Goal: Task Accomplishment & Management: Use online tool/utility

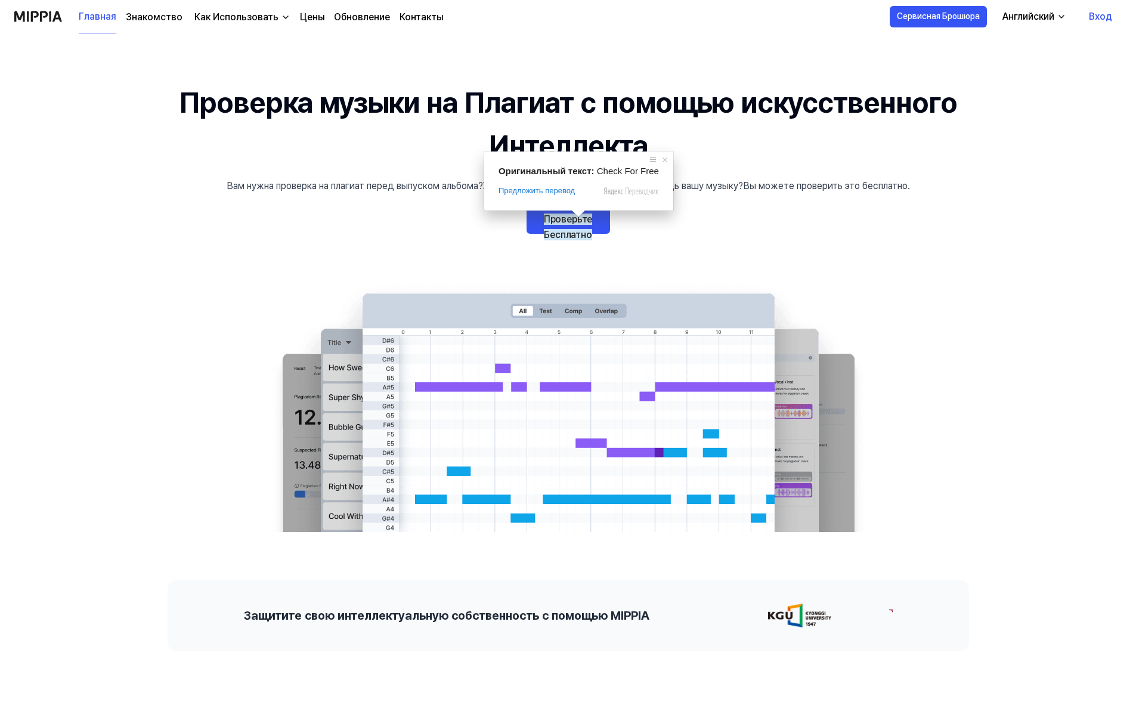
click at [575, 222] on ya-tr-span "Проверьте Бесплатно" at bounding box center [568, 226] width 49 height 27
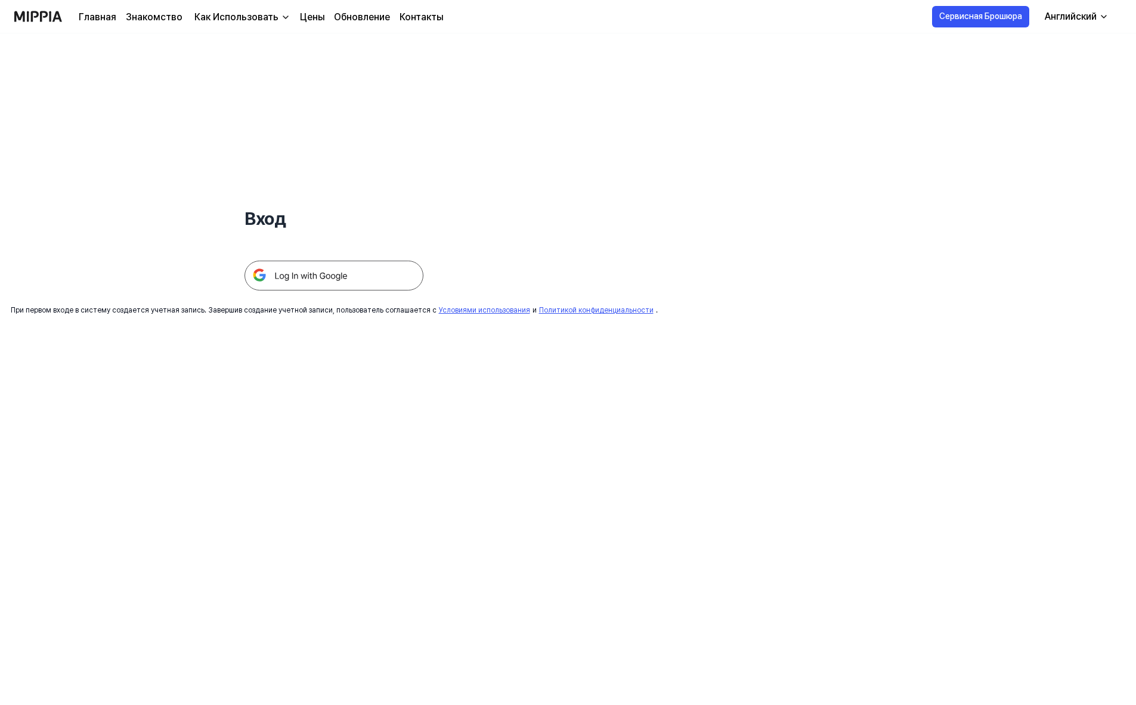
click at [335, 270] on img at bounding box center [333, 276] width 179 height 30
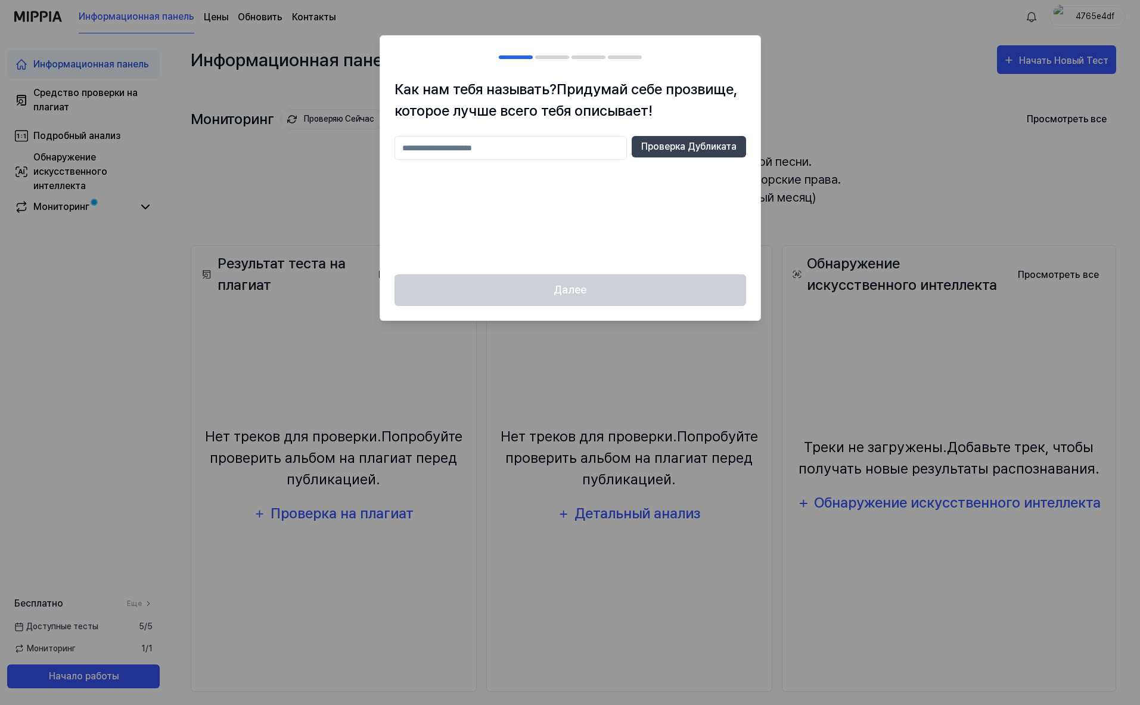
click at [556, 152] on input "text" at bounding box center [511, 148] width 233 height 24
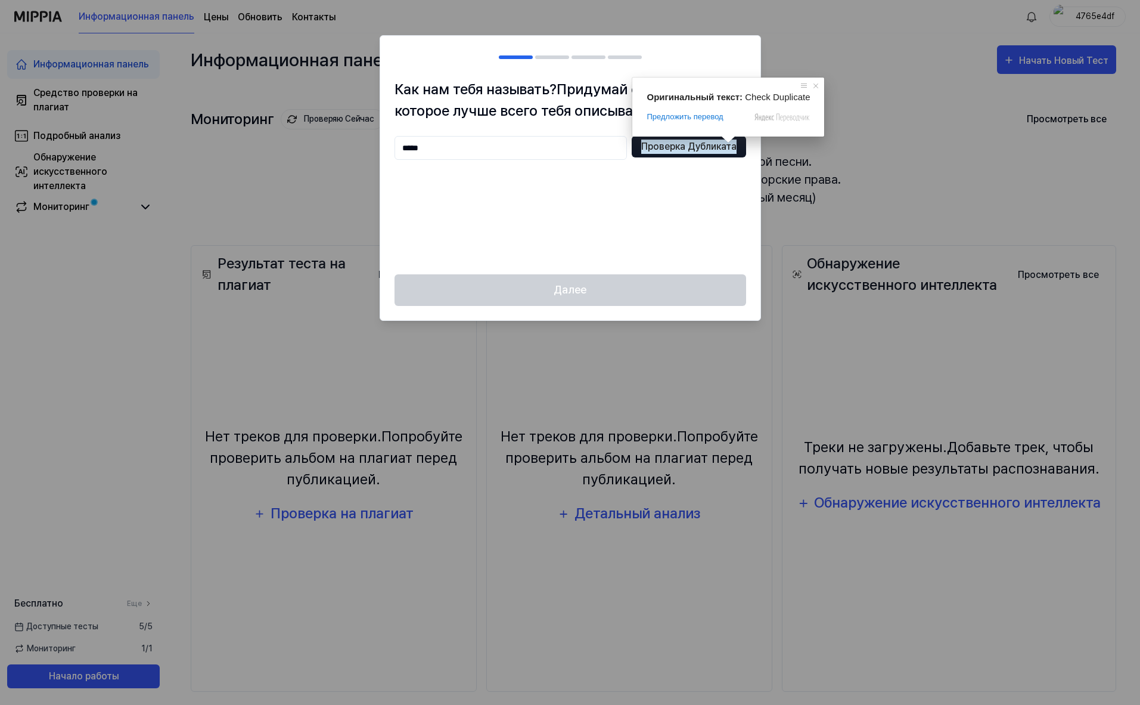
click at [715, 144] on ya-tr-span "Проверка Дубликата" at bounding box center [688, 147] width 95 height 14
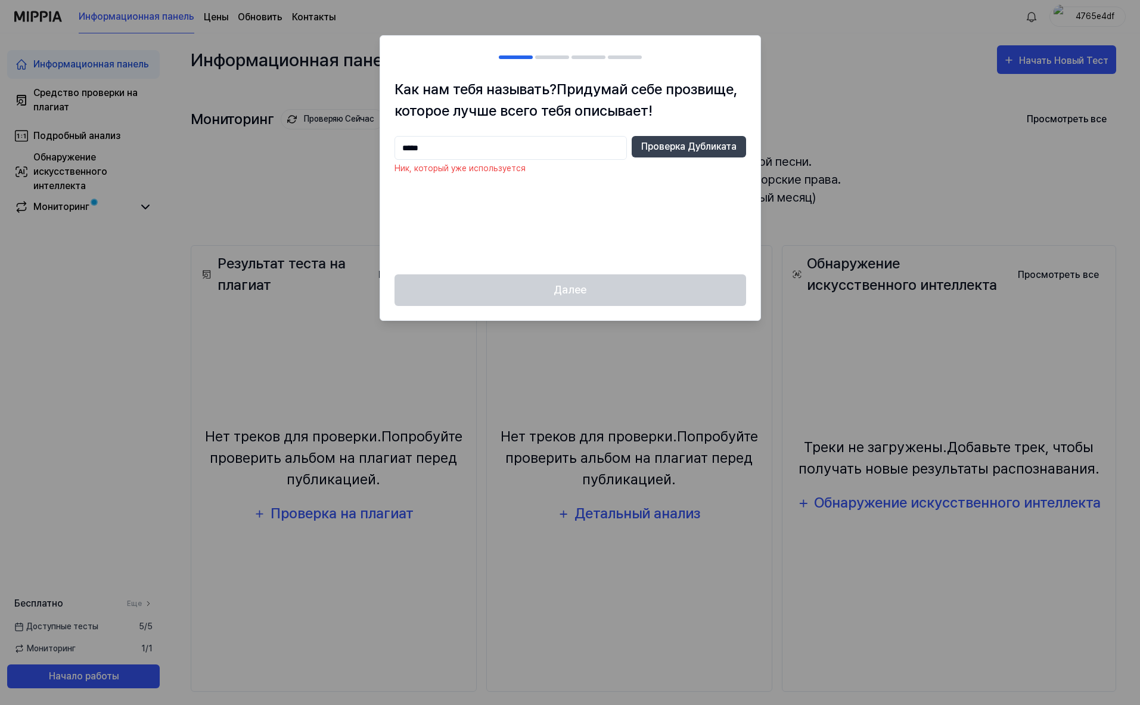
click at [486, 148] on input "*****" at bounding box center [511, 148] width 233 height 24
type input "*******"
click at [677, 150] on ya-tr-span "Проверка Дубликата" at bounding box center [688, 147] width 95 height 14
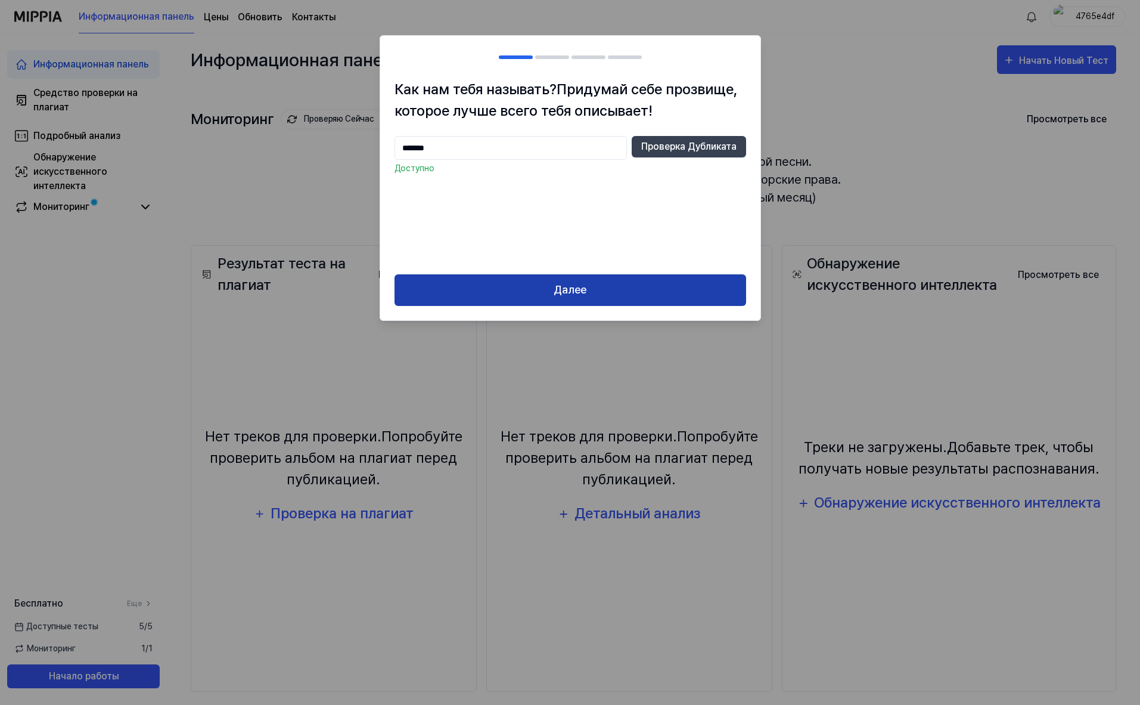
click at [553, 284] on button "Далее" at bounding box center [571, 290] width 352 height 32
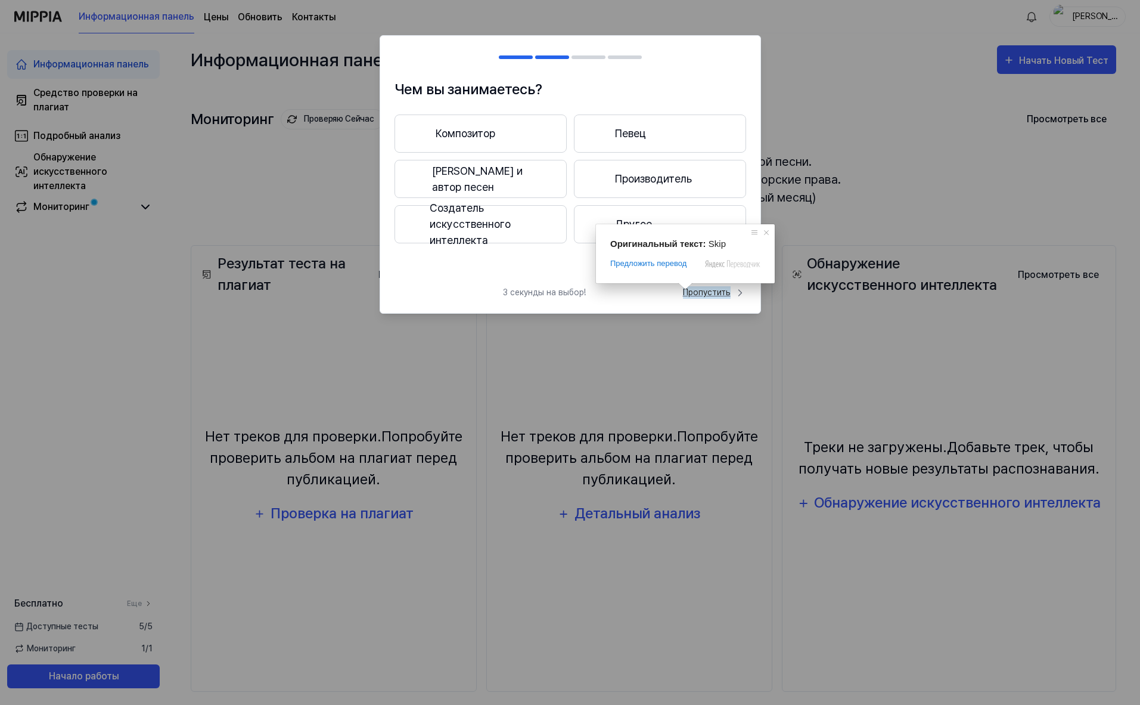
click at [686, 296] on ya-tr-span "Пропустить" at bounding box center [707, 292] width 48 height 13
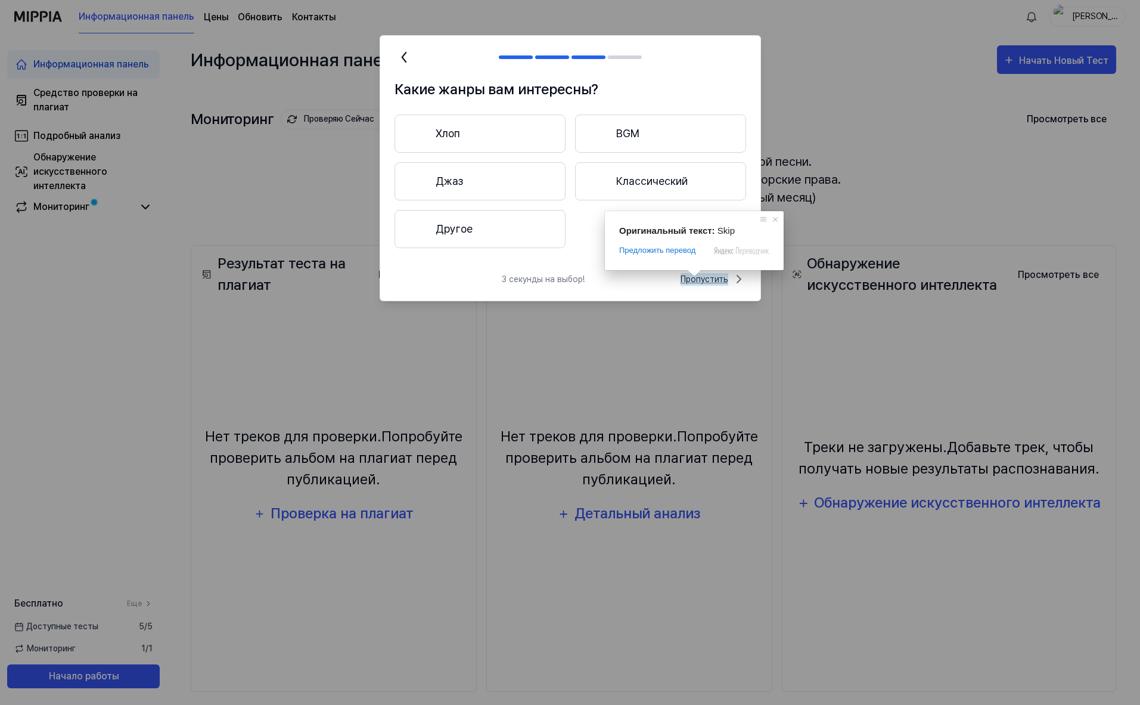
click at [707, 277] on ya-tr-span "Пропустить" at bounding box center [705, 279] width 48 height 13
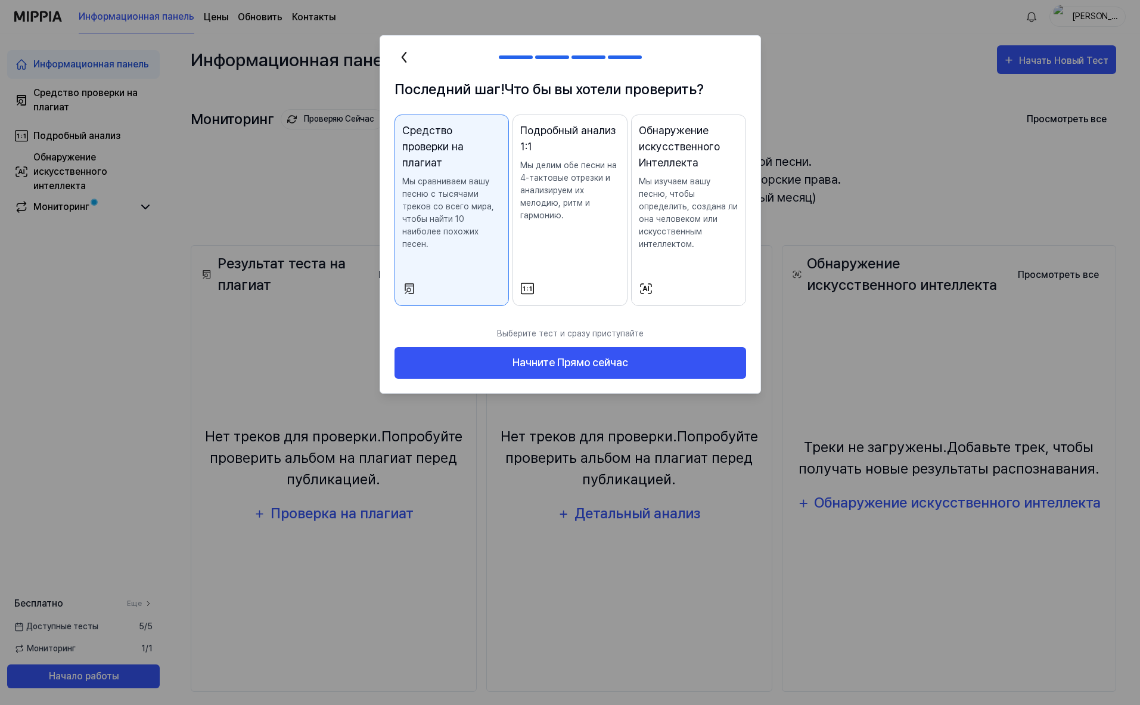
click at [572, 227] on div "Подробный анализ 1:1 Мы делим обе песни на 4-тактовые отрезки и анализируем их …" at bounding box center [570, 183] width 100 height 123
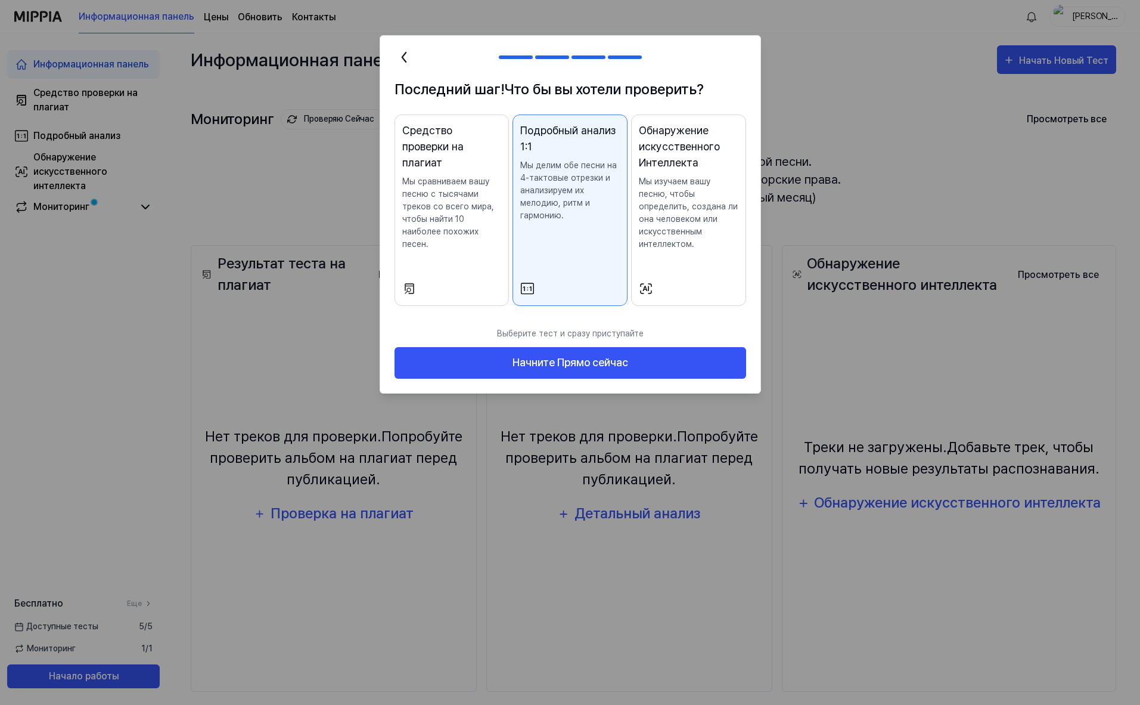
click at [664, 222] on ya-tr-span "Мы изучаем вашу песню, чтобы определить, создана ли она человеком или искусстве…" at bounding box center [688, 212] width 99 height 72
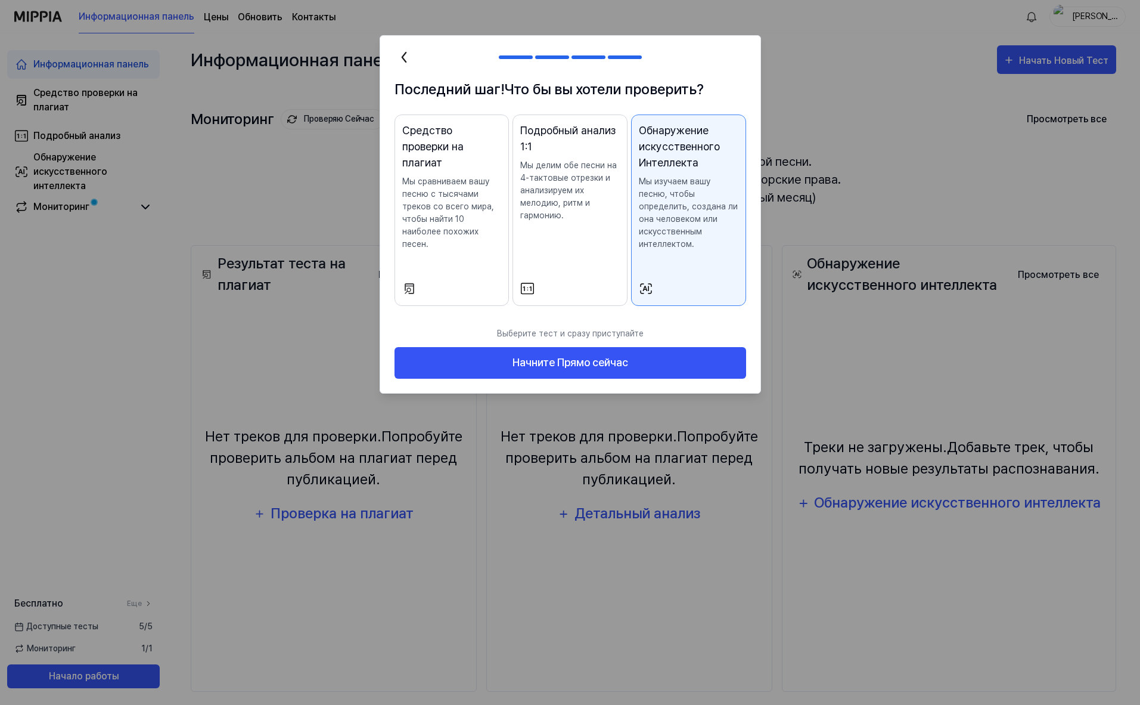
click at [481, 258] on button "Средство проверки на плагиат Мы сравниваем вашу песню с тысячами треков со всег…" at bounding box center [452, 209] width 115 height 191
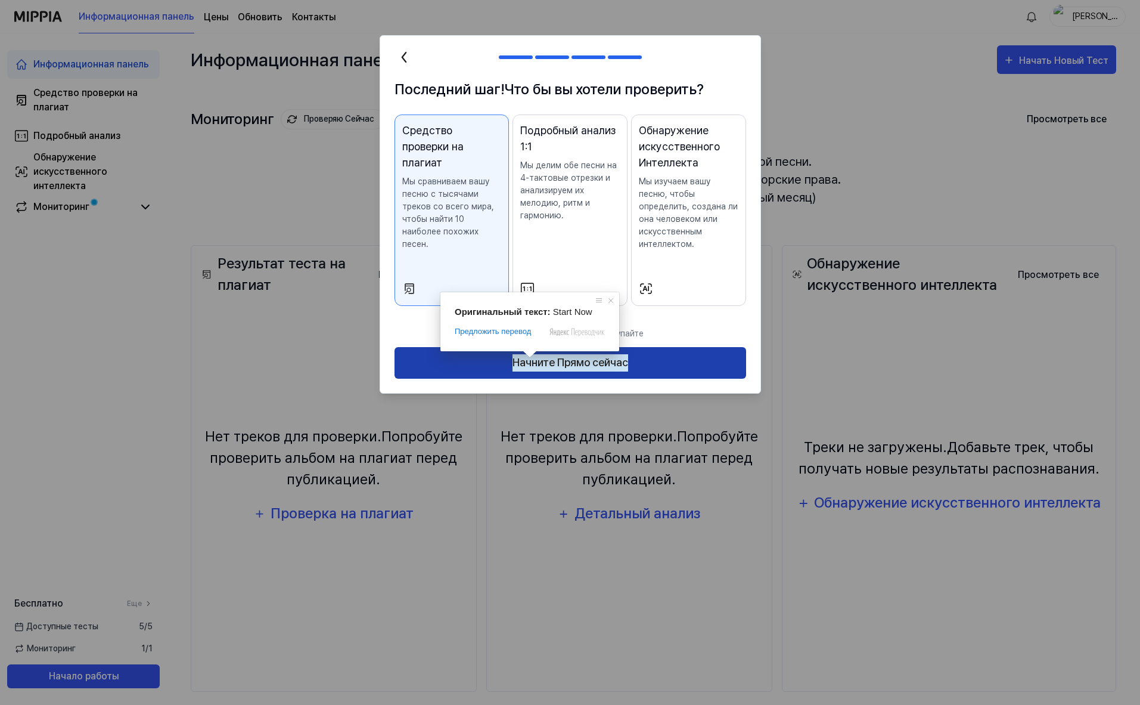
click at [538, 365] on ya-tr-span "Начните Прямо сейчас" at bounding box center [571, 362] width 116 height 17
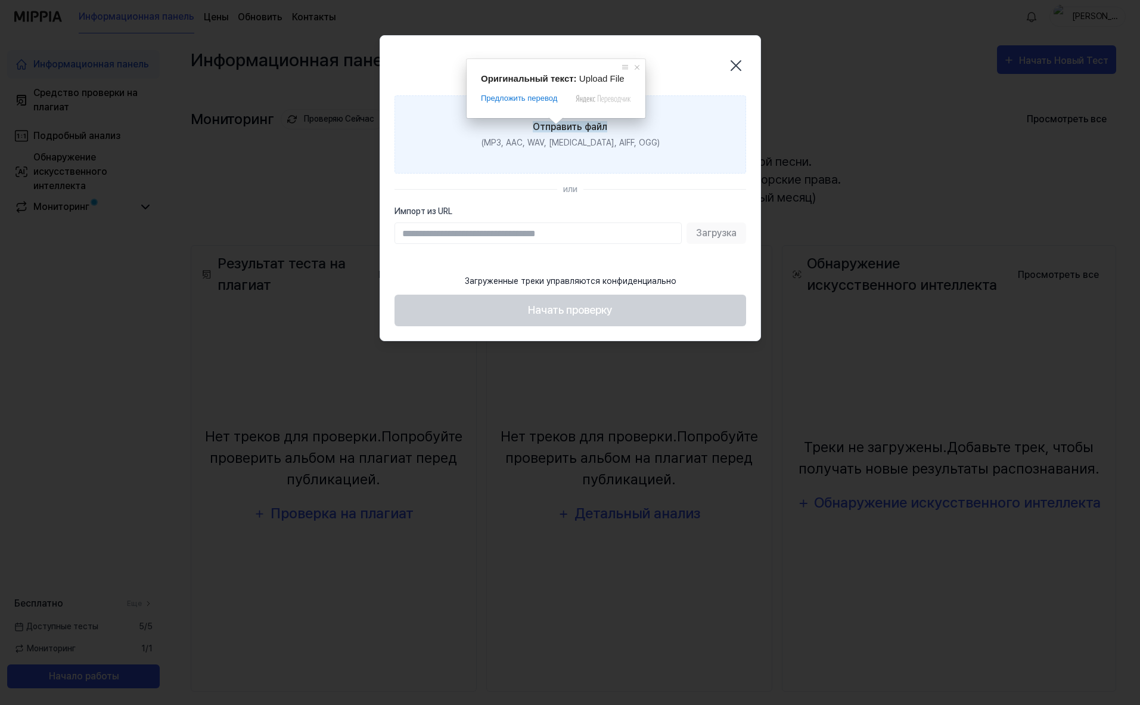
click at [556, 127] on ya-tr-span "Отправить файл" at bounding box center [570, 126] width 75 height 11
click at [0, 0] on input "Отправить файл (MP3, AAC, WAV, [MEDICAL_DATA], AIFF, OGG)" at bounding box center [0, 0] width 0 height 0
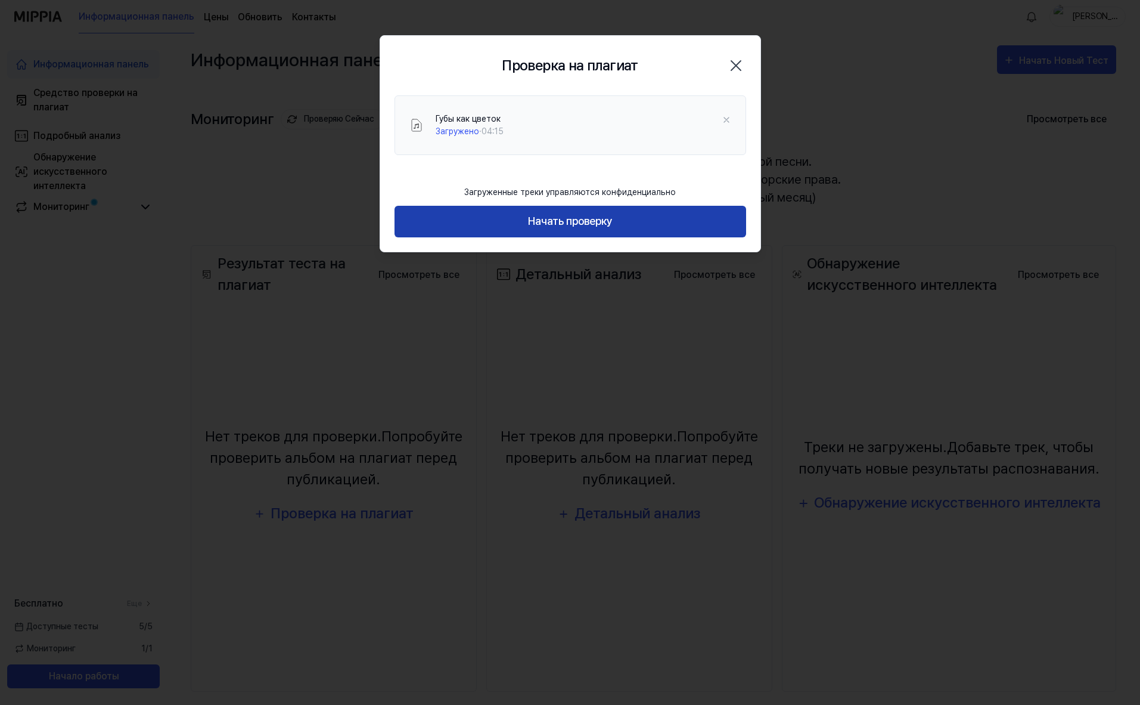
click at [528, 221] on ya-tr-span "Начать проверку" at bounding box center [570, 221] width 85 height 17
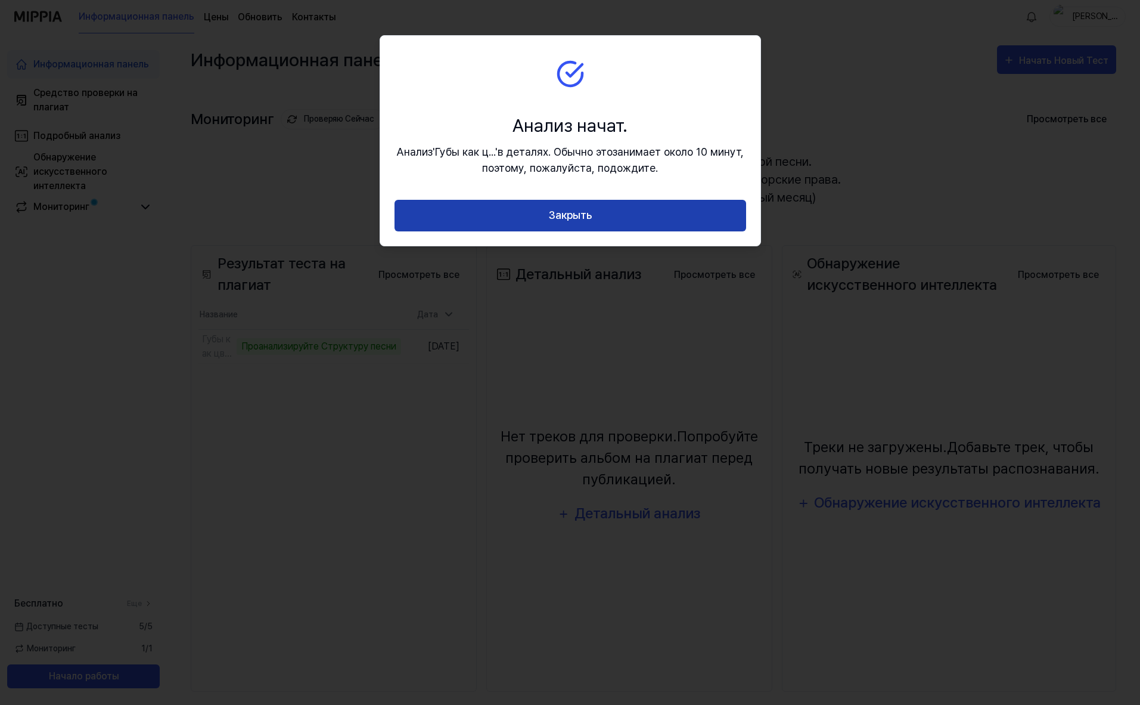
click at [578, 226] on button "Закрыть" at bounding box center [571, 216] width 352 height 32
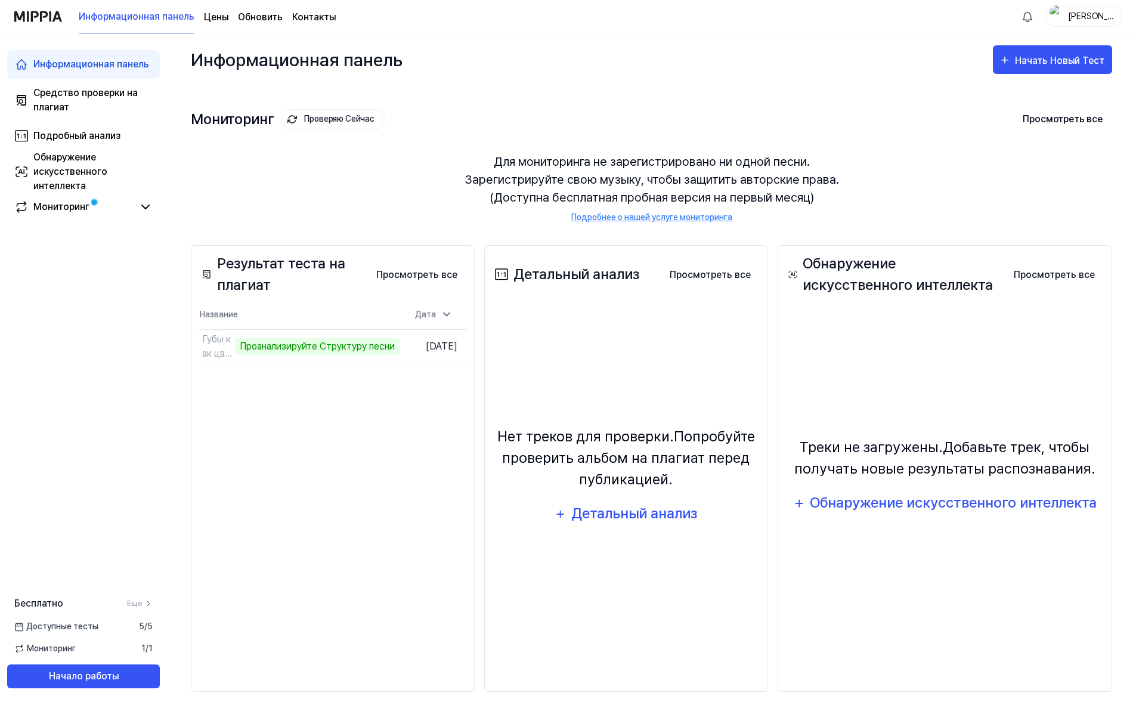
scroll to position [11, 0]
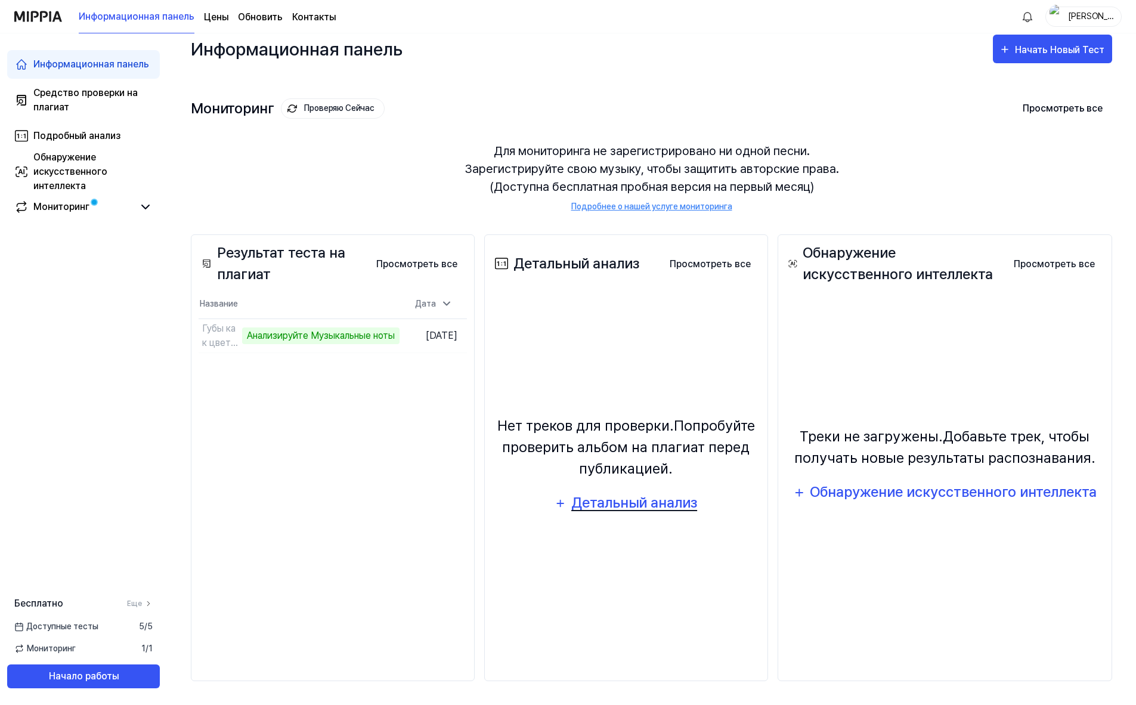
click at [605, 506] on ya-tr-span "Детальный анализ" at bounding box center [634, 502] width 126 height 17
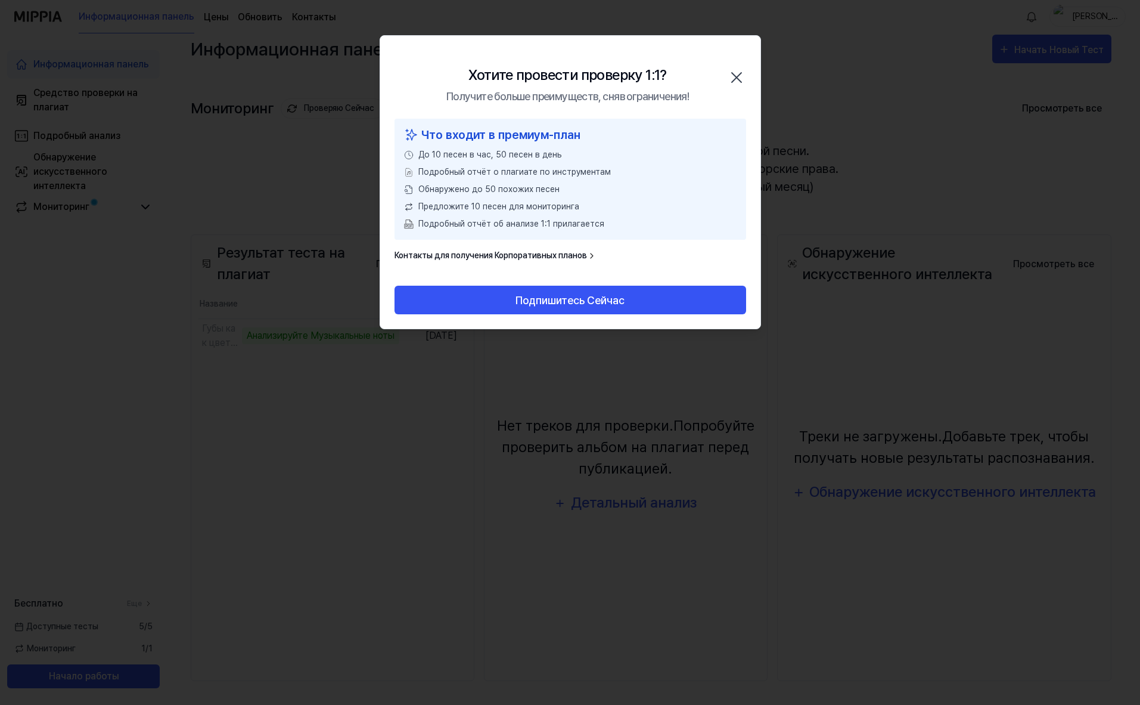
click at [563, 254] on ya-tr-span "Контакты для получения Корпоративных планов" at bounding box center [491, 255] width 193 height 13
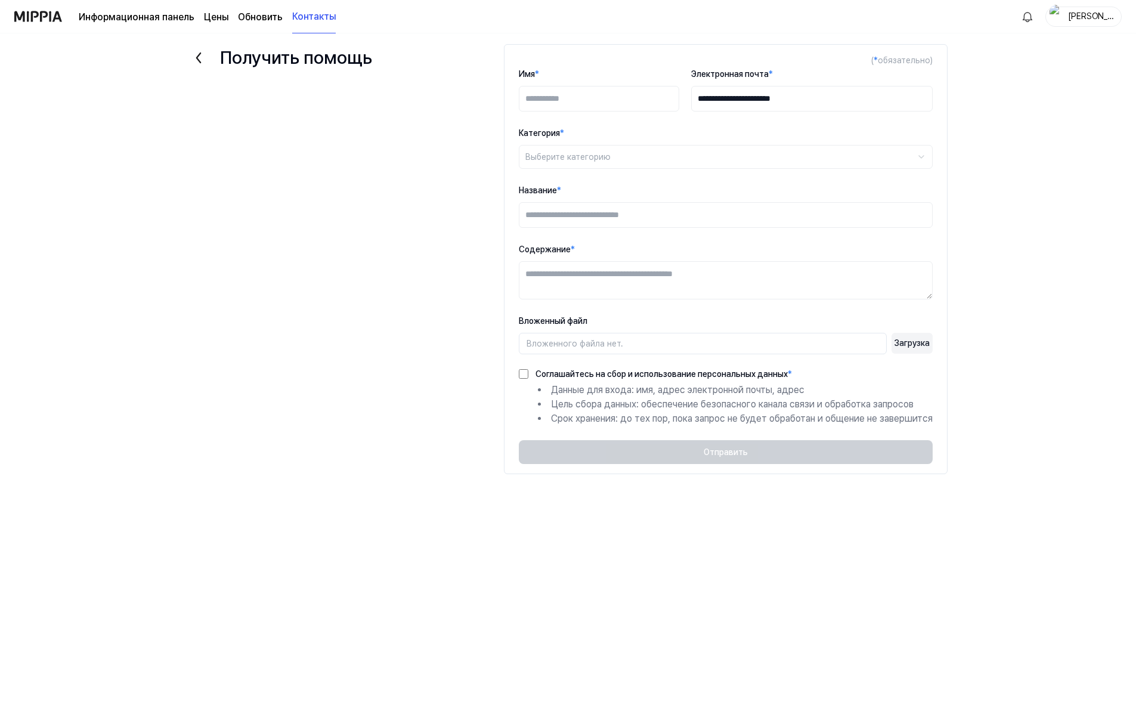
click at [198, 58] on icon at bounding box center [198, 57] width 19 height 19
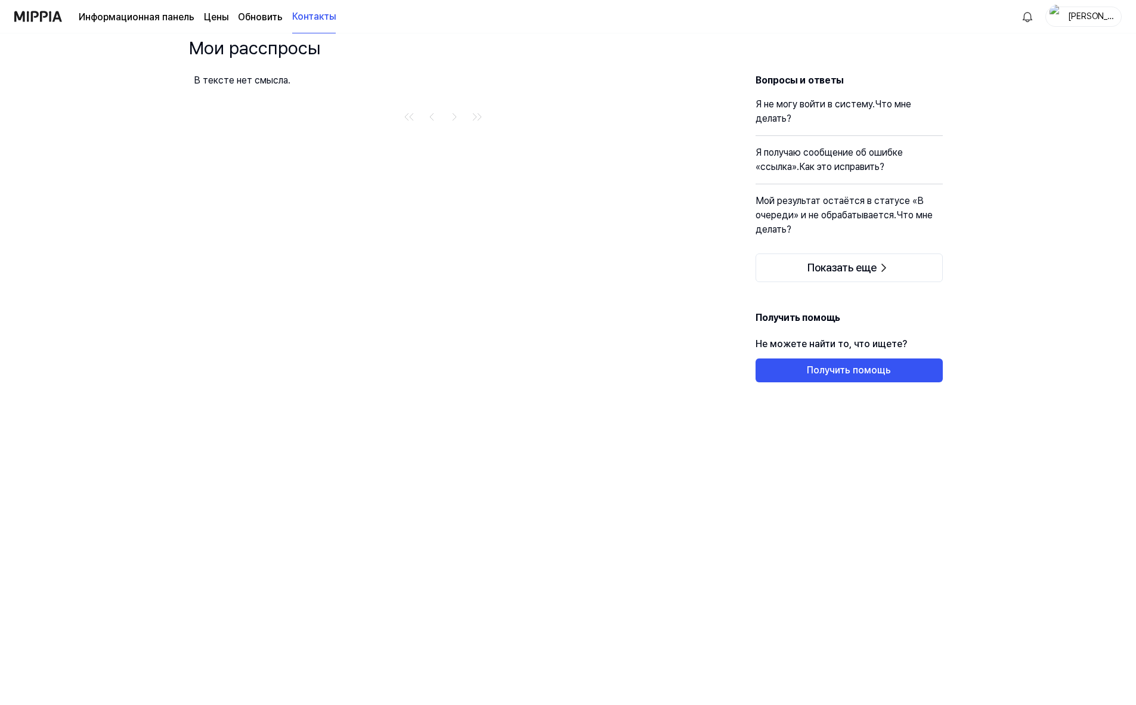
scroll to position [11, 0]
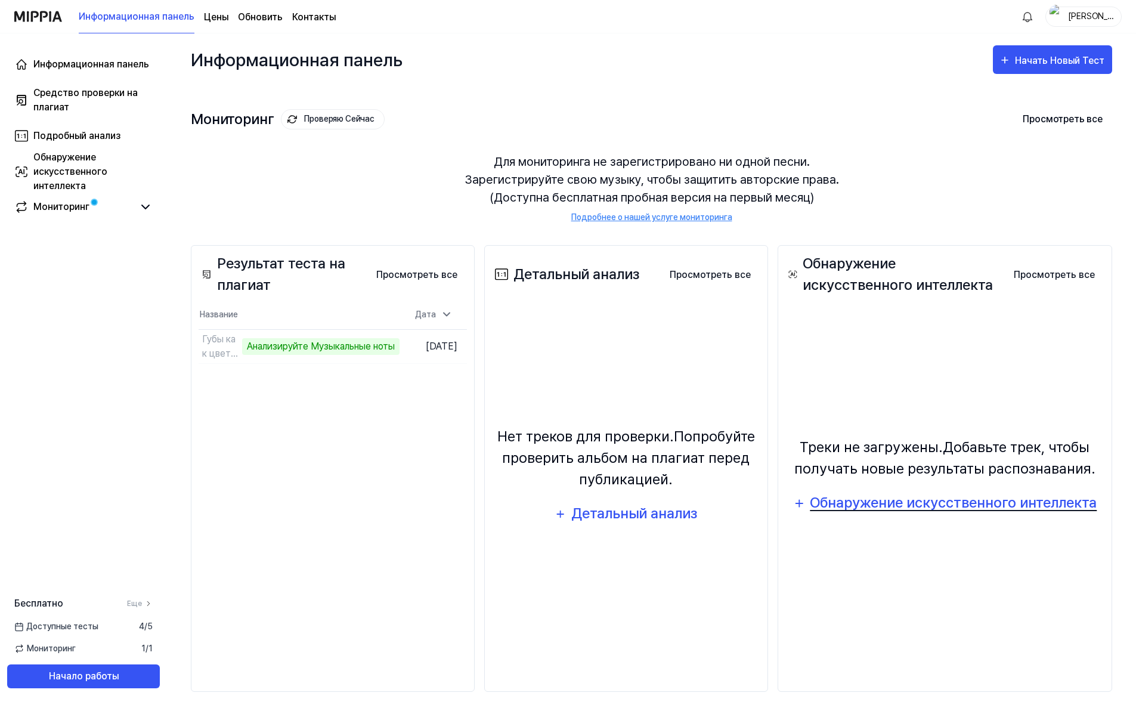
click at [861, 496] on div "Обнаружение искусственного интеллекта" at bounding box center [953, 502] width 287 height 23
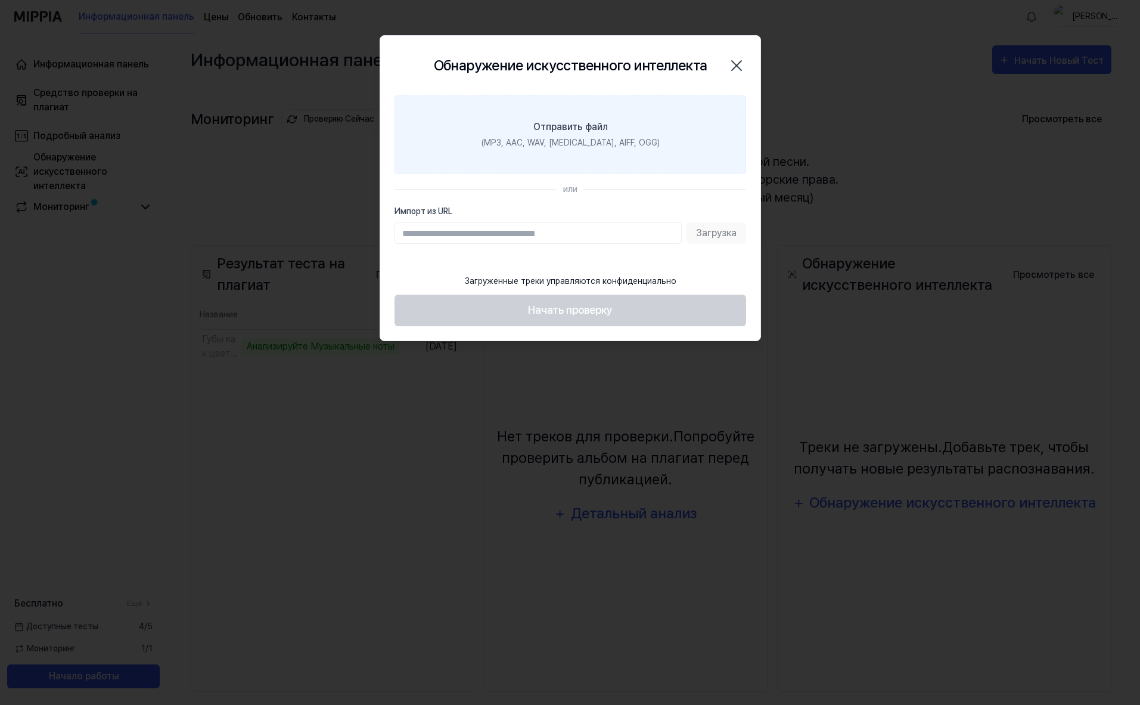
click at [551, 135] on label "Отправить файл (MP3, AAC, WAV, [MEDICAL_DATA], AIFF, OGG)" at bounding box center [571, 134] width 352 height 78
click at [0, 0] on input "Отправить файл (MP3, AAC, WAV, [MEDICAL_DATA], AIFF, OGG)" at bounding box center [0, 0] width 0 height 0
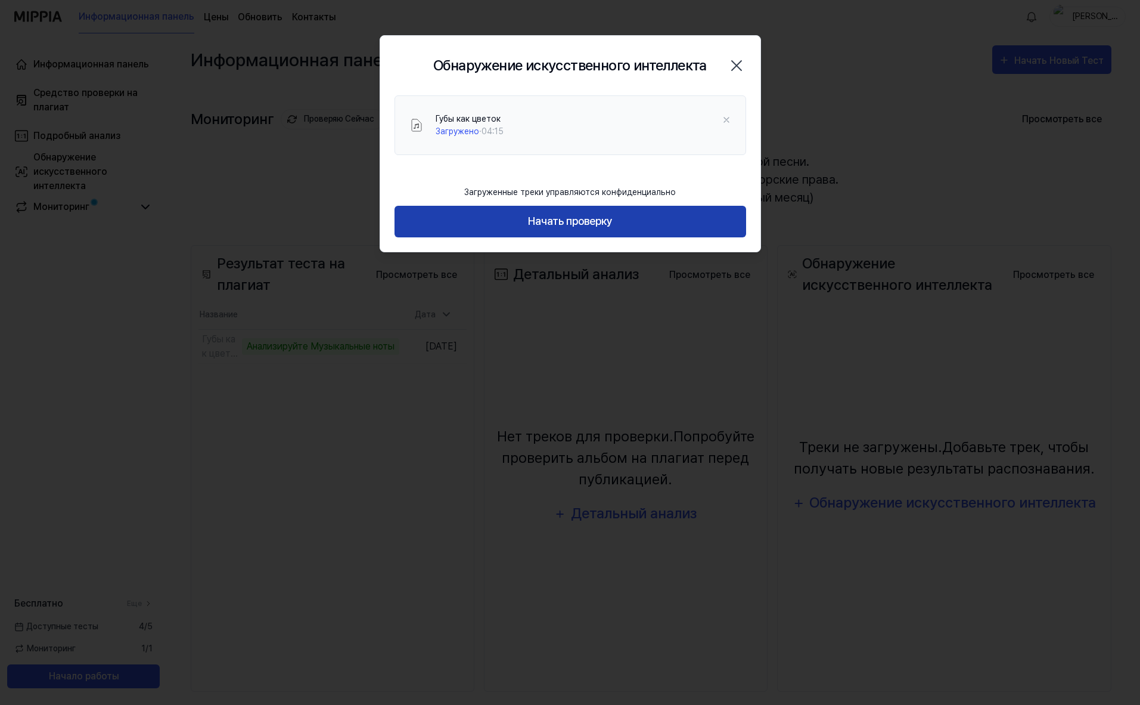
click at [517, 224] on button "Начать проверку" at bounding box center [571, 222] width 352 height 32
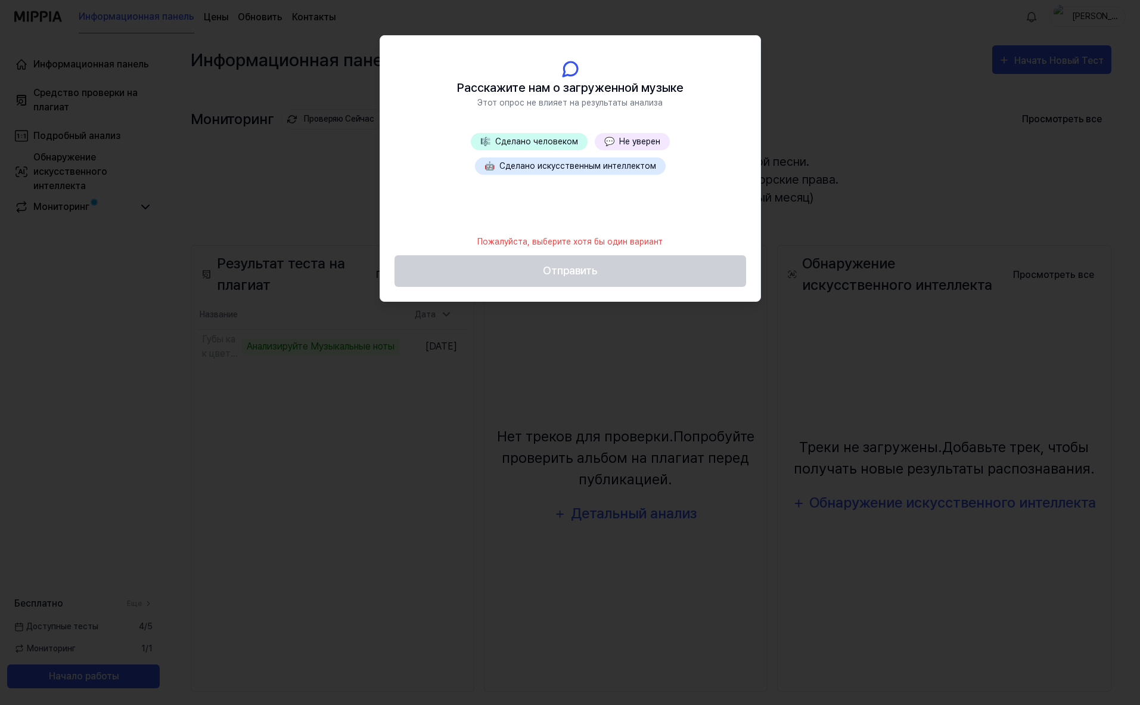
click at [628, 144] on ya-tr-span "Не уверен" at bounding box center [639, 142] width 41 height 10
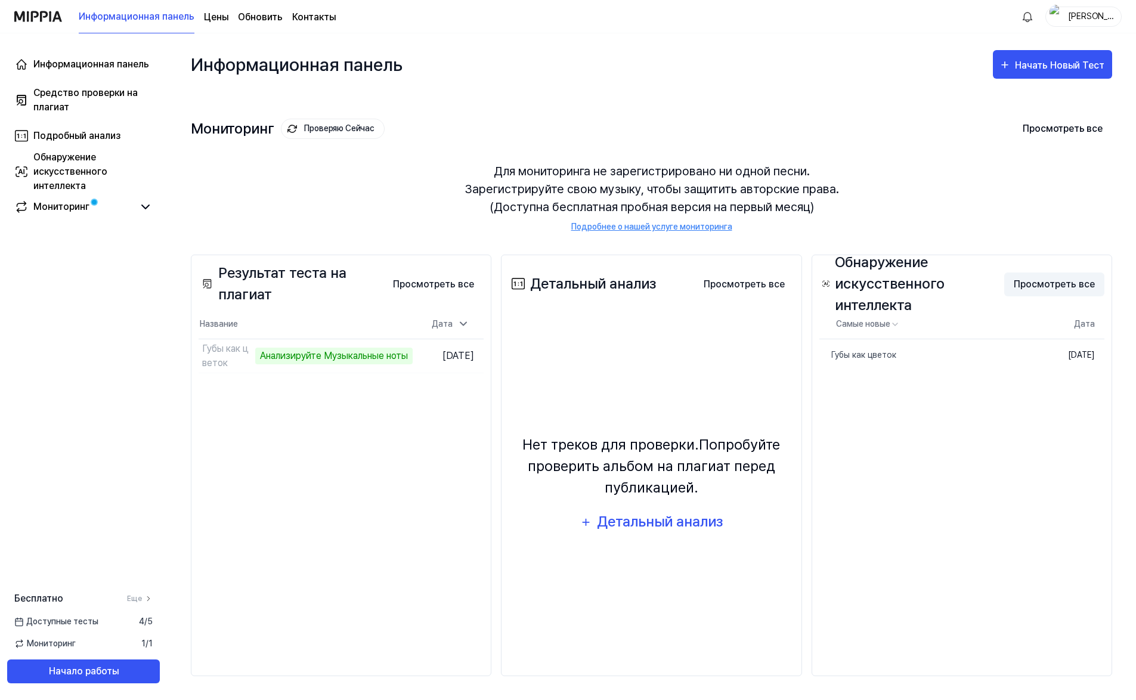
click at [1032, 281] on button "Просмотреть все" at bounding box center [1054, 284] width 100 height 24
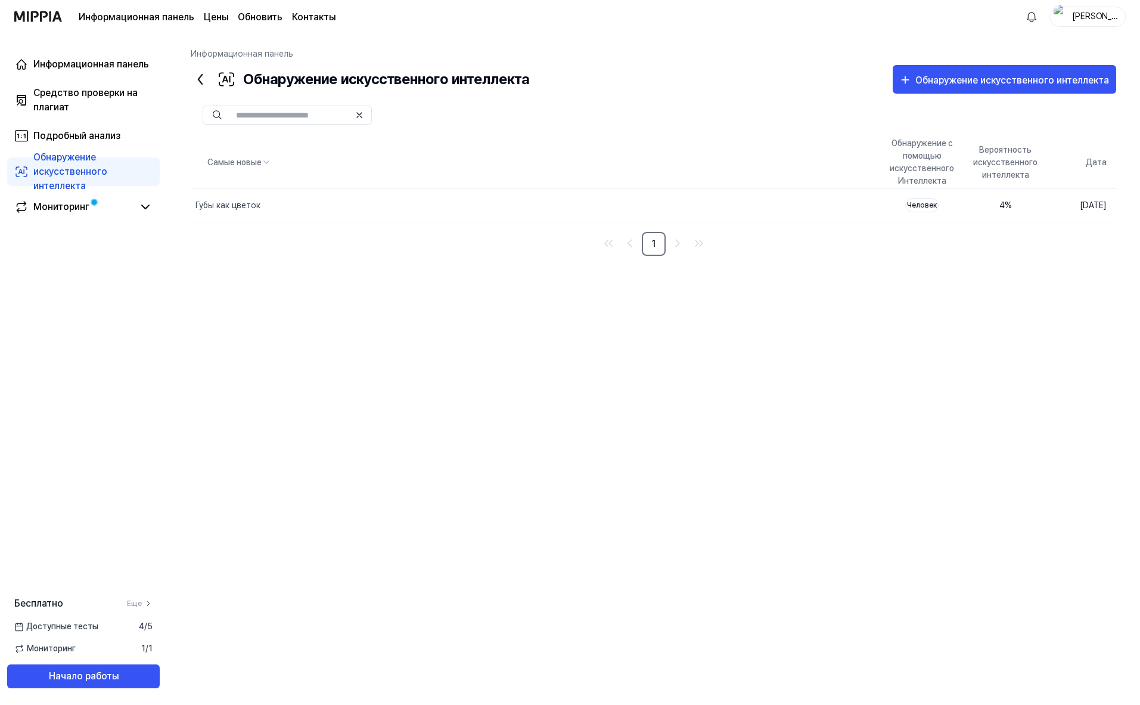
click at [200, 75] on icon at bounding box center [200, 79] width 19 height 19
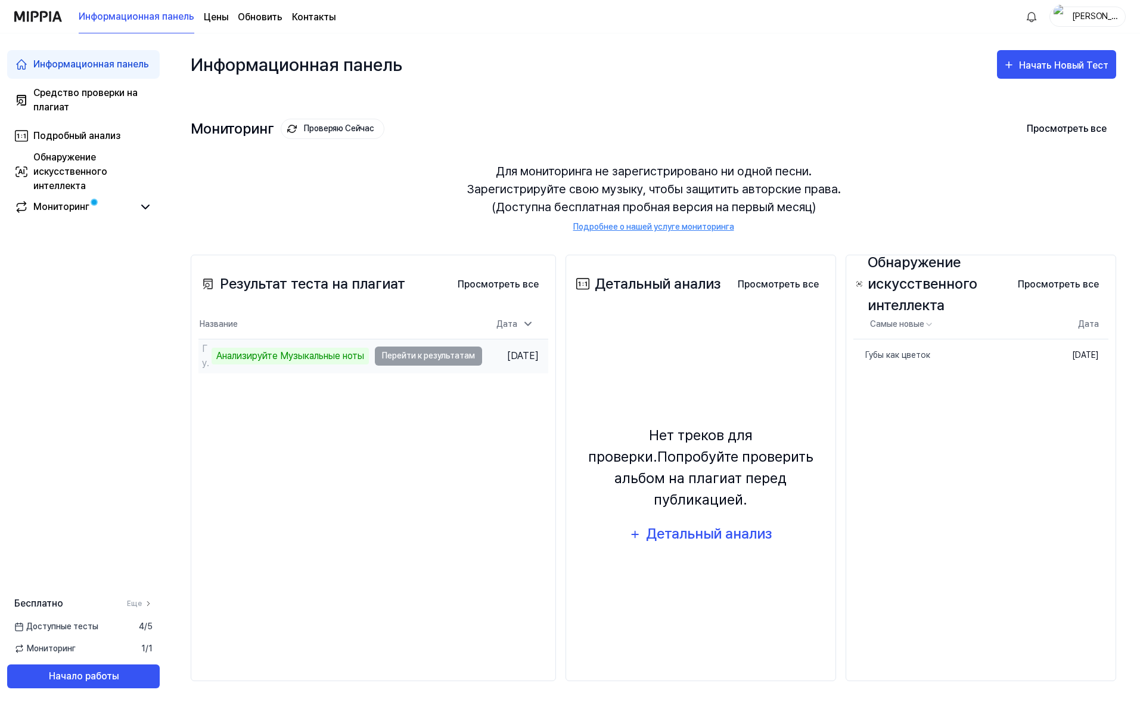
click at [414, 353] on td "Губы как цветок Анализируйте Музыкальные ноты Перейти к результатам" at bounding box center [341, 355] width 284 height 33
click at [418, 358] on td "Губы как цветок Анализируйте Музыкальные ноты Перейти к результатам" at bounding box center [341, 355] width 284 height 33
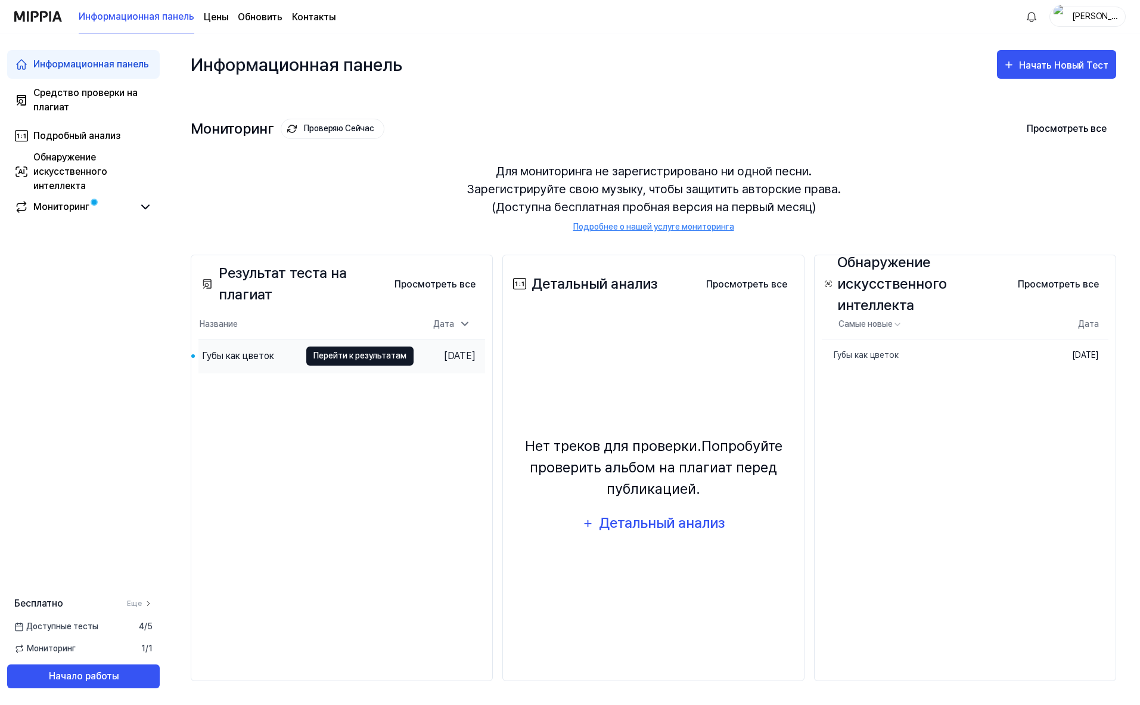
click at [314, 358] on ya-tr-span "Перейти к результатам" at bounding box center [360, 355] width 93 height 13
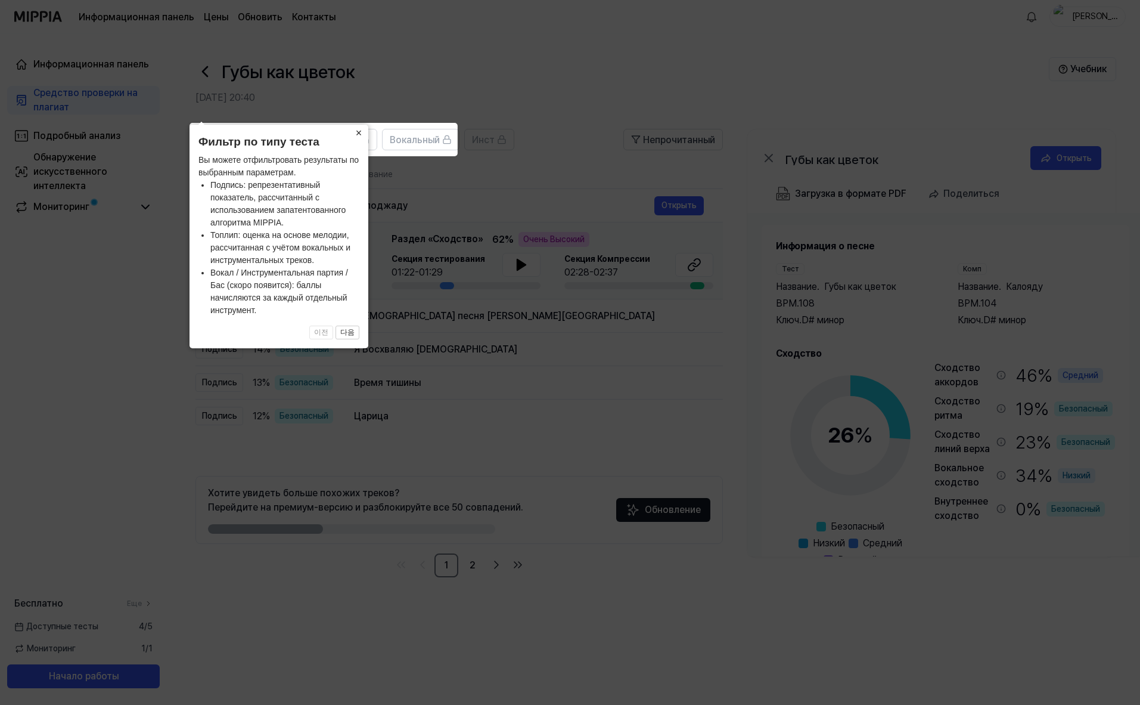
click at [355, 131] on button "×" at bounding box center [358, 133] width 19 height 17
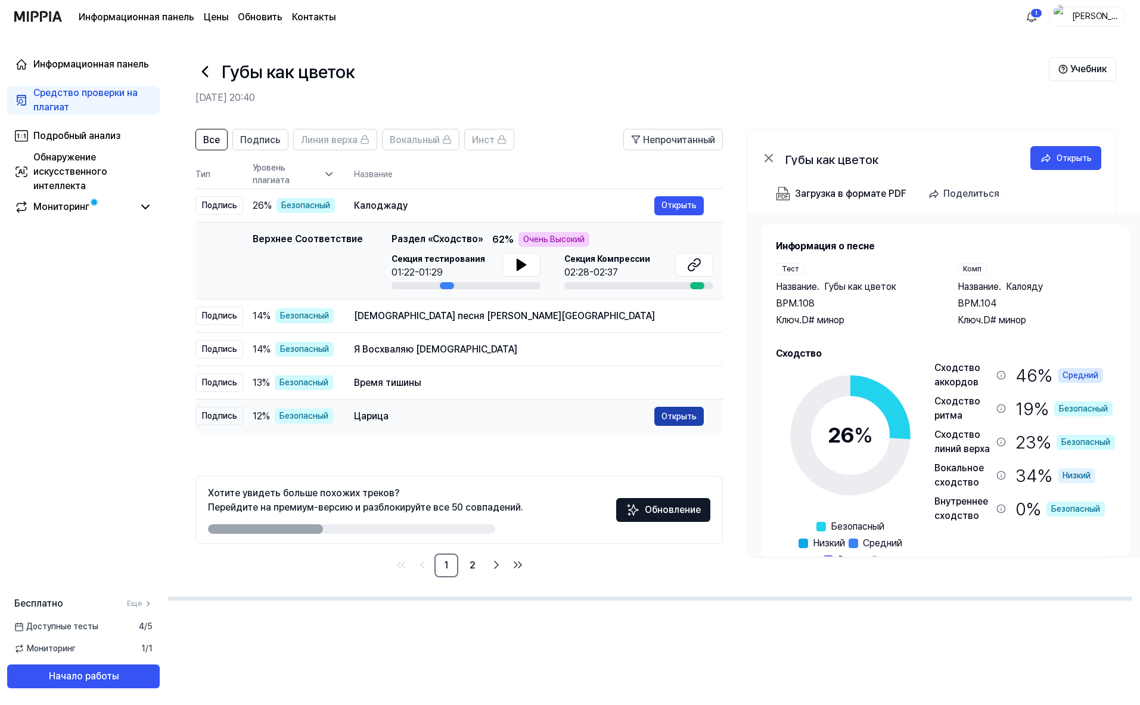
click at [675, 418] on ya-tr-span "Открыть" at bounding box center [679, 416] width 35 height 13
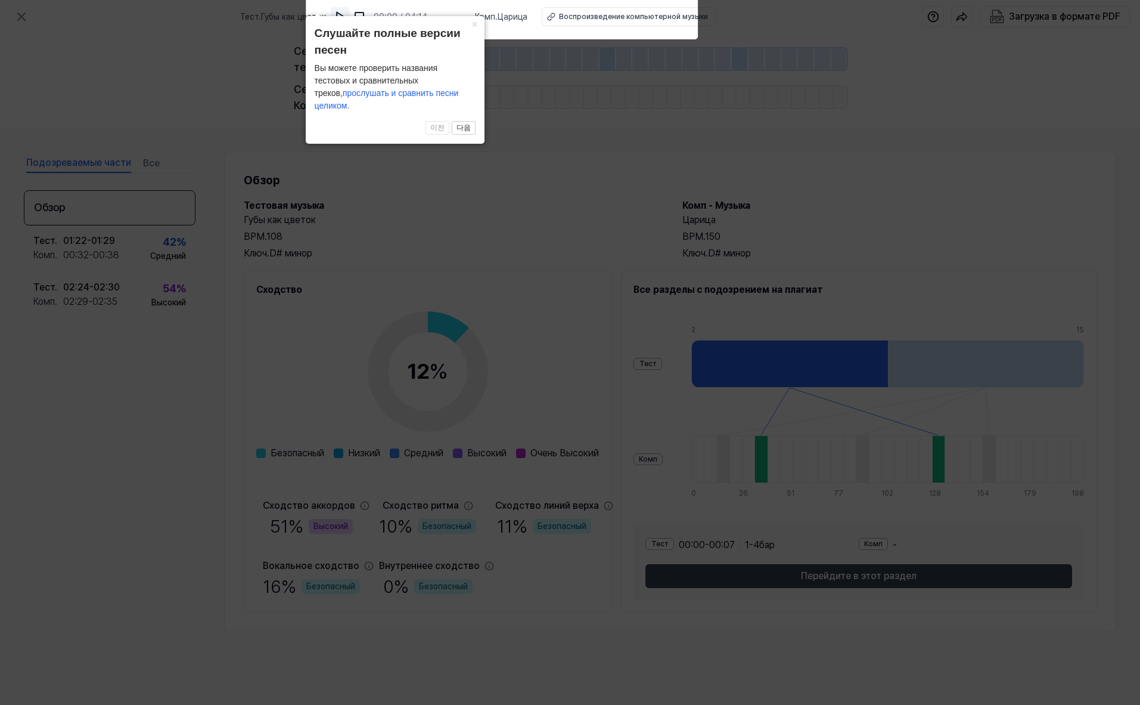
click at [346, 18] on img at bounding box center [340, 17] width 12 height 12
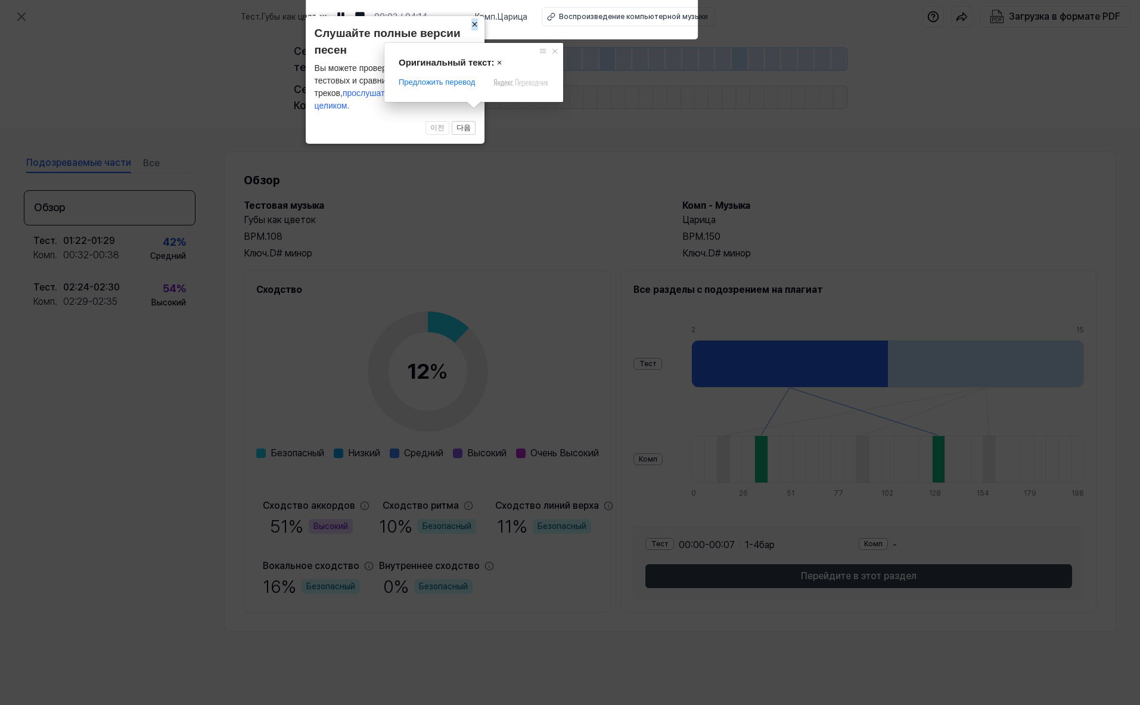
click at [474, 30] on ya-tr-span "×" at bounding box center [475, 24] width 7 height 12
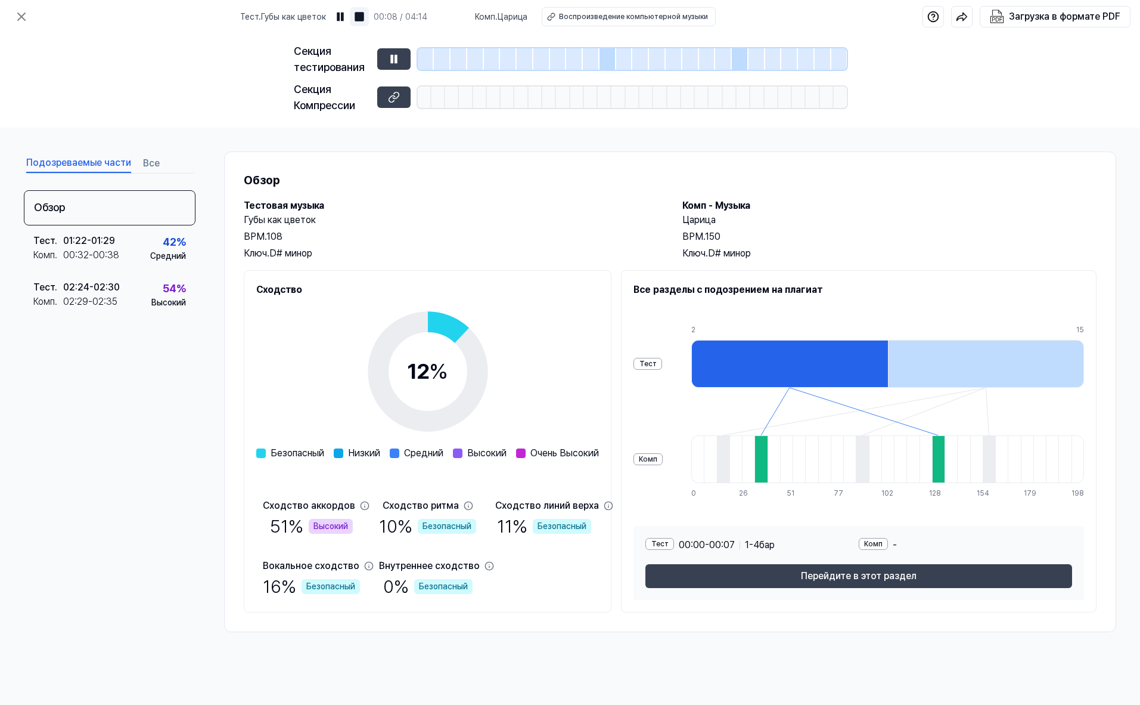
click at [365, 18] on img at bounding box center [360, 17] width 12 height 12
click at [452, 528] on ya-tr-span "Безопасный" at bounding box center [447, 526] width 49 height 13
click at [463, 454] on span at bounding box center [458, 453] width 10 height 10
click at [526, 451] on span at bounding box center [521, 453] width 10 height 10
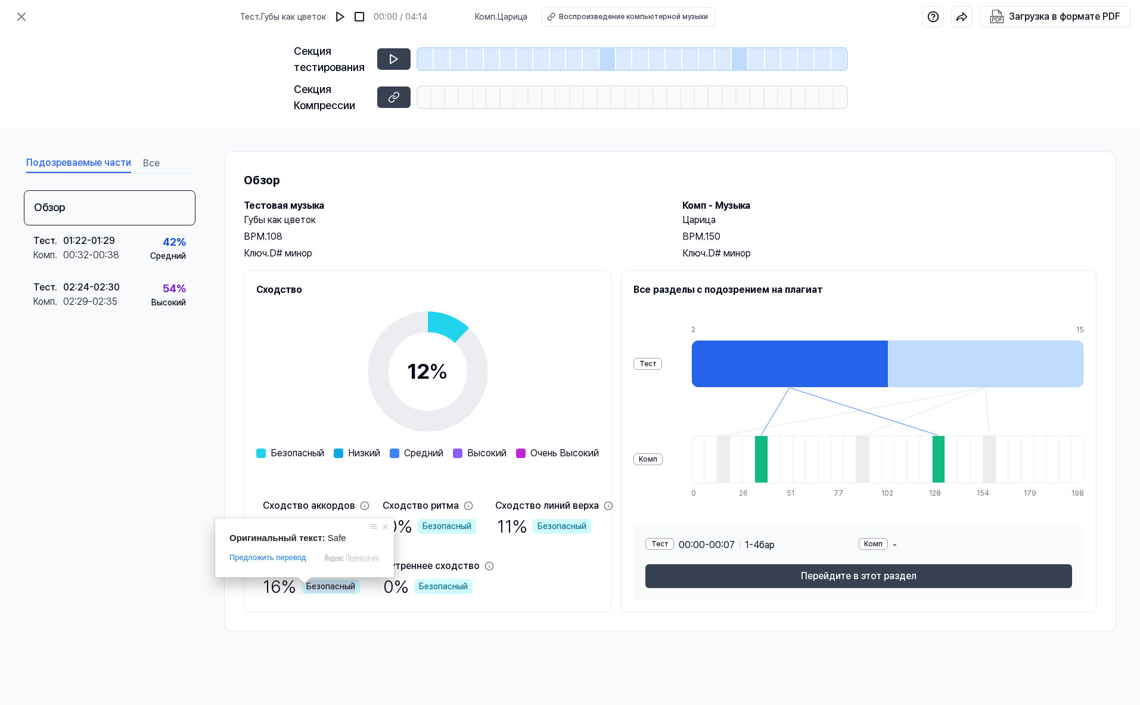
click at [311, 589] on ya-tr-span "Безопасный" at bounding box center [330, 586] width 49 height 13
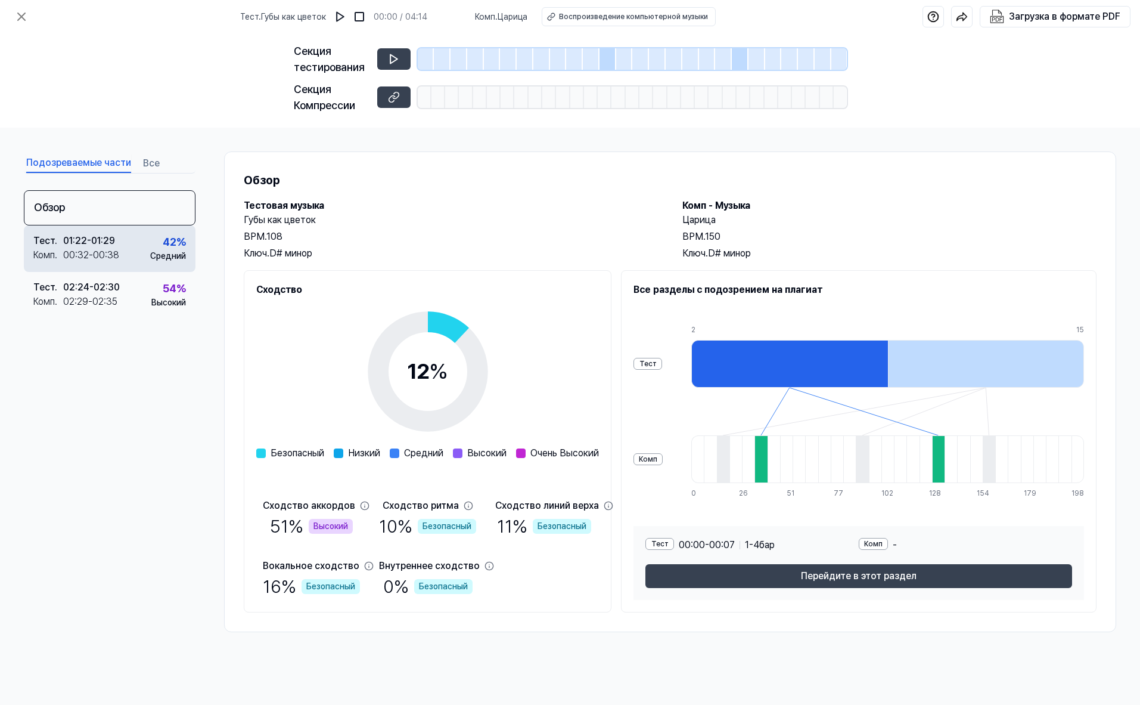
click at [80, 259] on div "00:32 - 00:38" at bounding box center [91, 255] width 56 height 14
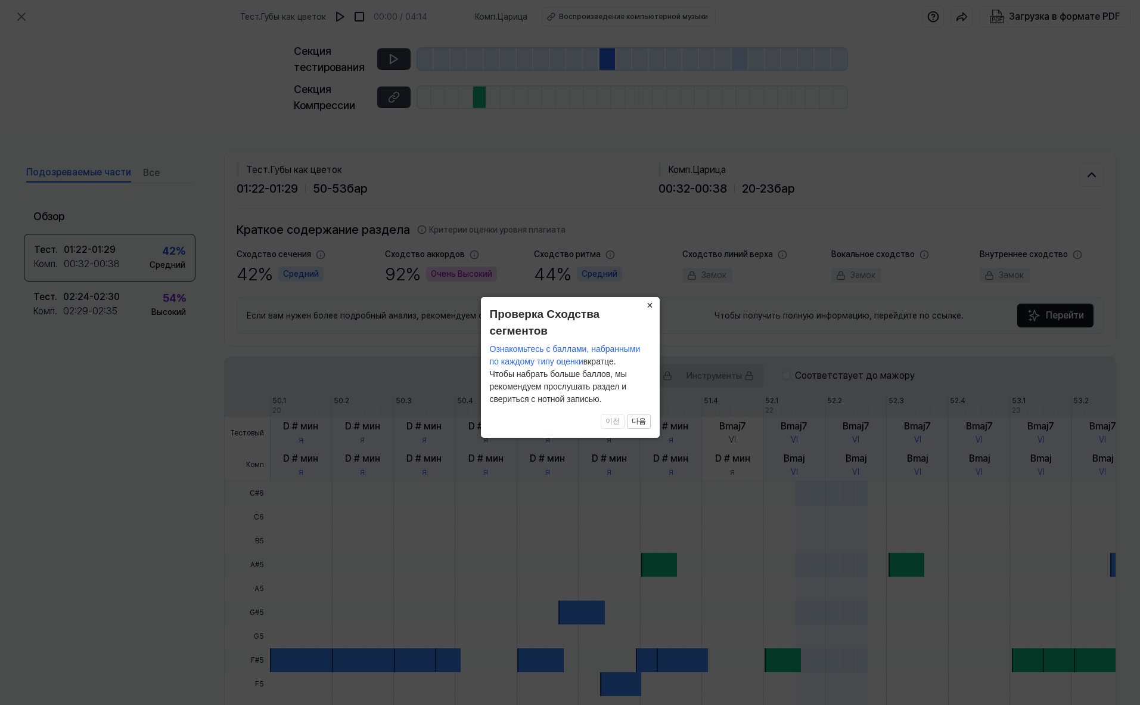
click at [652, 308] on ya-tr-span "×" at bounding box center [650, 305] width 7 height 12
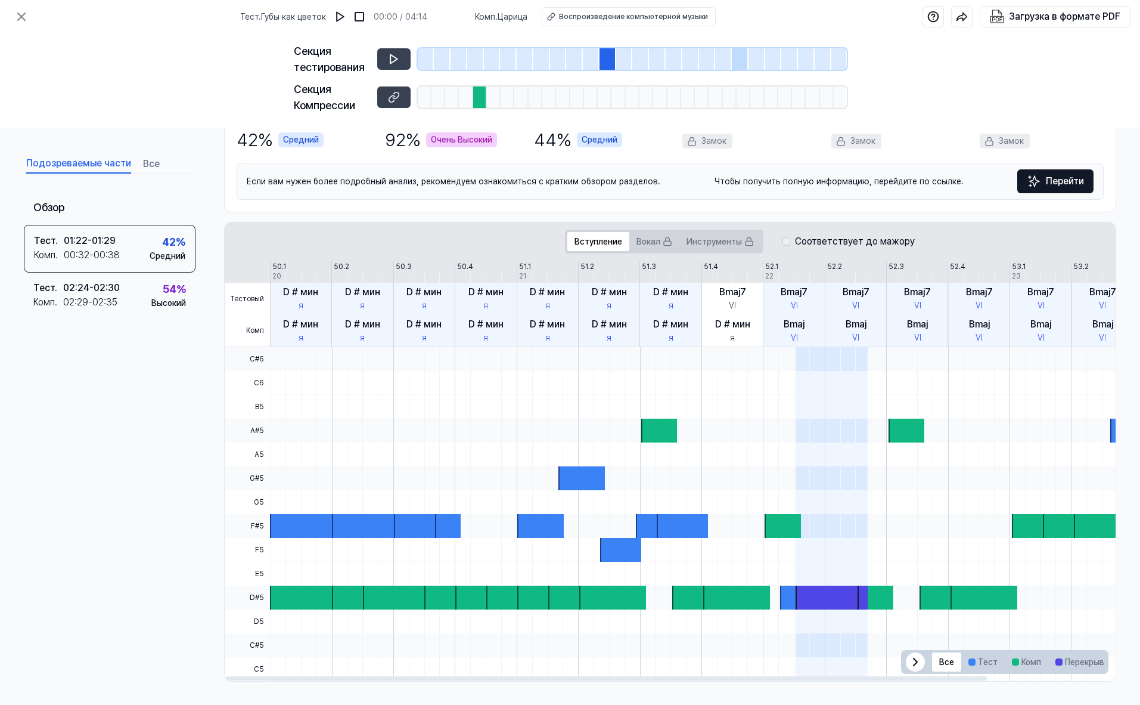
scroll to position [135, 0]
click at [115, 293] on div "02:24 - 02:30" at bounding box center [91, 287] width 57 height 14
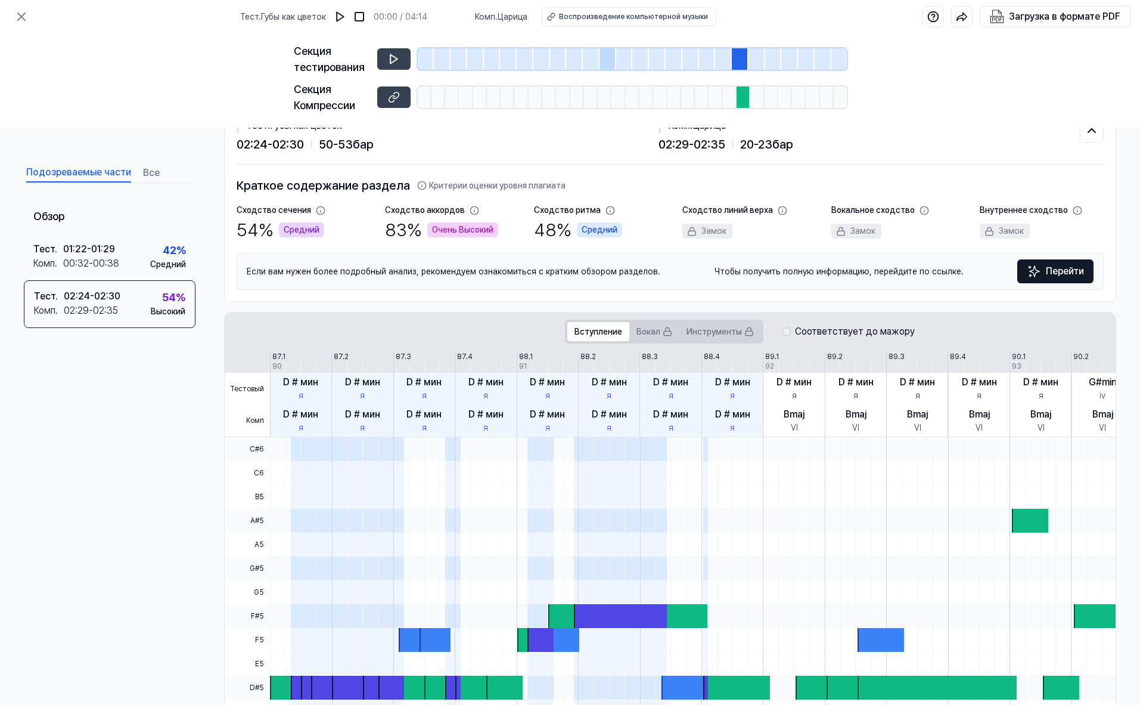
scroll to position [0, 0]
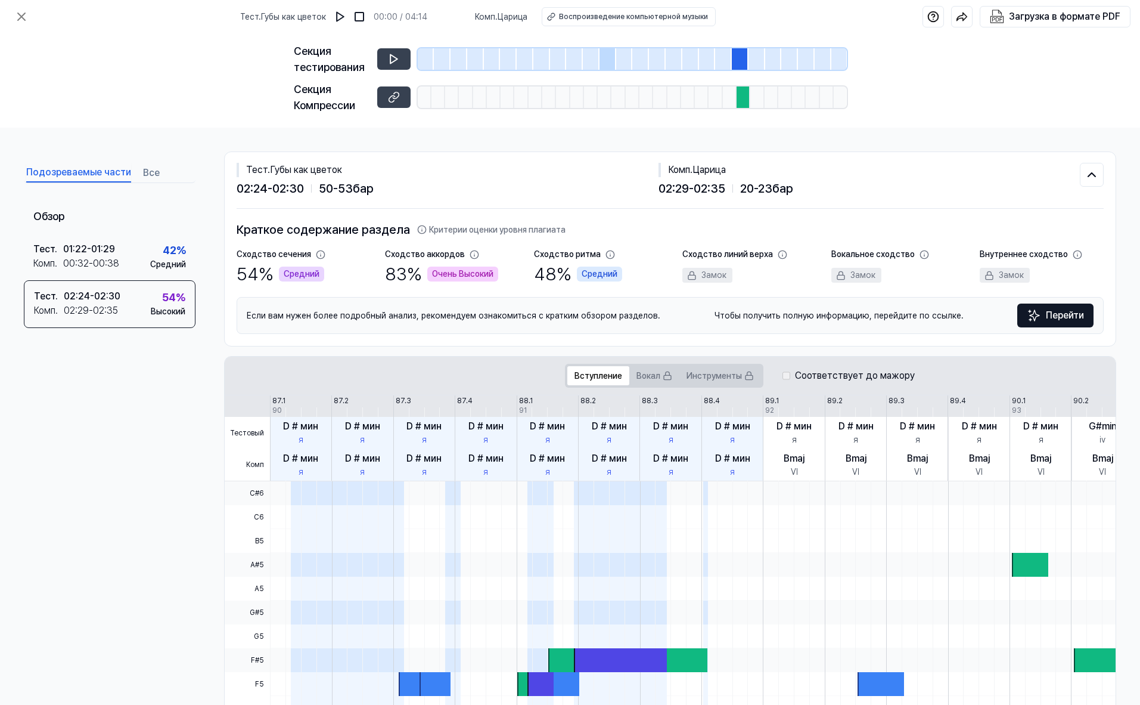
drag, startPoint x: 160, startPoint y: 166, endPoint x: 157, endPoint y: 172, distance: 7.2
click at [160, 166] on div "Подозреваемые части Все" at bounding box center [110, 172] width 172 height 22
click at [152, 175] on ya-tr-span "Все" at bounding box center [151, 173] width 17 height 14
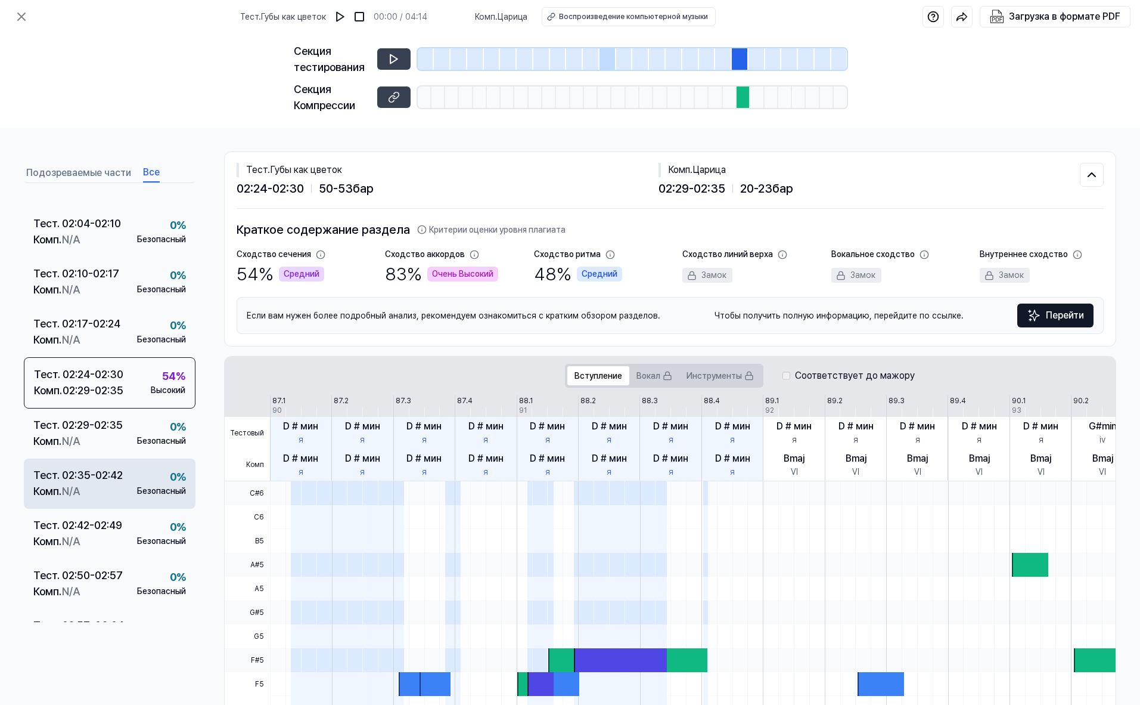
scroll to position [835, 0]
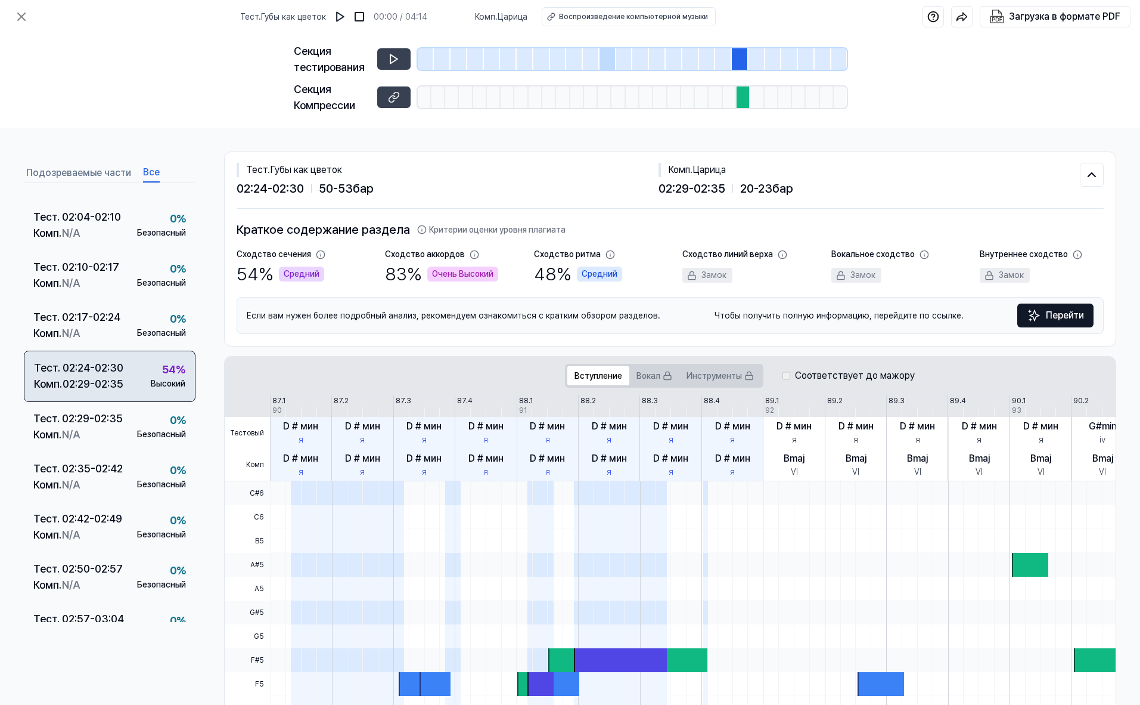
click at [143, 376] on div "Тест . 02:24 - 02:30 Комп . 02:29 - 02:35 54 % Высокий" at bounding box center [110, 376] width 172 height 51
click at [144, 376] on div "Тест . 02:24 - 02:30 Комп . 02:29 - 02:35 54 % Высокий" at bounding box center [110, 376] width 172 height 51
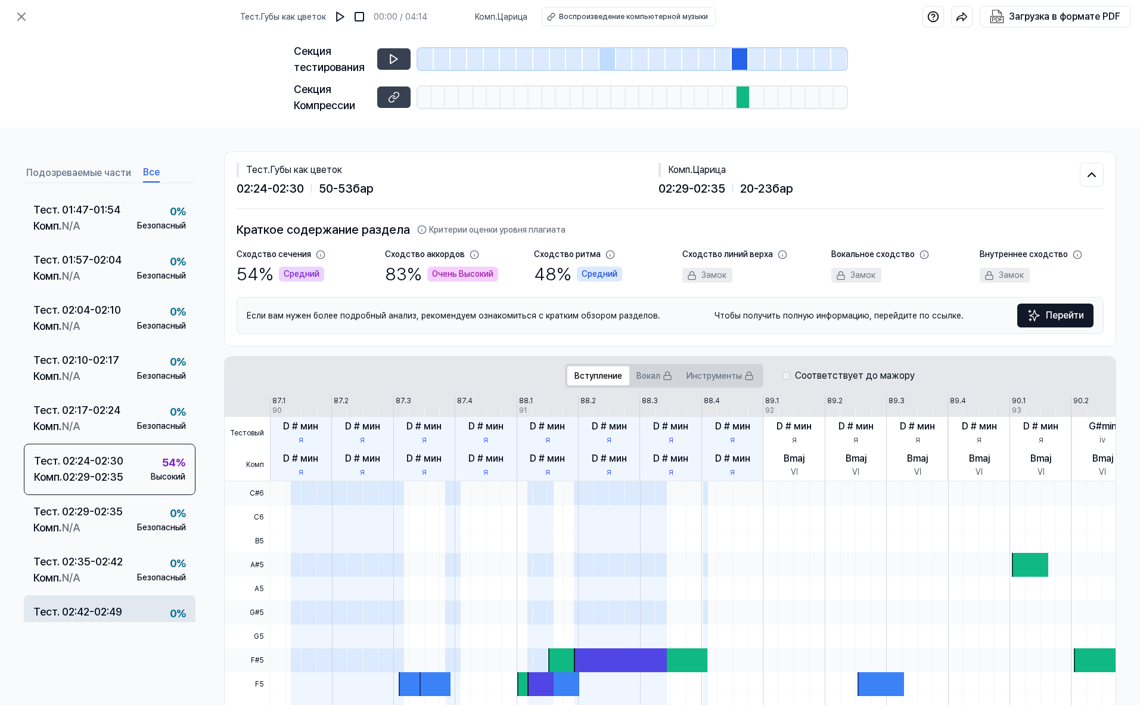
scroll to position [915, 0]
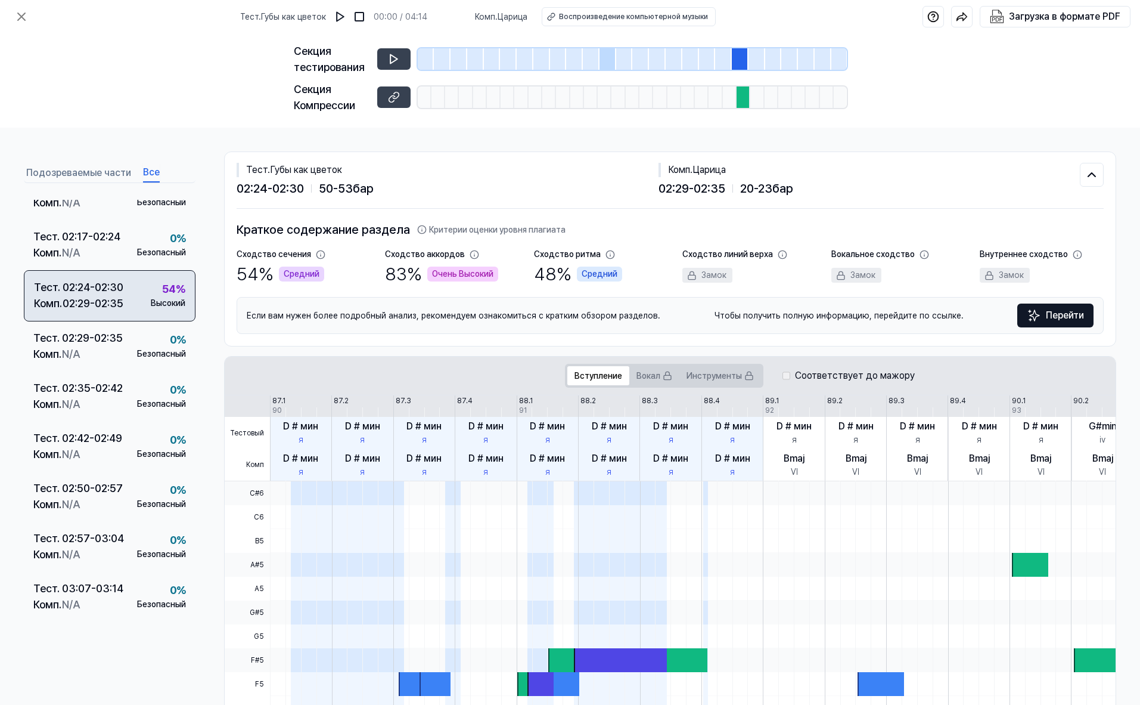
click at [56, 296] on div "Комп ." at bounding box center [48, 303] width 29 height 16
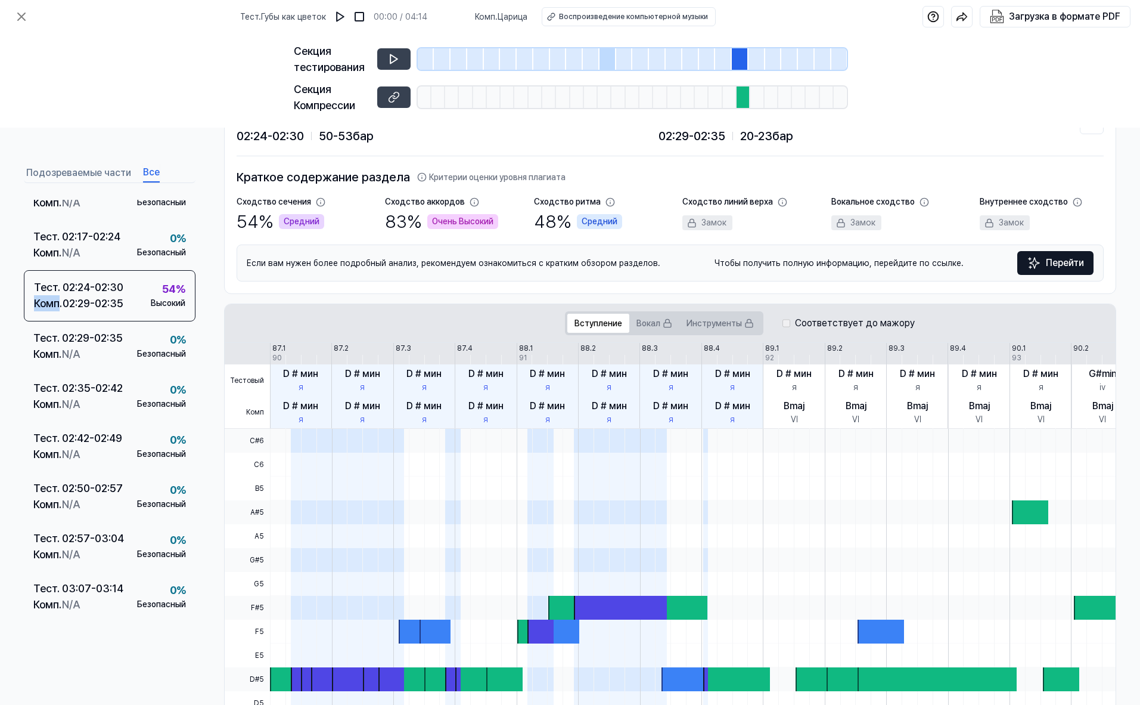
scroll to position [135, 0]
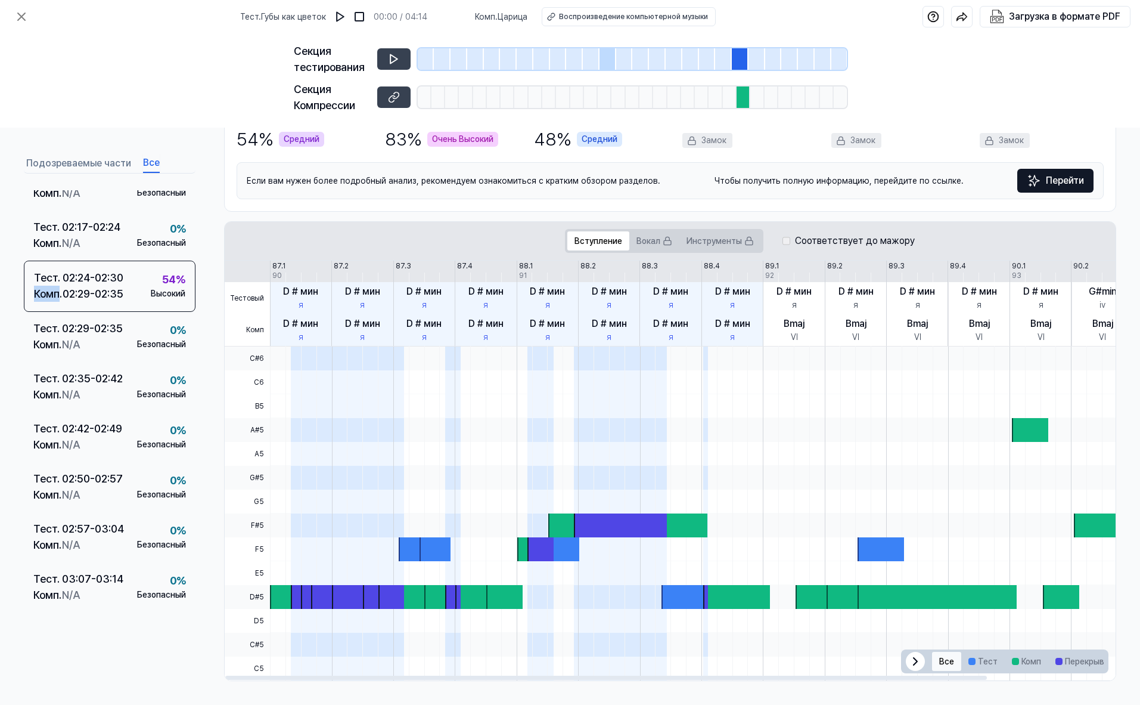
click at [940, 661] on ya-tr-span "Все" at bounding box center [947, 661] width 15 height 7
click at [108, 306] on div "Тест . 02:24 - 02:30 Комп . 02:29 - 02:35 54 % Высокий" at bounding box center [110, 286] width 172 height 51
click at [153, 287] on div "Высокий" at bounding box center [168, 293] width 35 height 13
click at [154, 286] on div "54 % Высокий" at bounding box center [168, 285] width 35 height 29
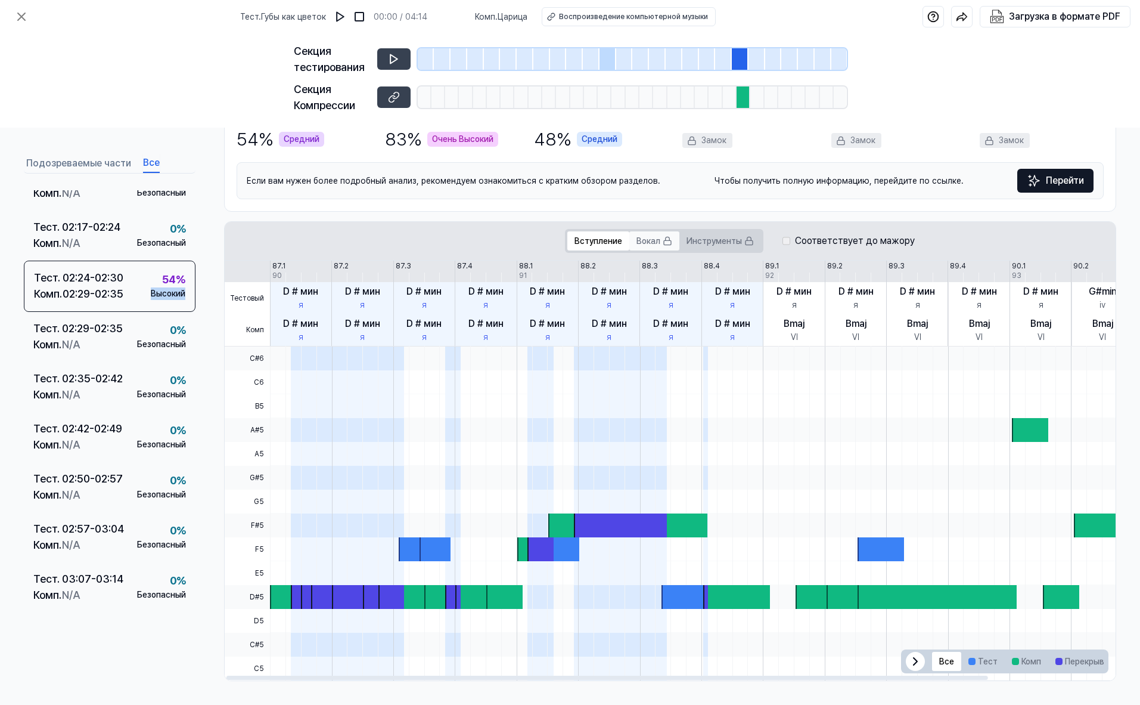
scroll to position [0, 1]
click at [651, 237] on ya-tr-span "Вокал" at bounding box center [648, 241] width 24 height 13
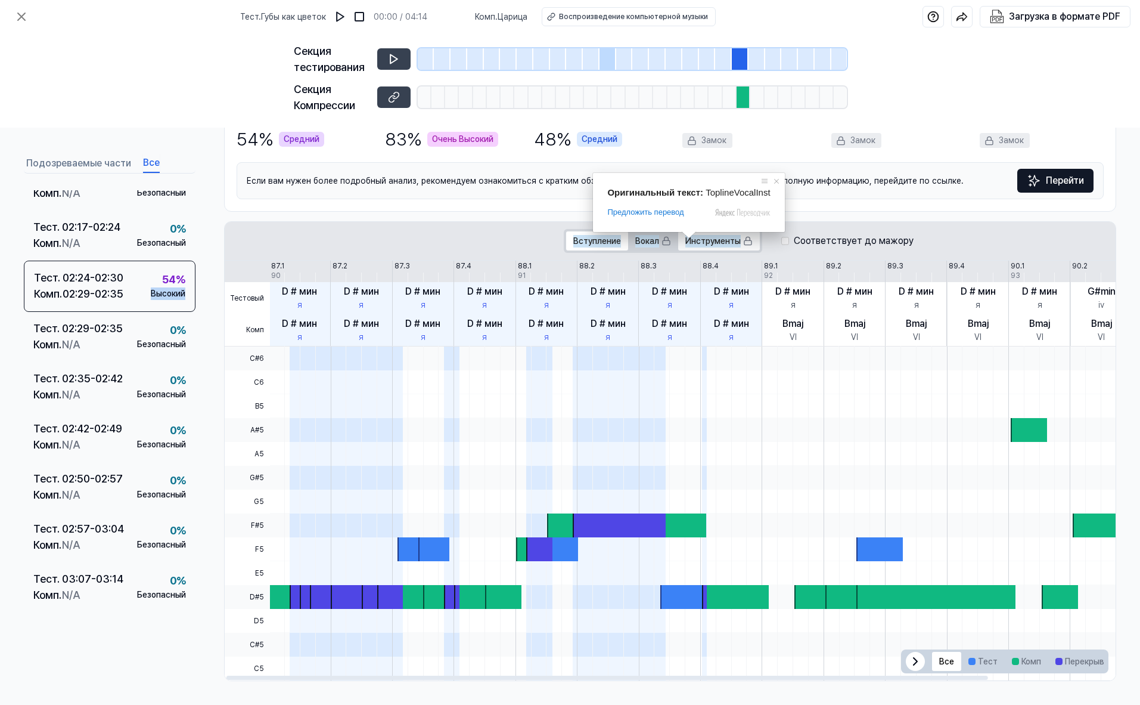
click at [696, 238] on ya-tr-span "Инструменты" at bounding box center [713, 241] width 55 height 13
click at [606, 244] on ya-tr-span "Вступление" at bounding box center [598, 241] width 48 height 13
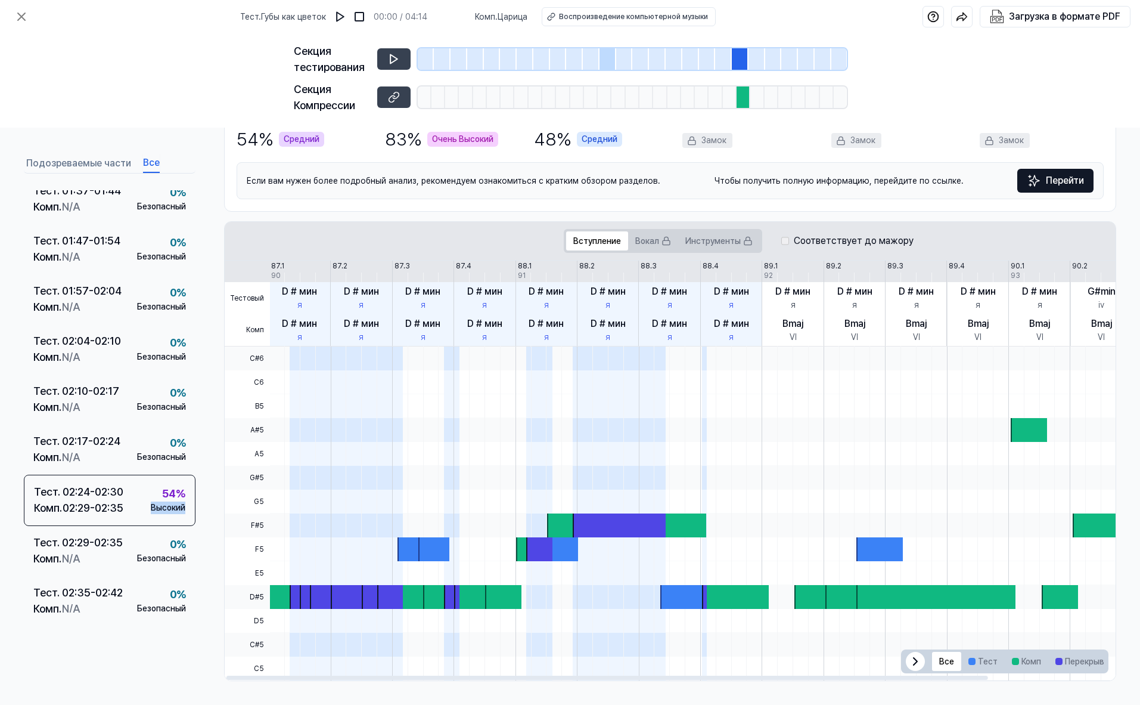
scroll to position [438, 0]
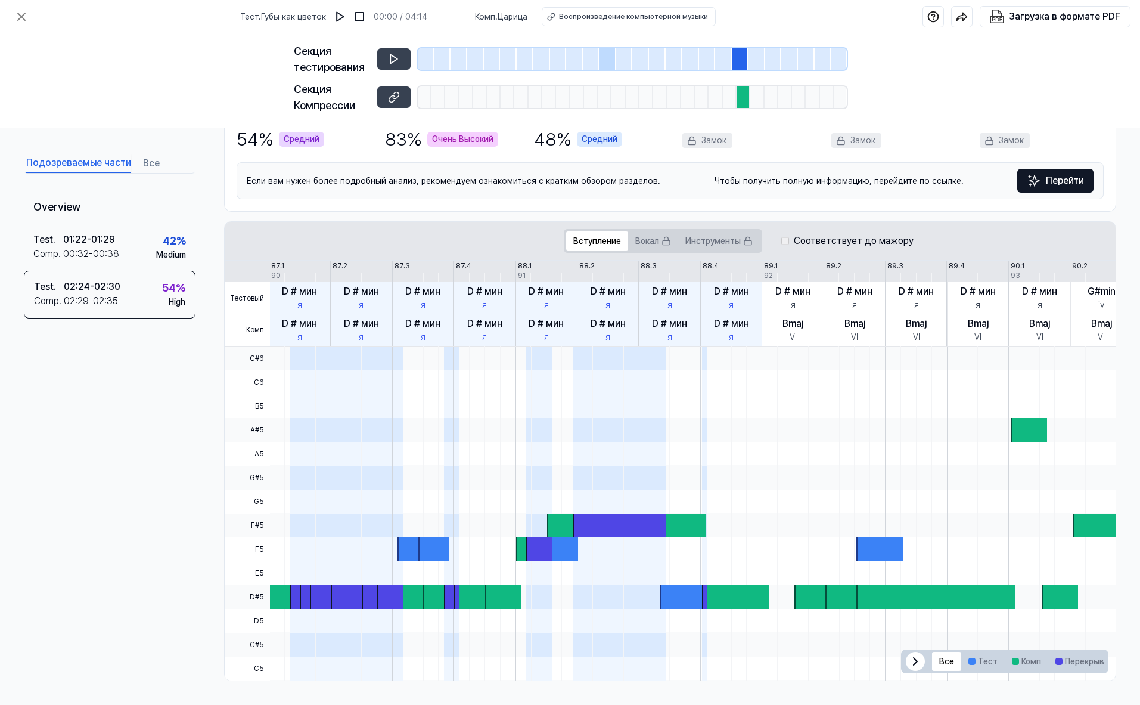
click at [106, 156] on ya-tr-span "Подозреваемые части" at bounding box center [78, 163] width 105 height 14
click at [139, 293] on div "Тест . 02:24 - 02:30 Комп . 02:29 - 02:35 54 % Высокий" at bounding box center [110, 295] width 172 height 48
click at [146, 282] on div "Тест . 02:24 - 02:30 Комп . 02:29 - 02:35 54 % Высокий" at bounding box center [110, 295] width 172 height 48
click at [556, 416] on div at bounding box center [761, 406] width 985 height 24
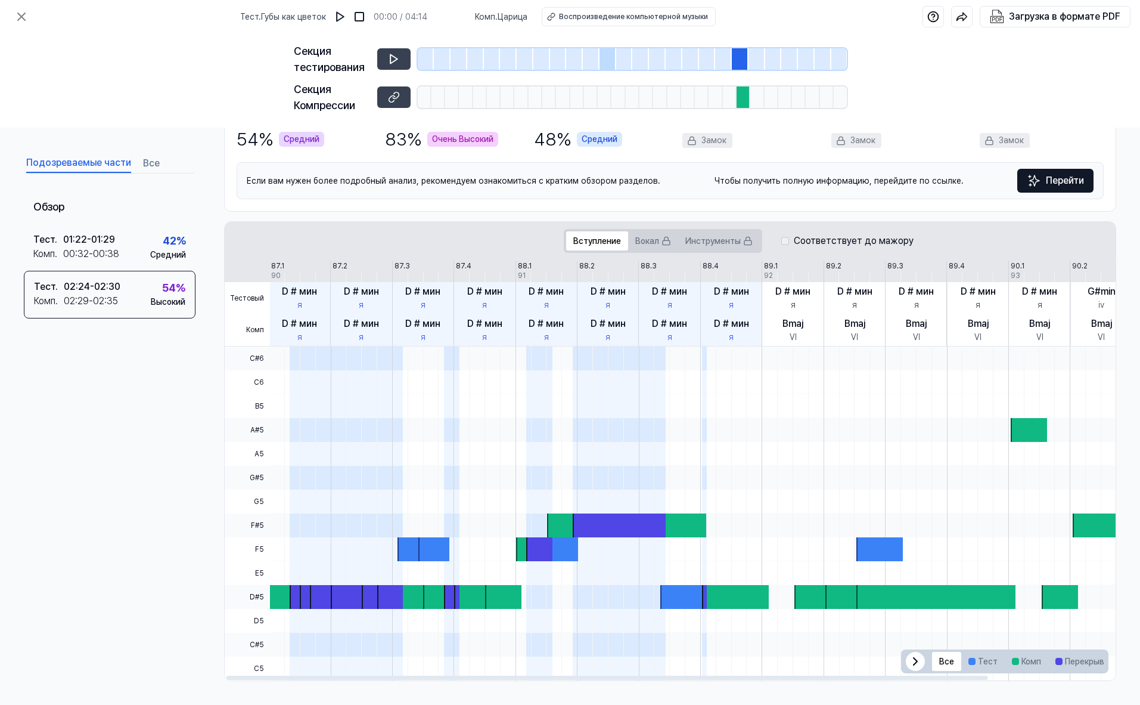
scroll to position [0, 2]
click at [553, 417] on div at bounding box center [760, 406] width 985 height 24
click at [343, 16] on img at bounding box center [340, 17] width 12 height 12
click at [366, 15] on img at bounding box center [360, 17] width 12 height 12
click at [26, 16] on icon at bounding box center [21, 17] width 14 height 14
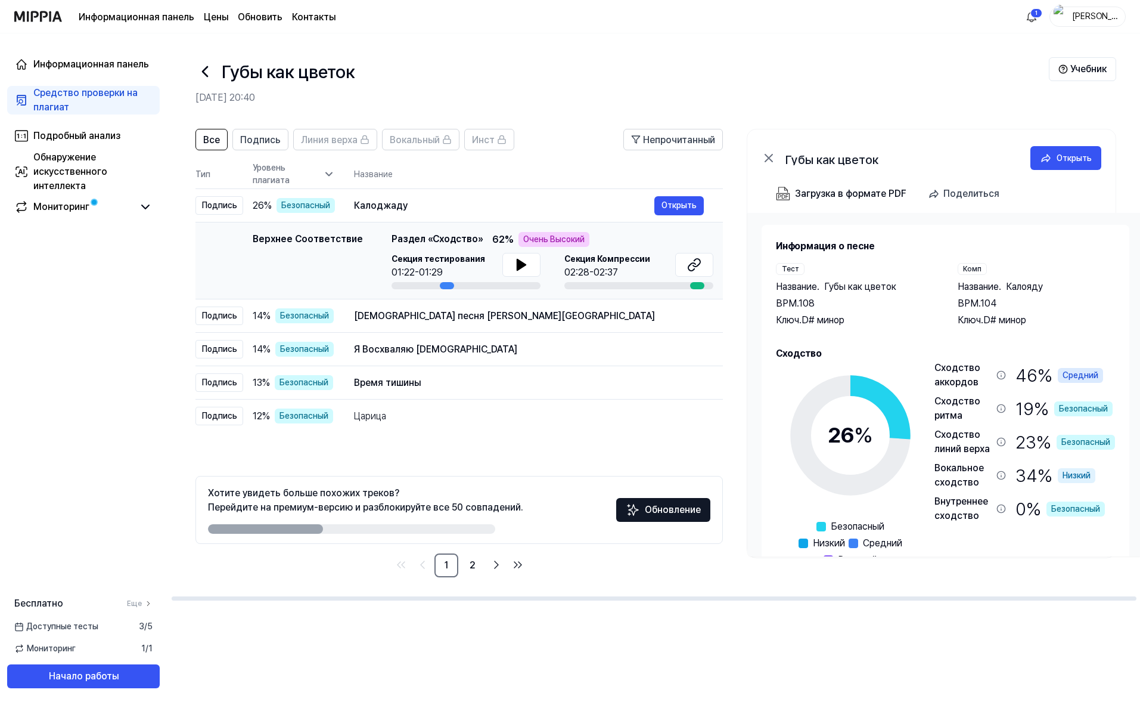
scroll to position [0, 7]
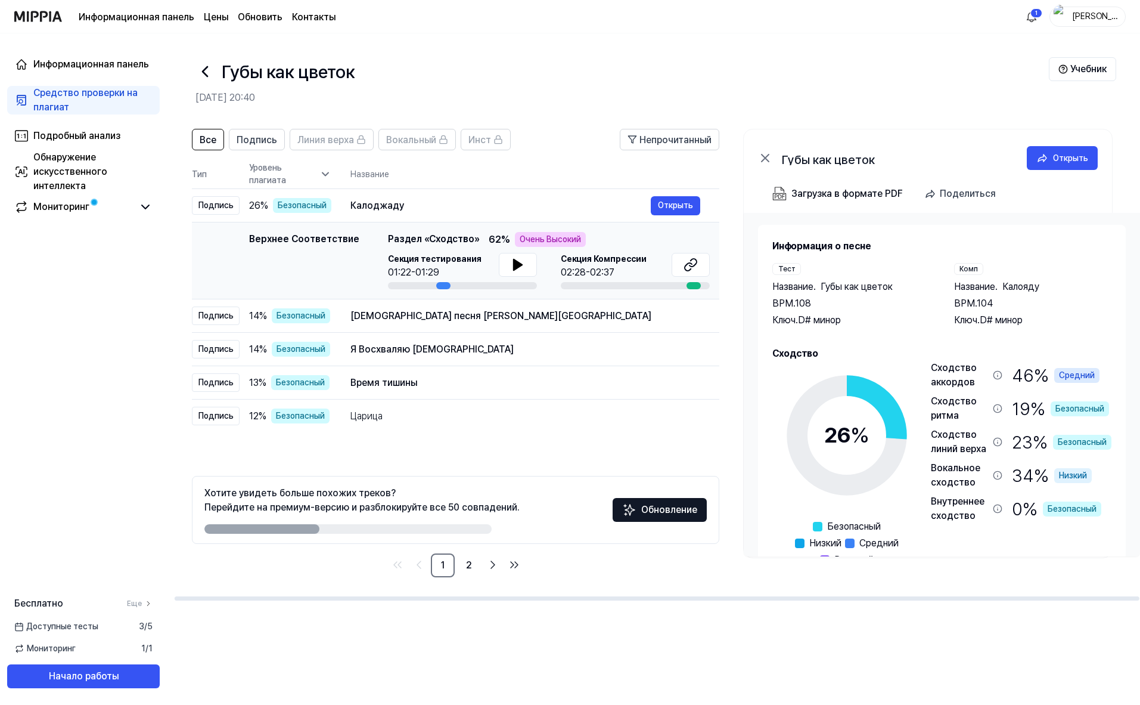
drag, startPoint x: 444, startPoint y: 284, endPoint x: 400, endPoint y: 281, distance: 43.6
click at [400, 281] on div "Секция тестирования 01:22-01:29" at bounding box center [462, 271] width 149 height 36
click at [500, 265] on button at bounding box center [518, 265] width 38 height 24
click at [514, 268] on icon at bounding box center [518, 264] width 8 height 11
click at [616, 263] on ya-tr-span "Секция Компрессии" at bounding box center [604, 259] width 86 height 10
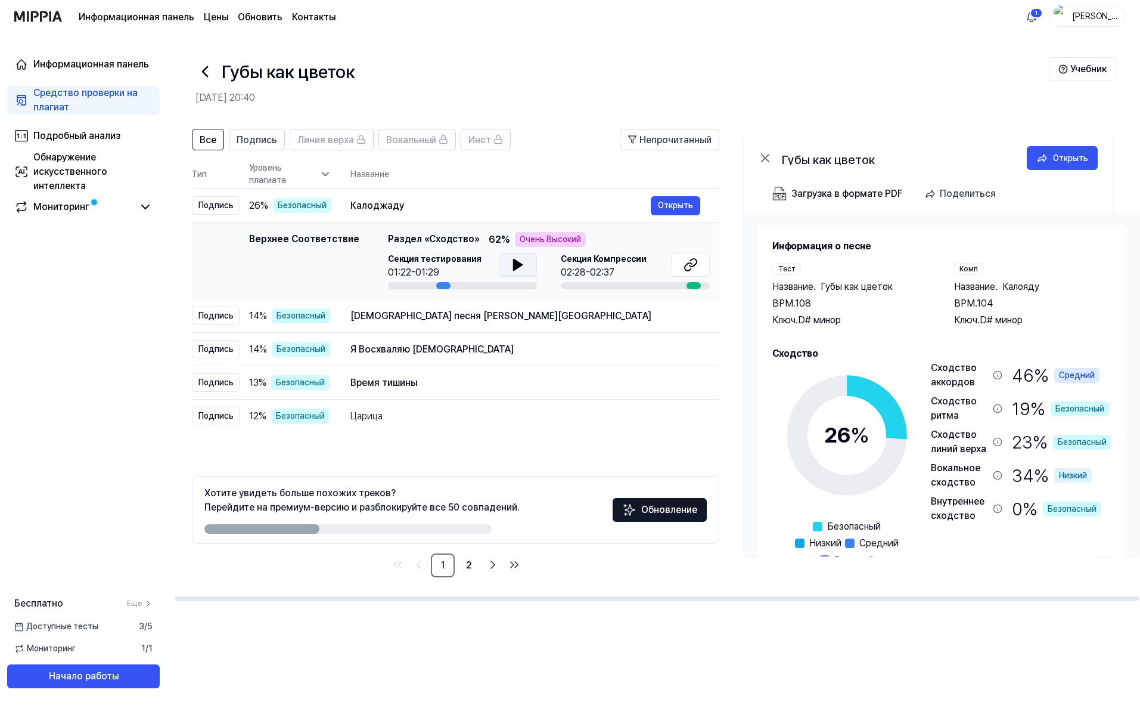
click at [603, 272] on div "02:28-02:37" at bounding box center [604, 272] width 86 height 14
drag, startPoint x: 639, startPoint y: 287, endPoint x: 656, endPoint y: 284, distance: 17.5
click at [640, 287] on div at bounding box center [635, 285] width 149 height 7
click at [689, 287] on div at bounding box center [694, 285] width 14 height 7
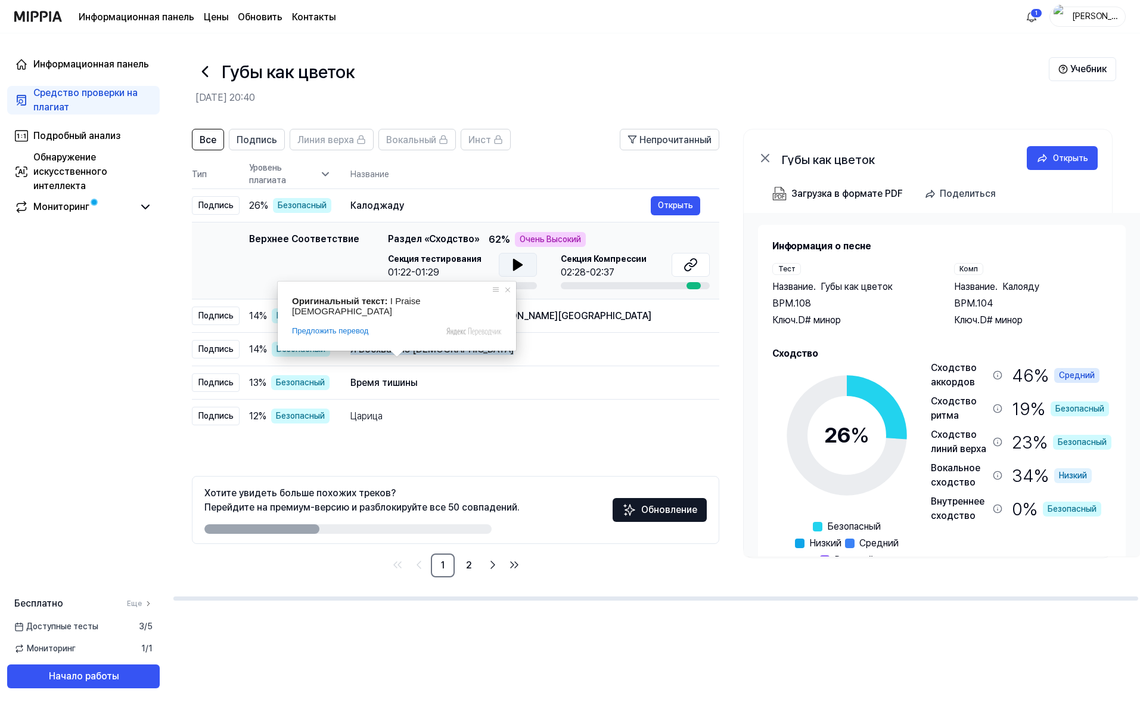
click at [367, 340] on div "Оригинальный текст: I Praise God Предложить перевод Отправить [PERSON_NAME], пе…" at bounding box center [397, 315] width 238 height 69
click at [492, 303] on td "[DEMOGRAPHIC_DATA] песня [PERSON_NAME] Открыть" at bounding box center [525, 315] width 388 height 33
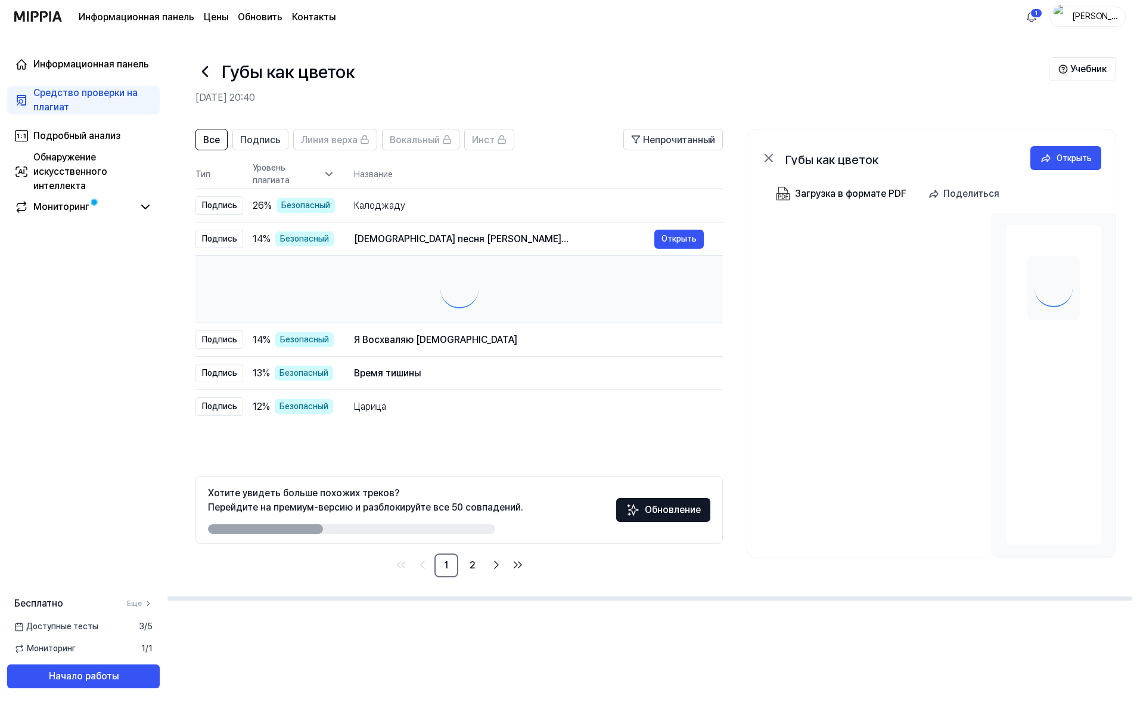
scroll to position [0, 0]
click at [494, 309] on div at bounding box center [459, 289] width 509 height 48
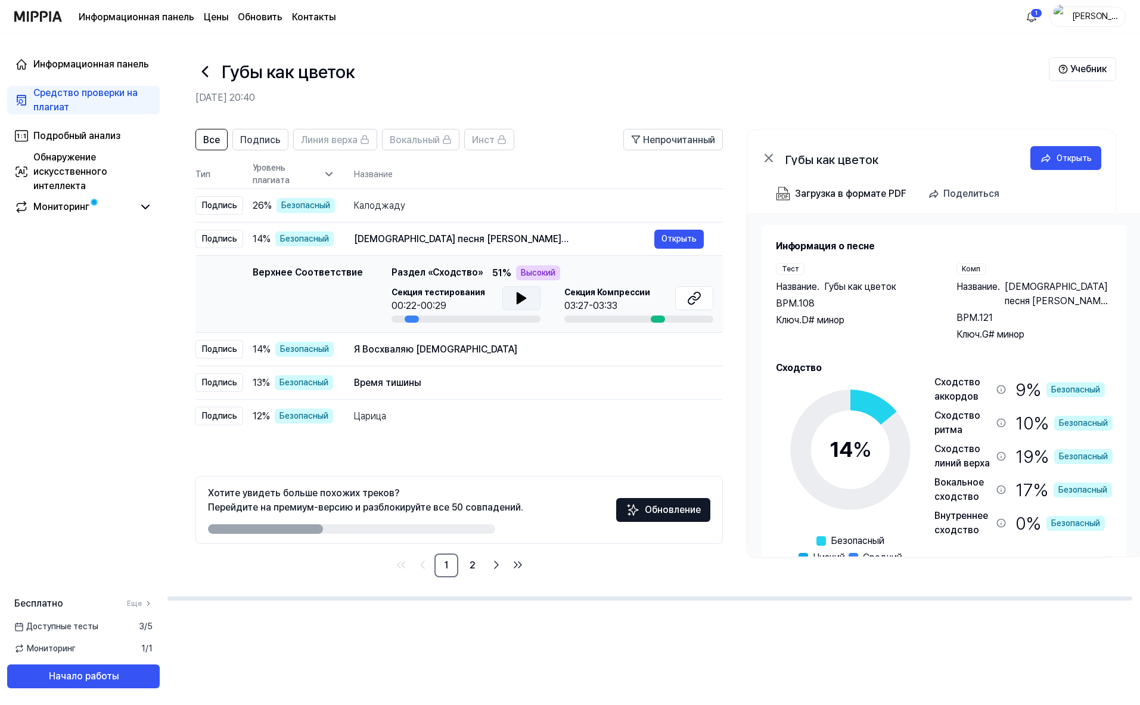
click at [517, 296] on icon at bounding box center [521, 298] width 8 height 11
click at [438, 344] on div "Я Восхваляю [DEMOGRAPHIC_DATA]" at bounding box center [504, 349] width 300 height 14
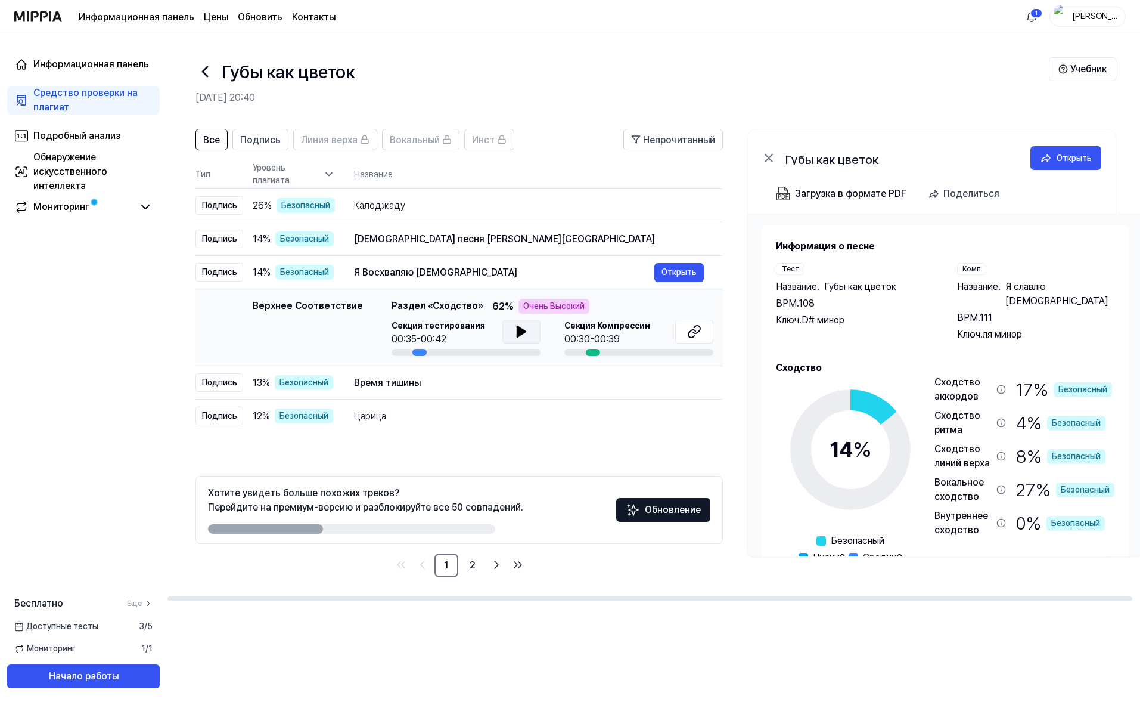
click at [511, 332] on button at bounding box center [522, 332] width 38 height 24
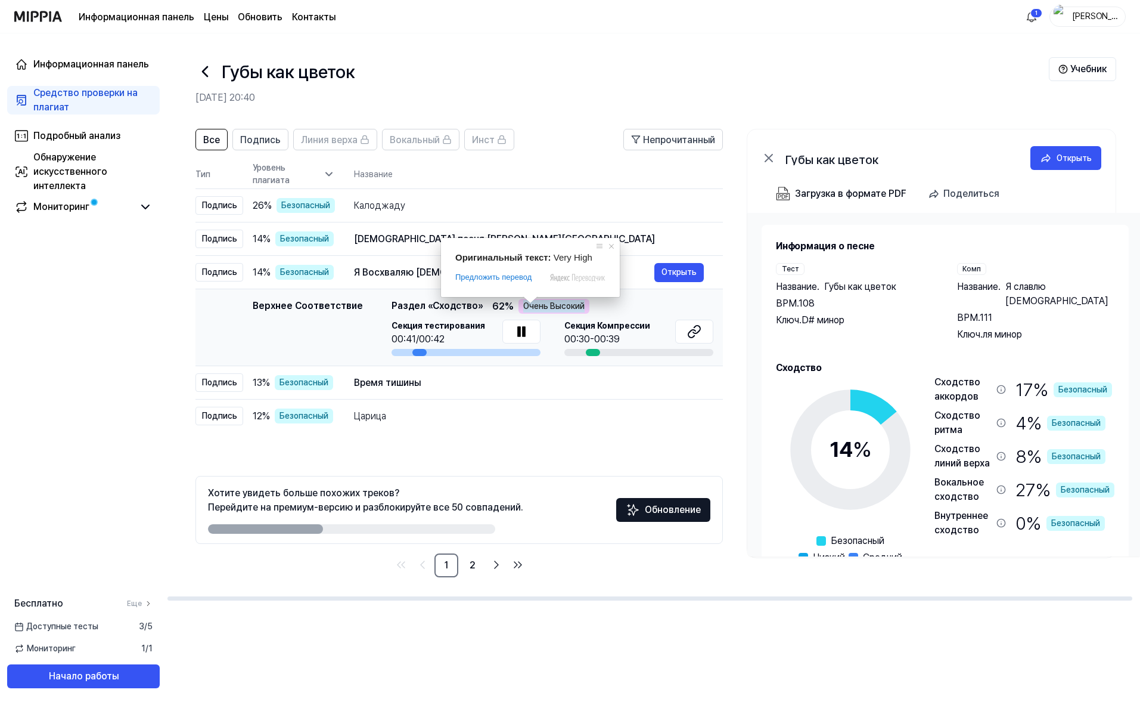
click at [541, 307] on ya-tr-span "Очень Высокий" at bounding box center [553, 306] width 61 height 13
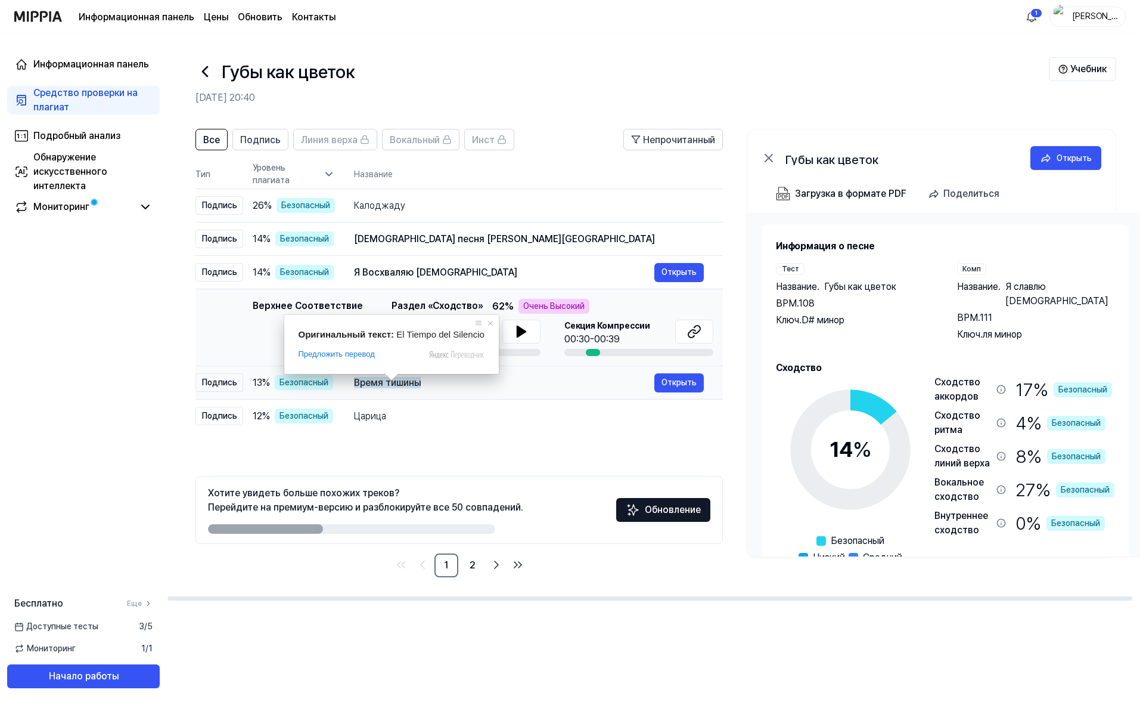
click at [390, 380] on span at bounding box center [392, 376] width 16 height 7
click at [417, 382] on ya-tr-span "Время тишины" at bounding box center [387, 382] width 67 height 11
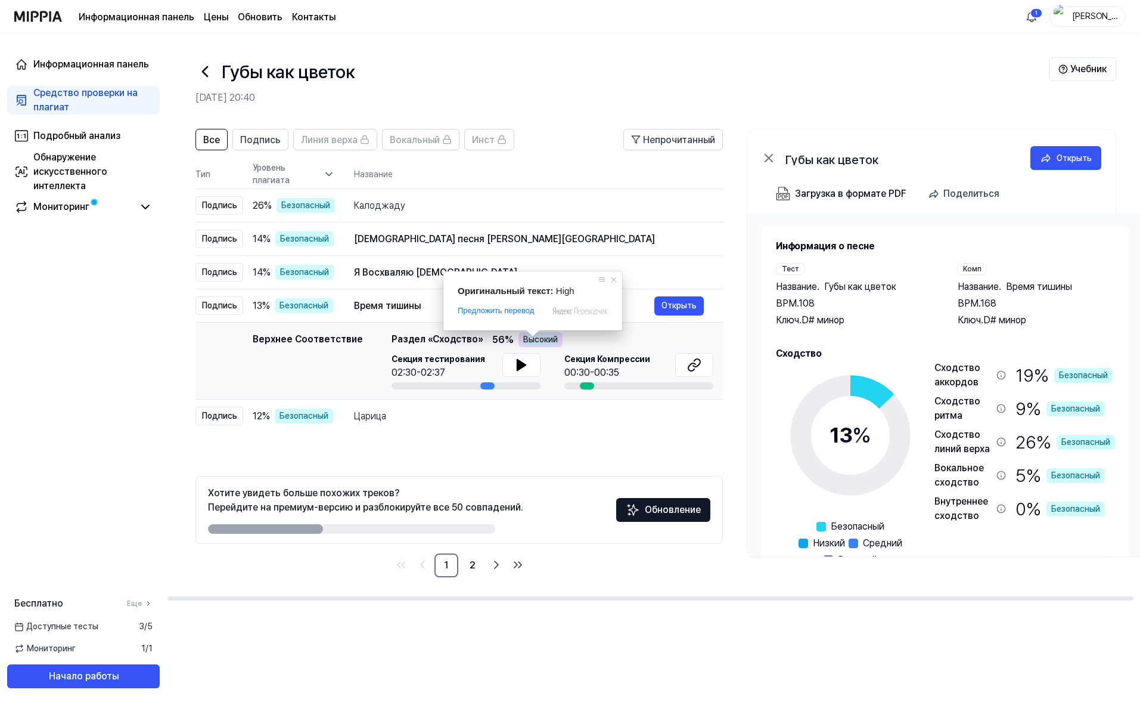
click at [541, 337] on ya-tr-span "Высокий" at bounding box center [540, 339] width 35 height 13
click at [523, 360] on icon at bounding box center [521, 365] width 14 height 14
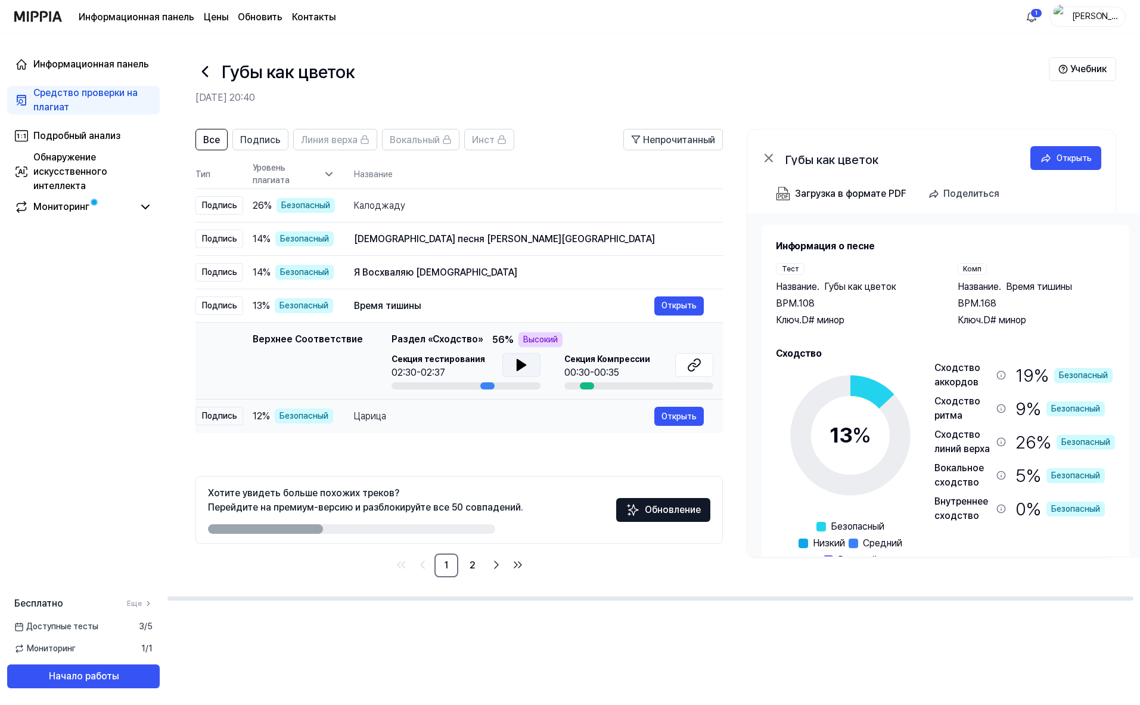
click at [379, 419] on ya-tr-span "Царица" at bounding box center [370, 415] width 32 height 11
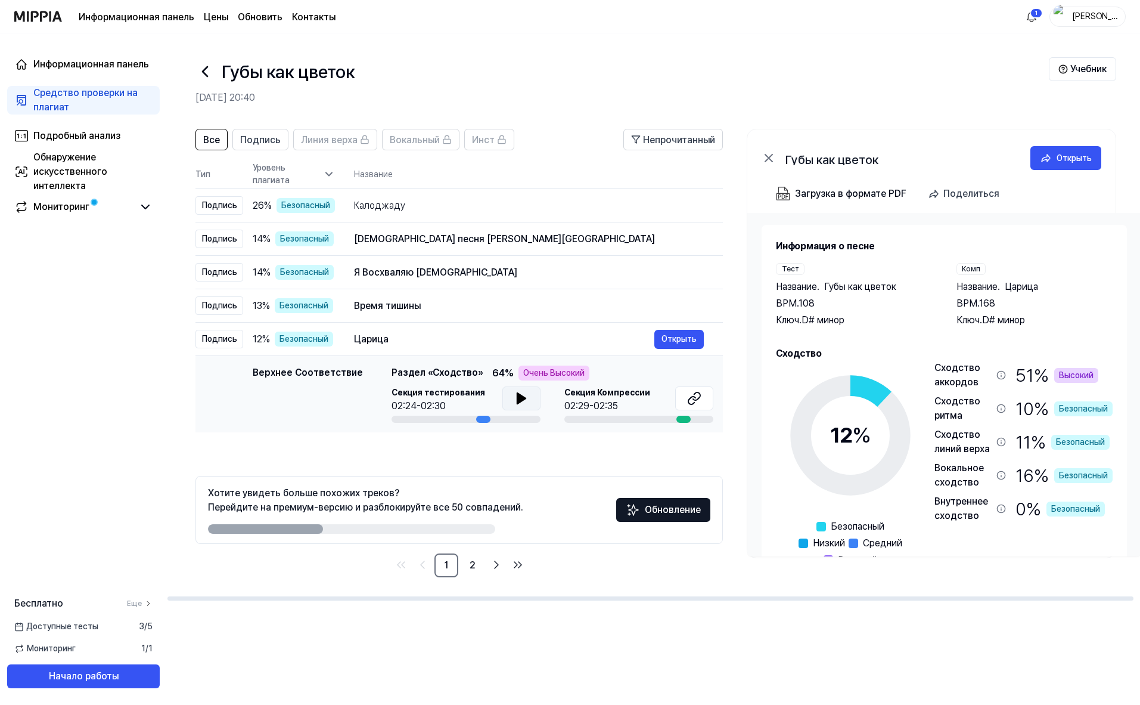
click at [518, 393] on icon at bounding box center [521, 398] width 14 height 14
click at [544, 367] on ya-tr-span "Очень Высокий" at bounding box center [553, 373] width 61 height 13
click at [375, 345] on div "Царица" at bounding box center [504, 339] width 300 height 14
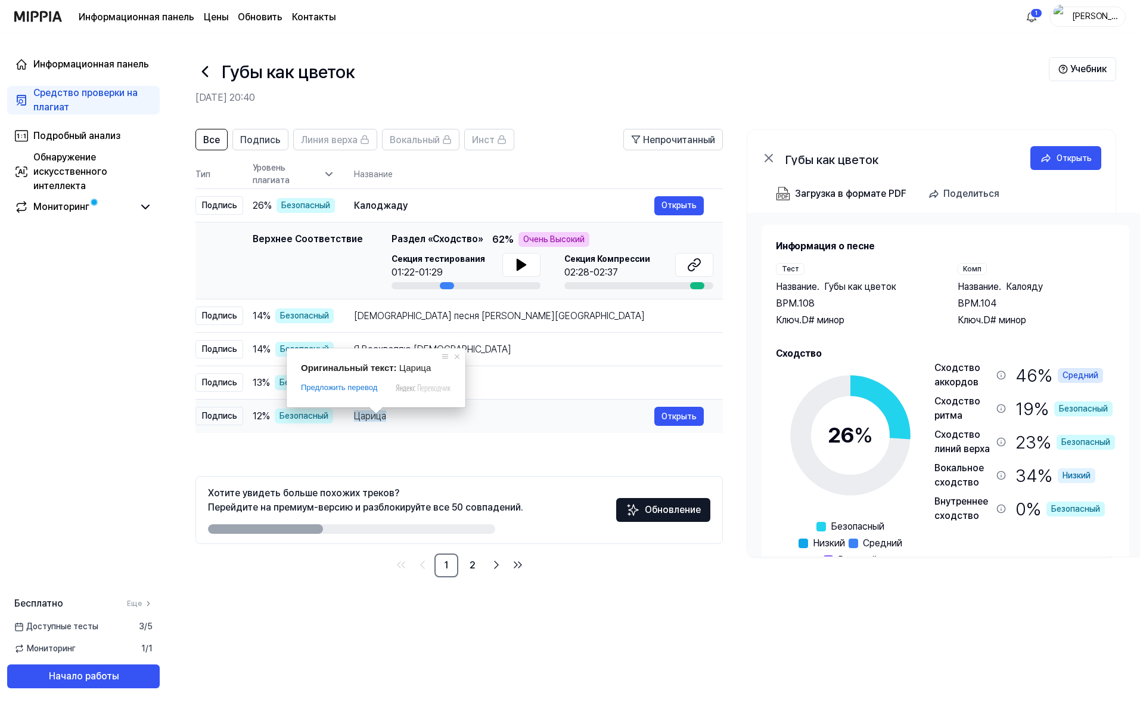
click at [370, 417] on body "Информационная панель Цены Обновить Контакты 1 ДенисЛД Информационная панель Ср…" at bounding box center [570, 352] width 1140 height 705
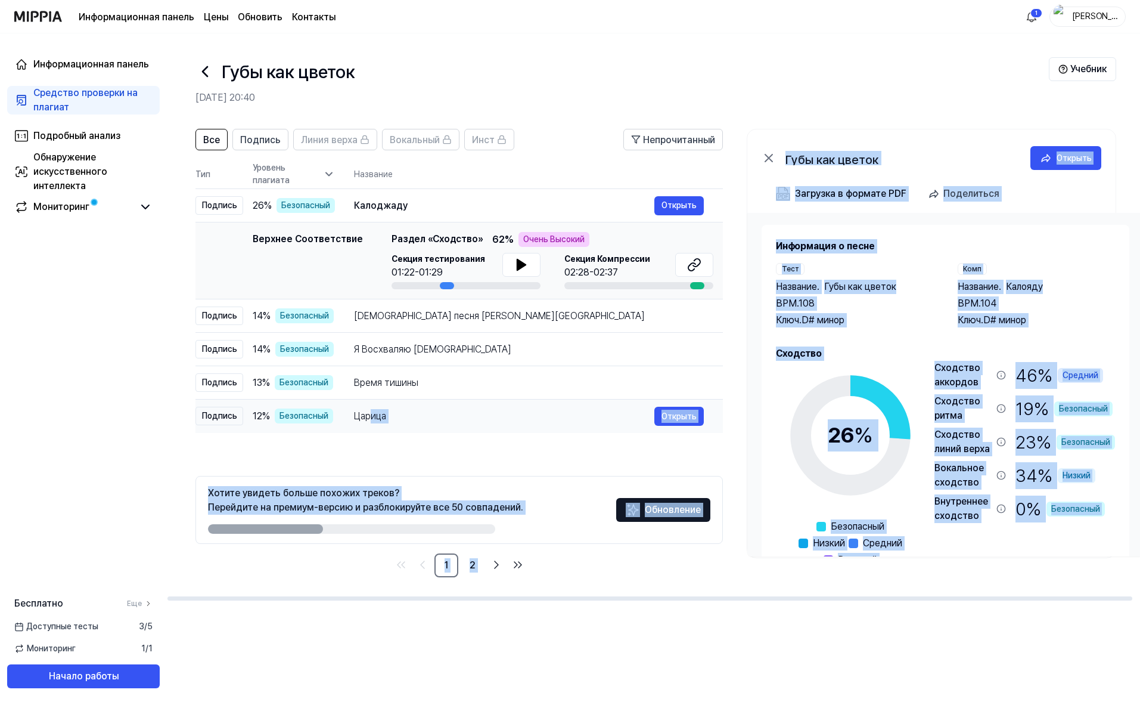
click at [370, 417] on ya-tr-span "Царица" at bounding box center [370, 415] width 32 height 11
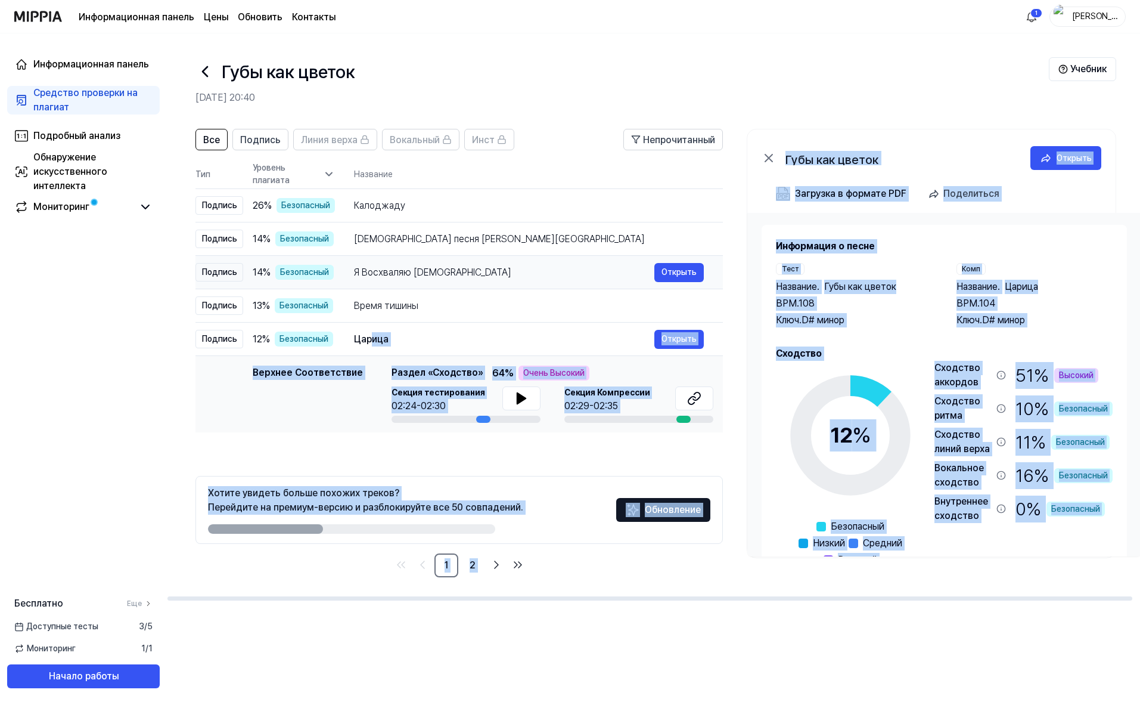
click at [360, 340] on ya-tr-span "Царица" at bounding box center [371, 338] width 35 height 11
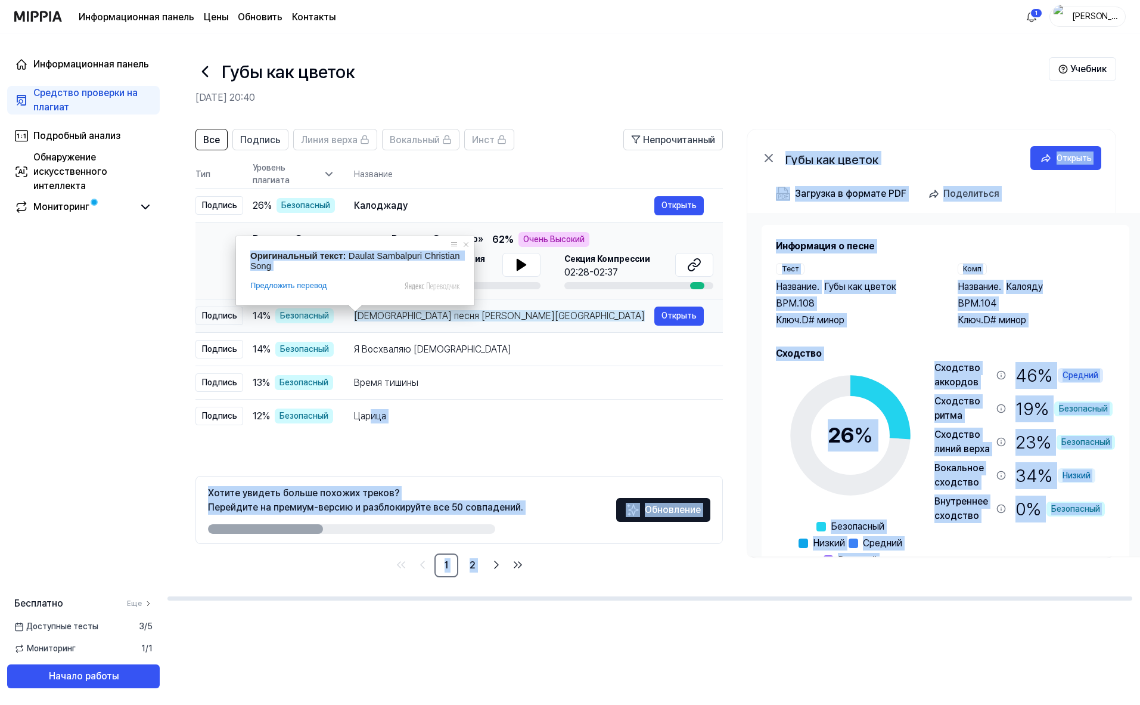
click at [374, 323] on div "[DEMOGRAPHIC_DATA] песня [PERSON_NAME][GEOGRAPHIC_DATA]" at bounding box center [504, 316] width 300 height 14
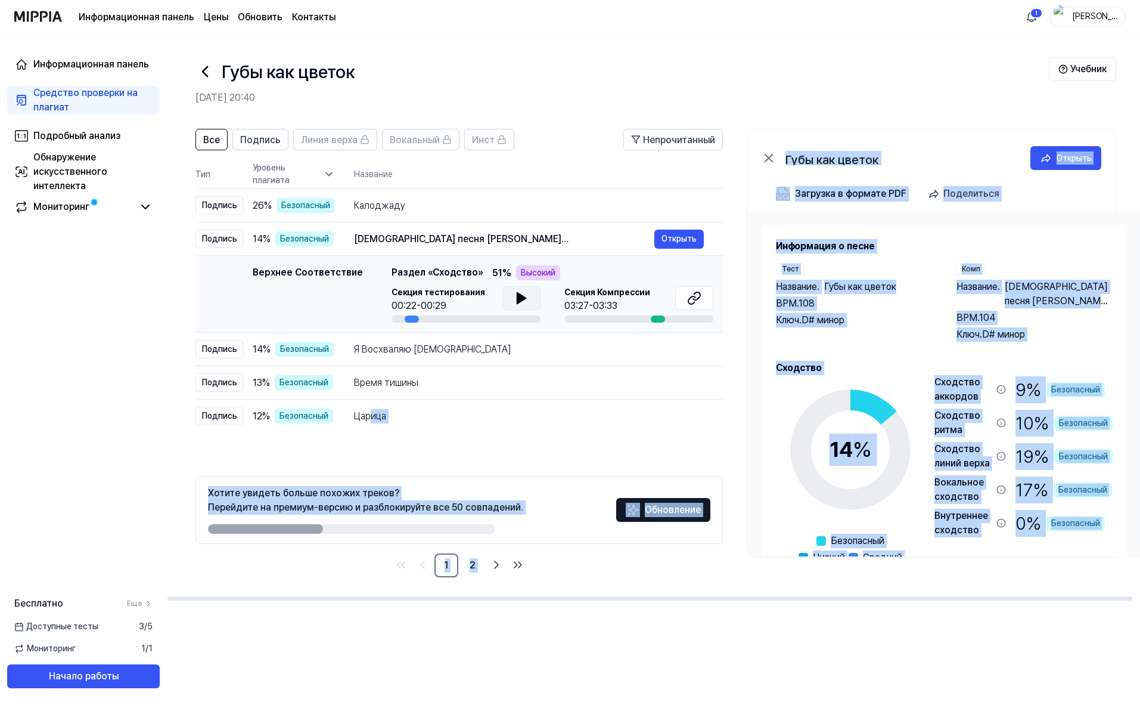
click at [520, 302] on icon at bounding box center [521, 298] width 14 height 14
click at [523, 302] on icon at bounding box center [524, 298] width 2 height 10
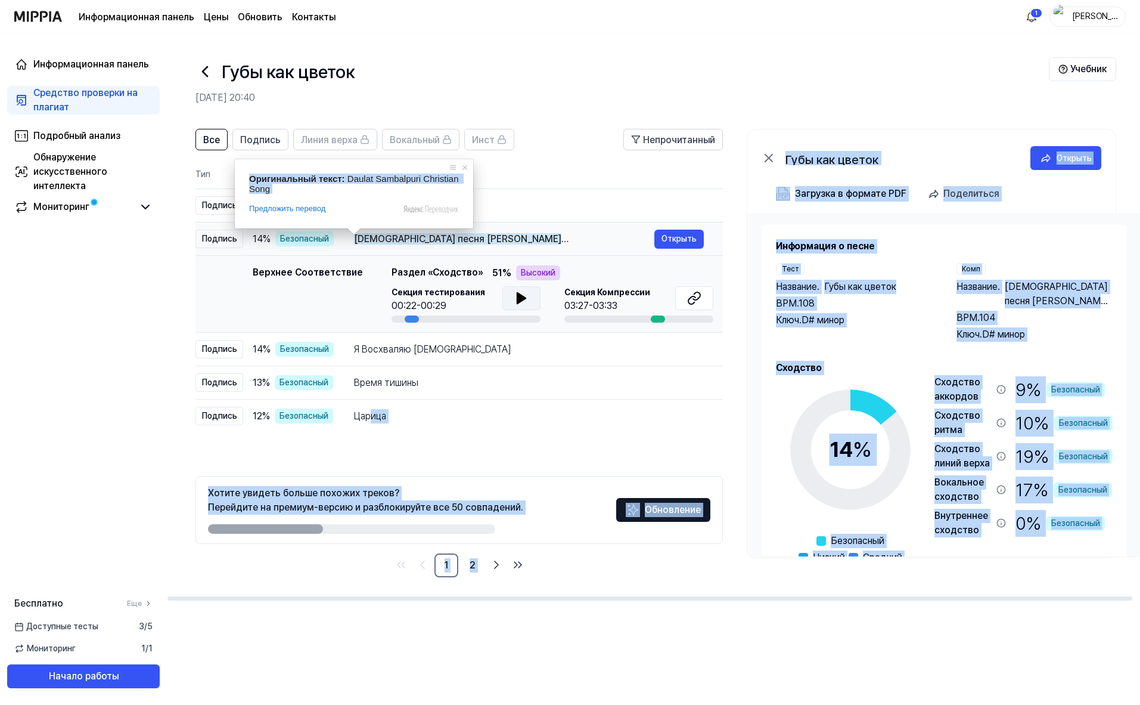
drag, startPoint x: 355, startPoint y: 235, endPoint x: 546, endPoint y: 240, distance: 190.8
click at [546, 240] on div "[DEMOGRAPHIC_DATA] песня [PERSON_NAME][GEOGRAPHIC_DATA]" at bounding box center [504, 239] width 300 height 14
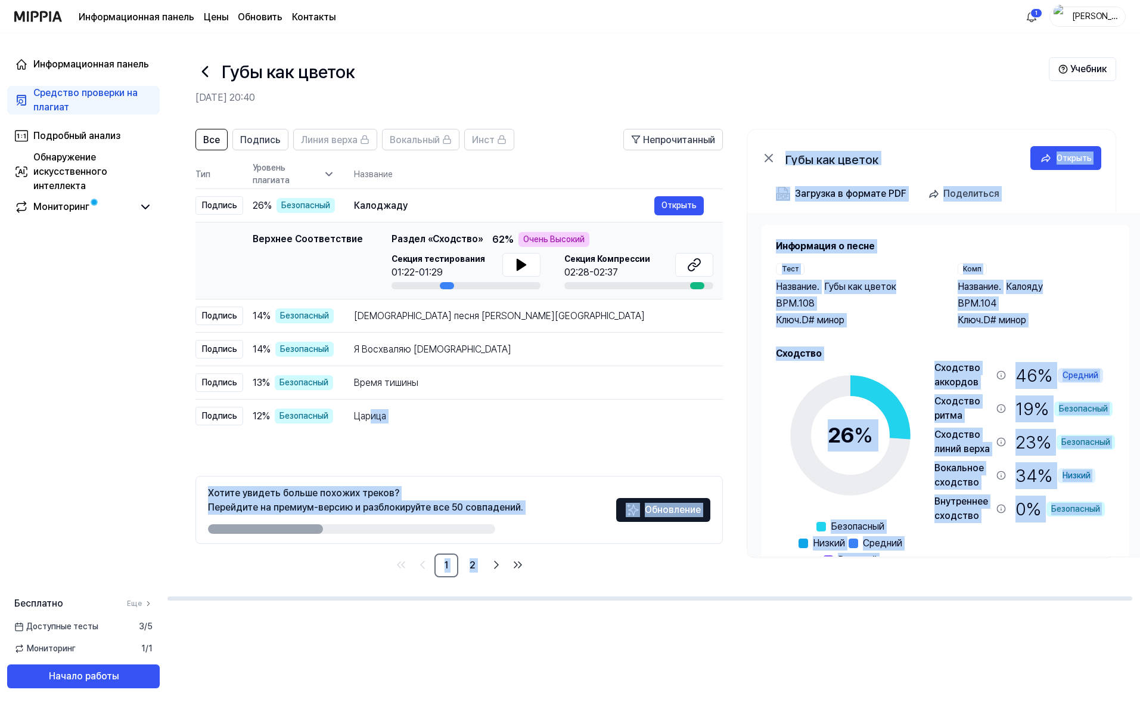
copy body "lor Ipsumdo Sitame consect adipis elitsed doeius? Temporinc ut laboree-dolore m…"
click at [393, 248] on div "Top Matching Раздел «Сходство» 62 % Очень Высокий Секция тестирования 01:22-01:…" at bounding box center [553, 260] width 322 height 57
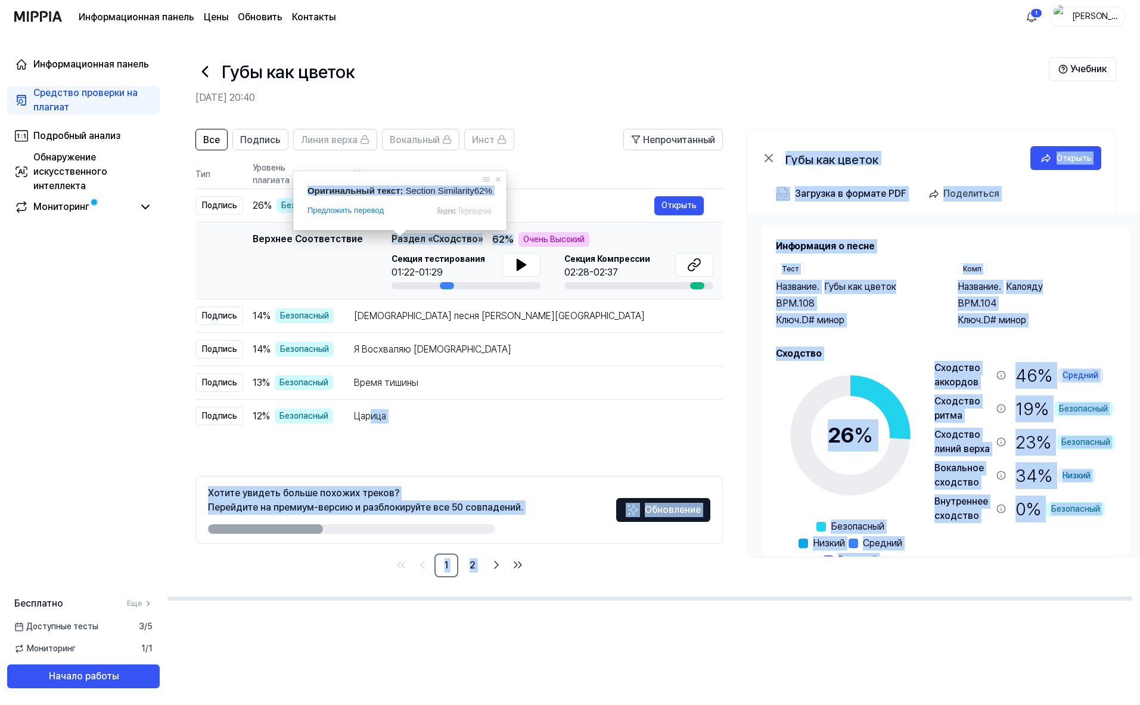
click at [401, 240] on ya-tr-span "Раздел «Сходство»" at bounding box center [437, 238] width 91 height 11
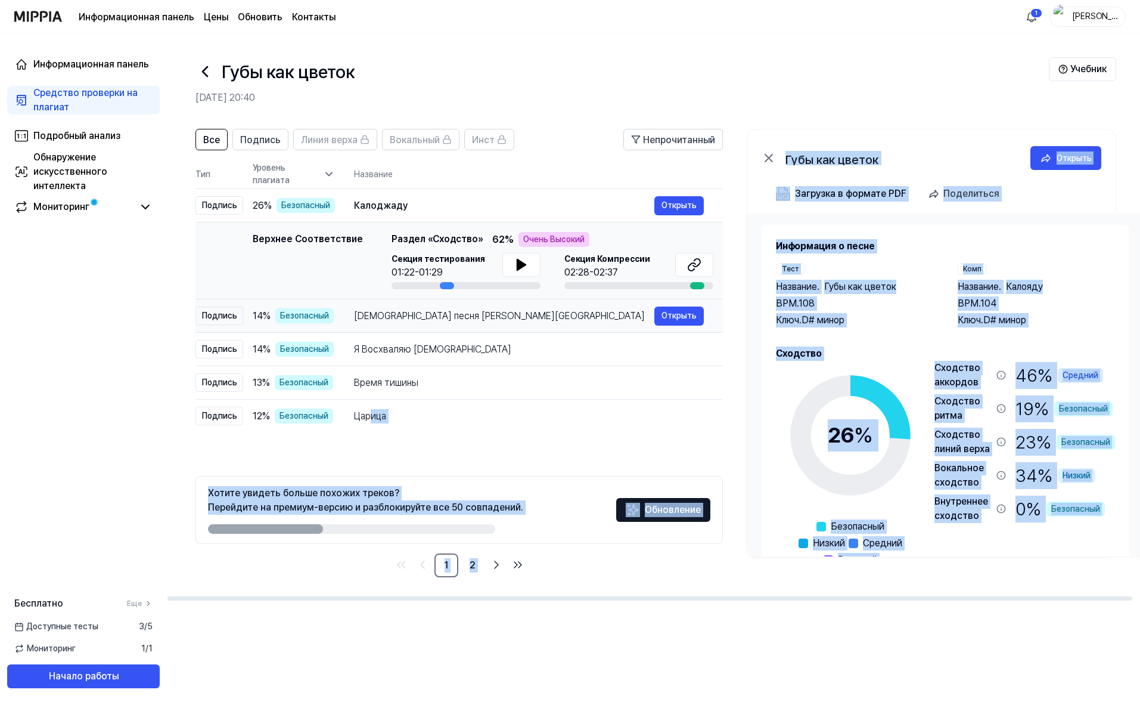
click at [383, 317] on ya-tr-span "[DEMOGRAPHIC_DATA] песня [PERSON_NAME][GEOGRAPHIC_DATA]" at bounding box center [499, 315] width 291 height 11
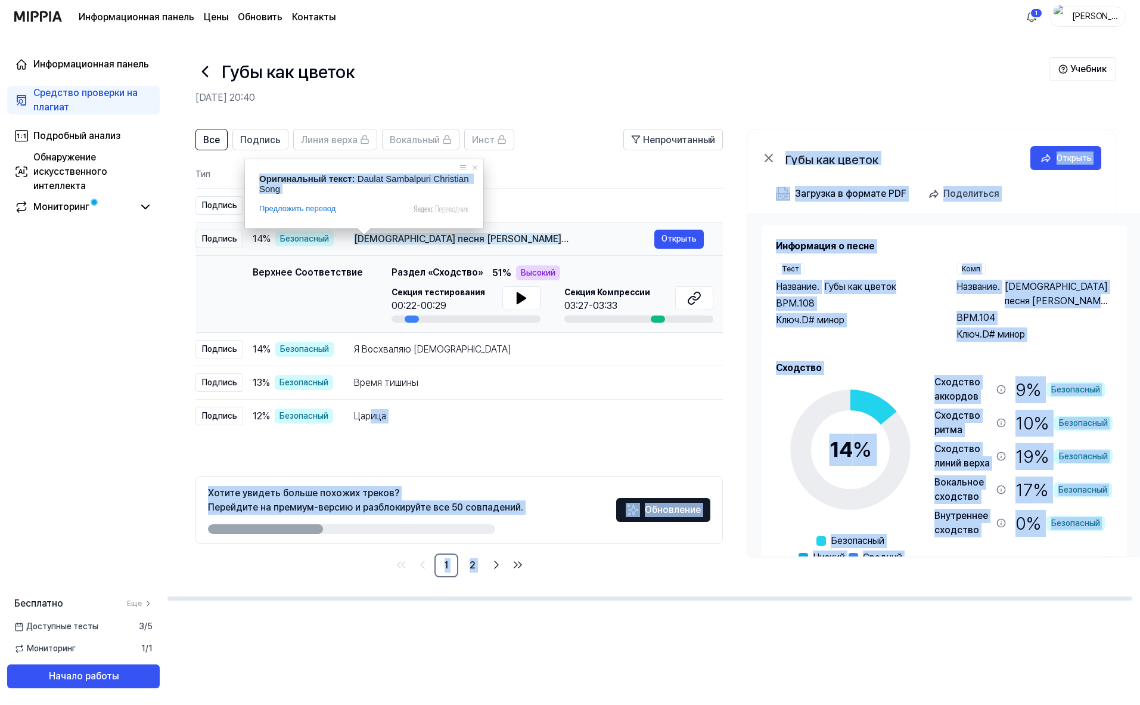
drag, startPoint x: 358, startPoint y: 241, endPoint x: 463, endPoint y: 240, distance: 105.5
click at [463, 240] on ya-tr-span "[DEMOGRAPHIC_DATA] песня [PERSON_NAME][GEOGRAPHIC_DATA]" at bounding box center [457, 246] width 207 height 26
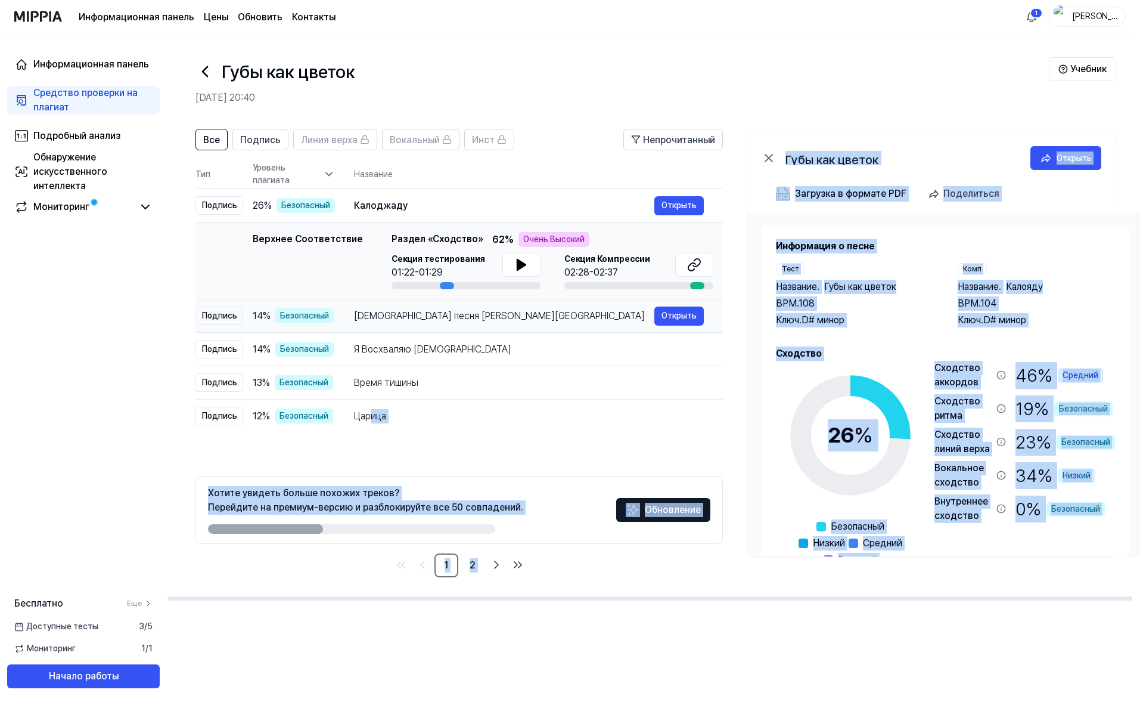
scroll to position [0, 7]
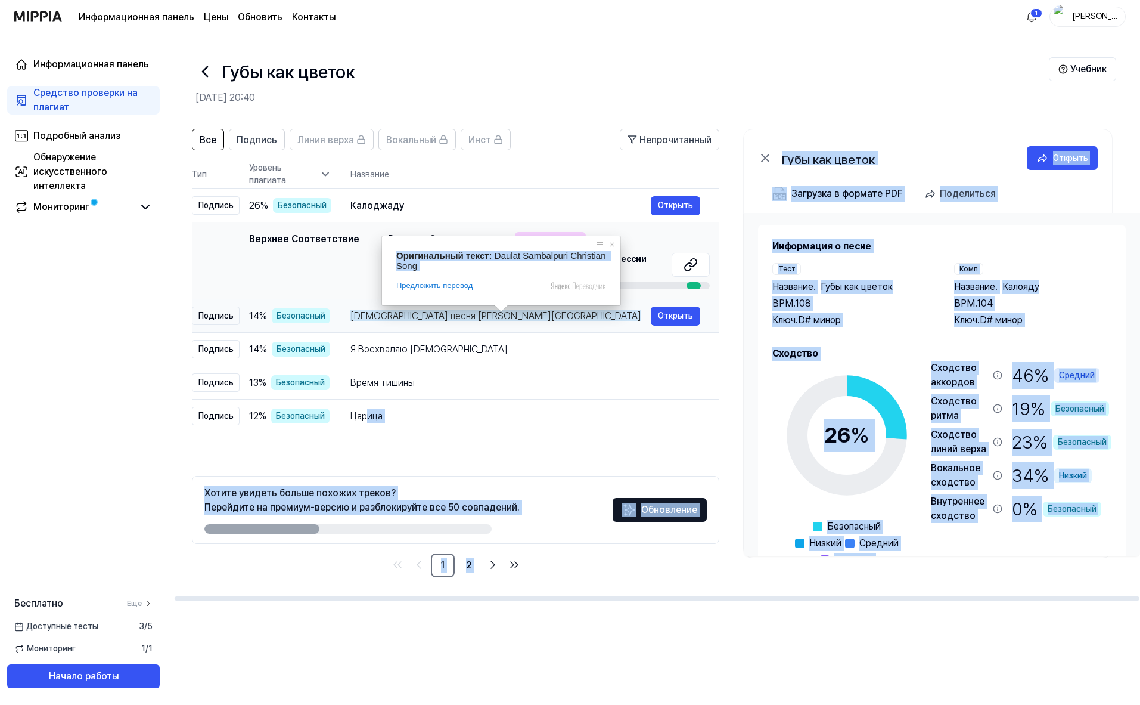
drag, startPoint x: 563, startPoint y: 319, endPoint x: 368, endPoint y: 310, distance: 195.7
click at [368, 310] on div "[DEMOGRAPHIC_DATA] песня [PERSON_NAME][GEOGRAPHIC_DATA]" at bounding box center [501, 316] width 300 height 14
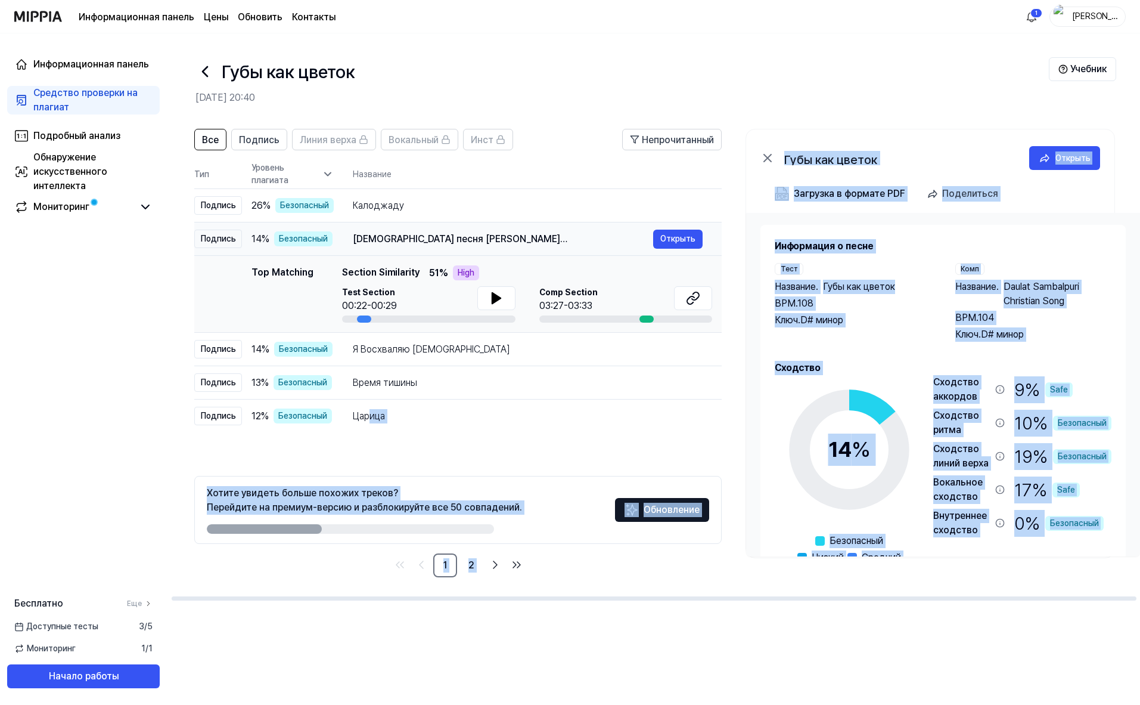
scroll to position [0, 4]
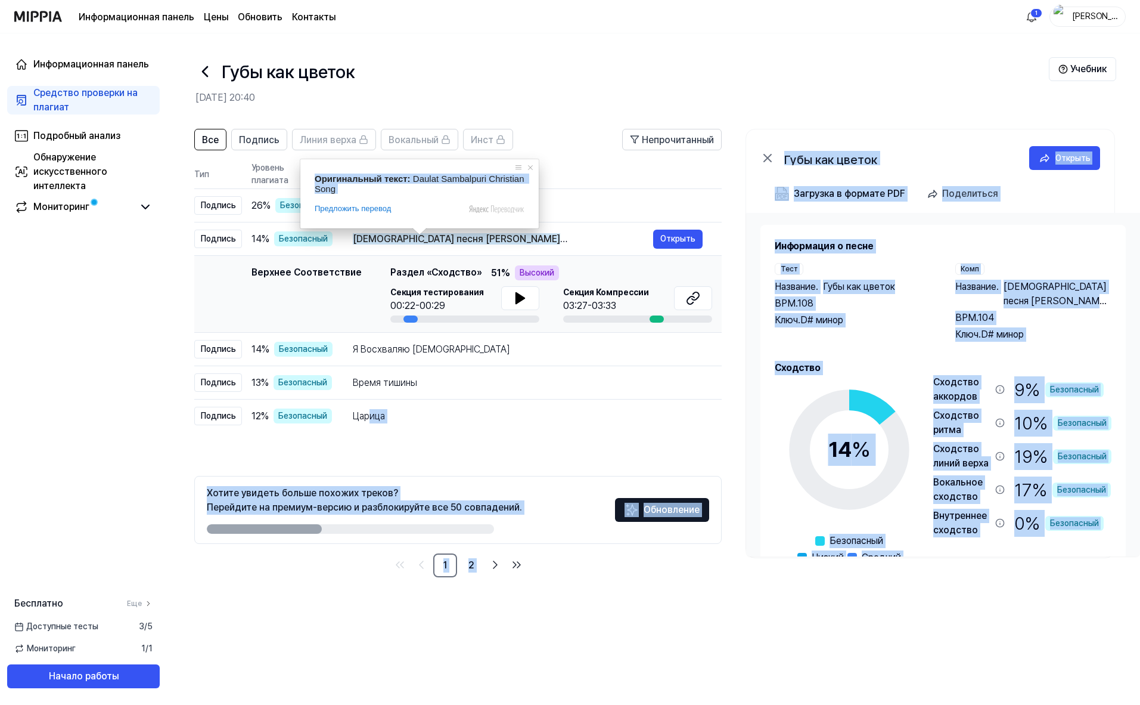
copy body "lor Ipsumdo Sitame consect adipis elitsed doeius? Temporinc ut laboree-dolore m…"
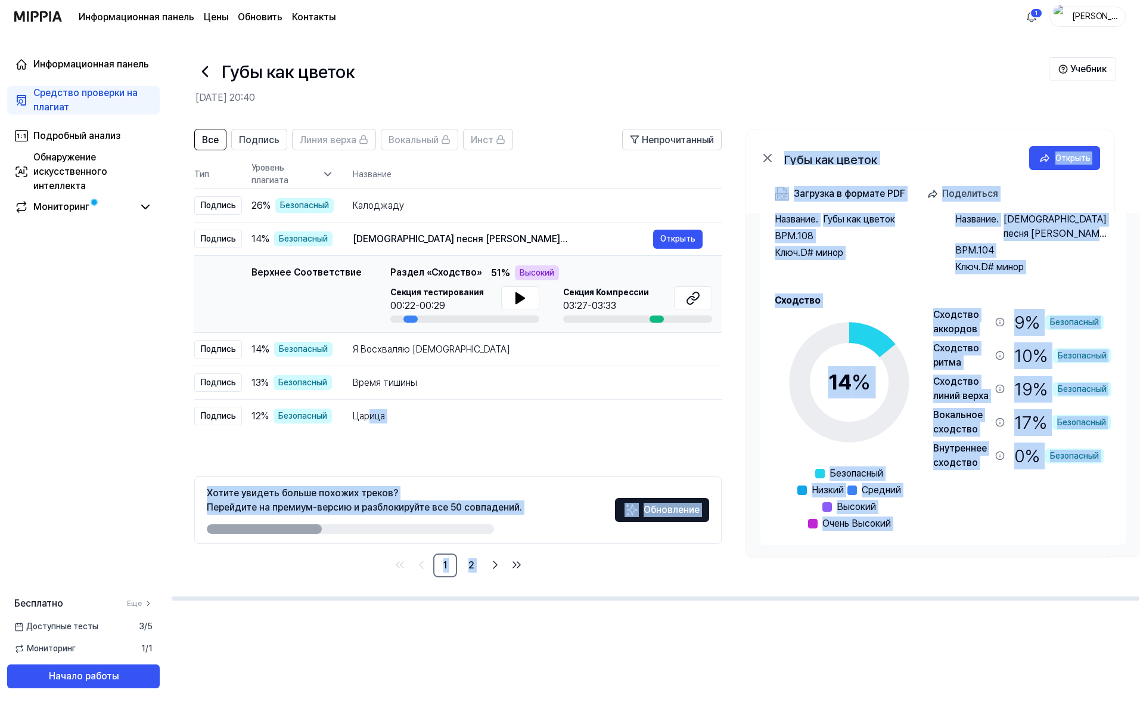
scroll to position [68, 0]
click at [835, 441] on icon at bounding box center [849, 381] width 149 height 149
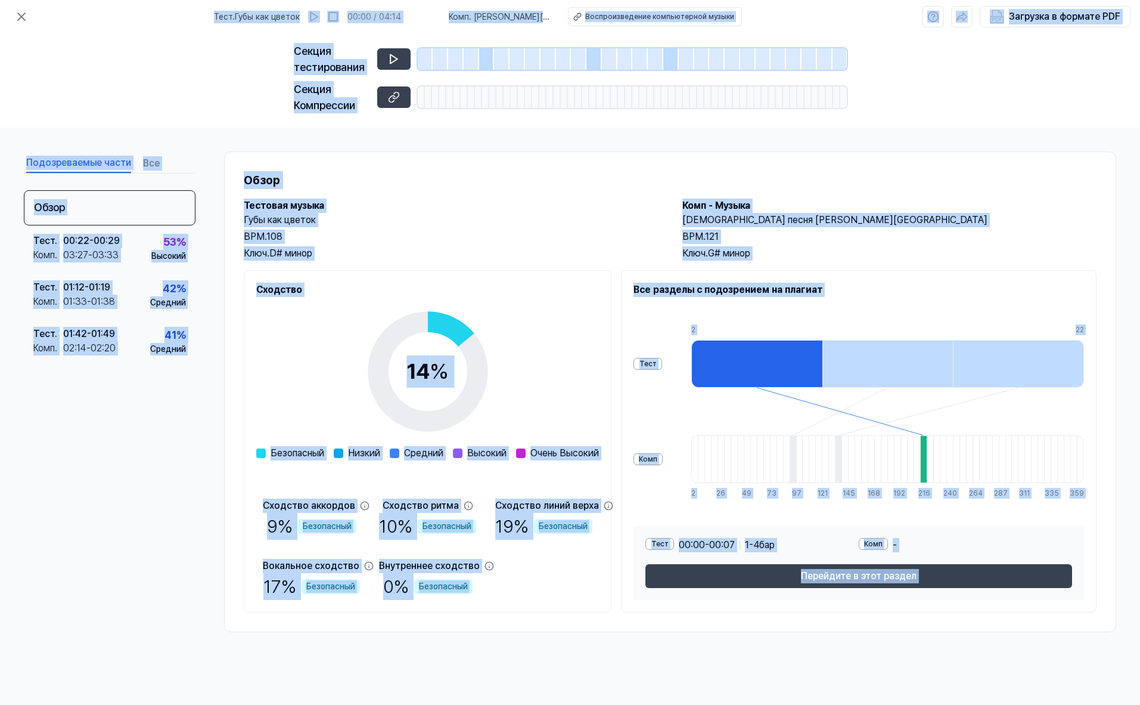
click at [458, 221] on h2 "Губы как цветок" at bounding box center [451, 220] width 415 height 14
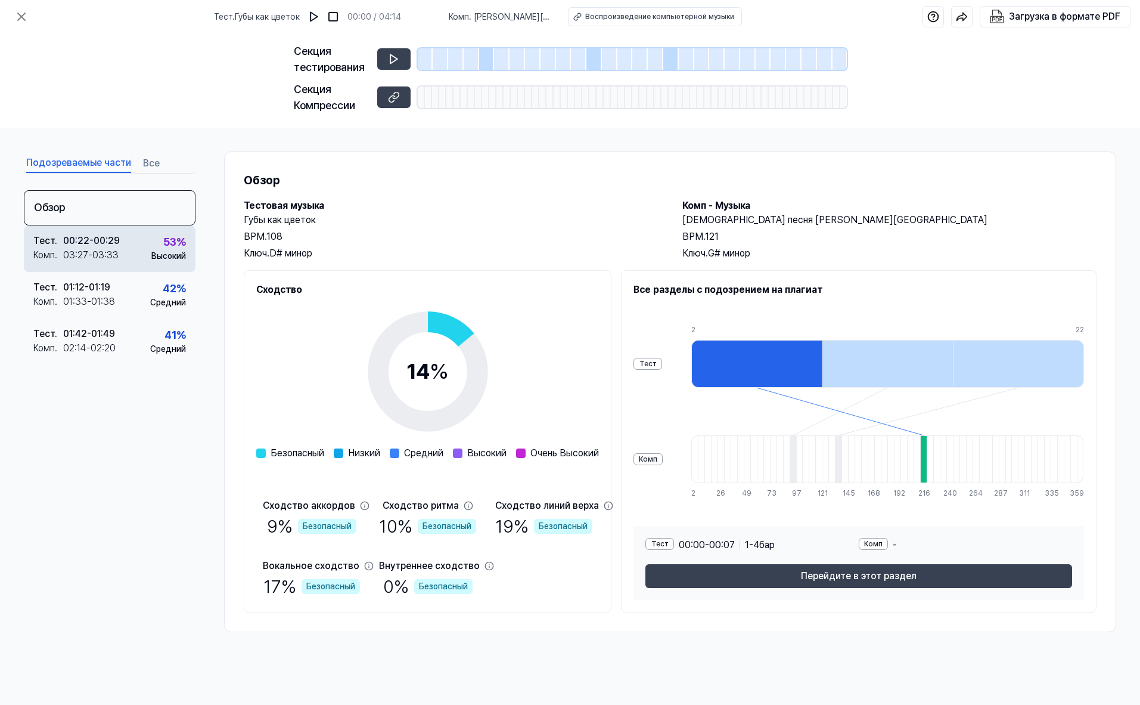
click at [97, 235] on div "00:22 - 00:29" at bounding box center [91, 241] width 57 height 14
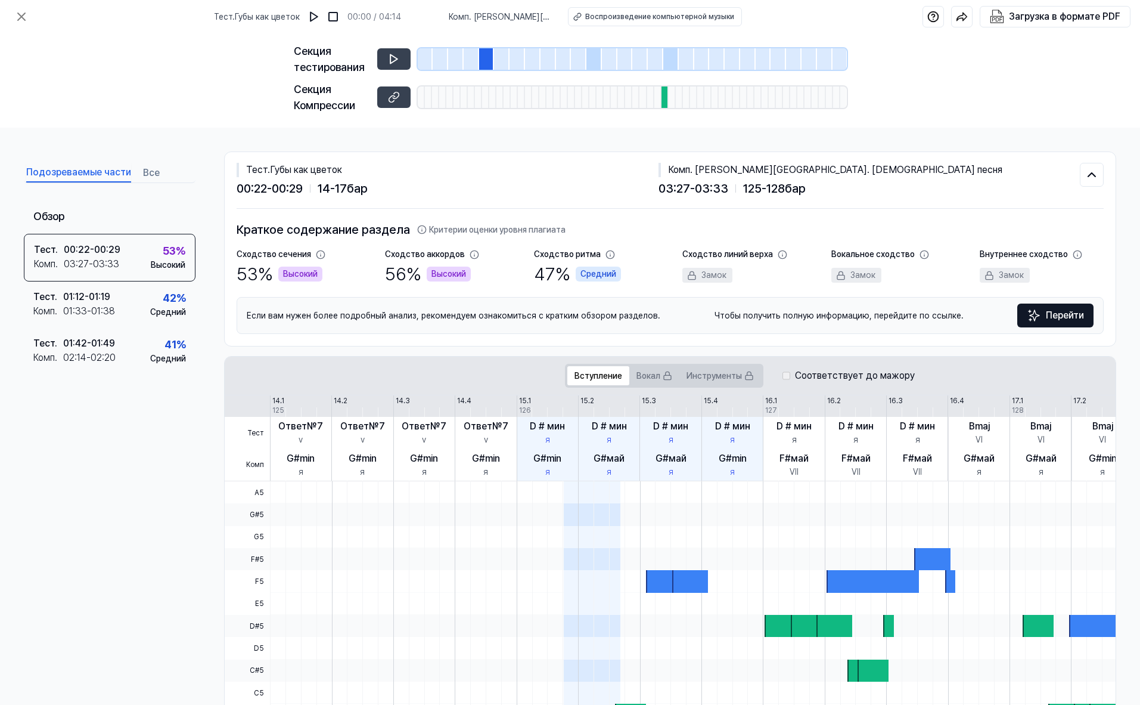
click at [445, 271] on ya-tr-span "Высокий" at bounding box center [449, 274] width 35 height 13
click at [297, 274] on ya-tr-span "Высокий" at bounding box center [300, 274] width 35 height 13
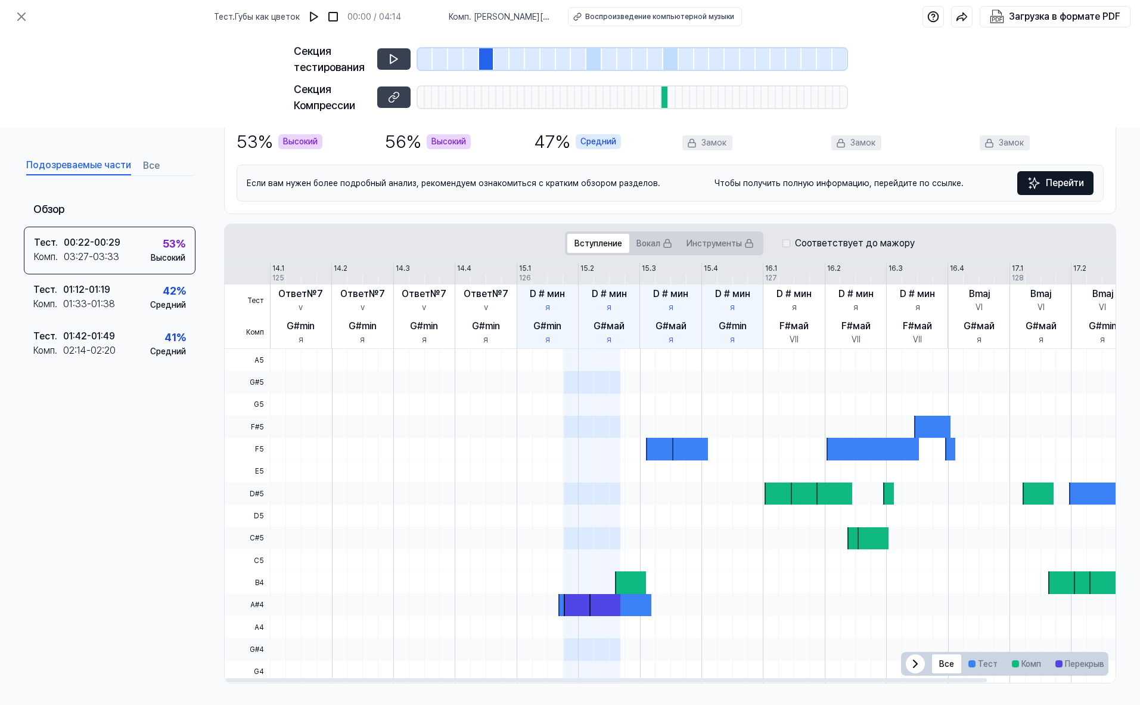
scroll to position [135, 0]
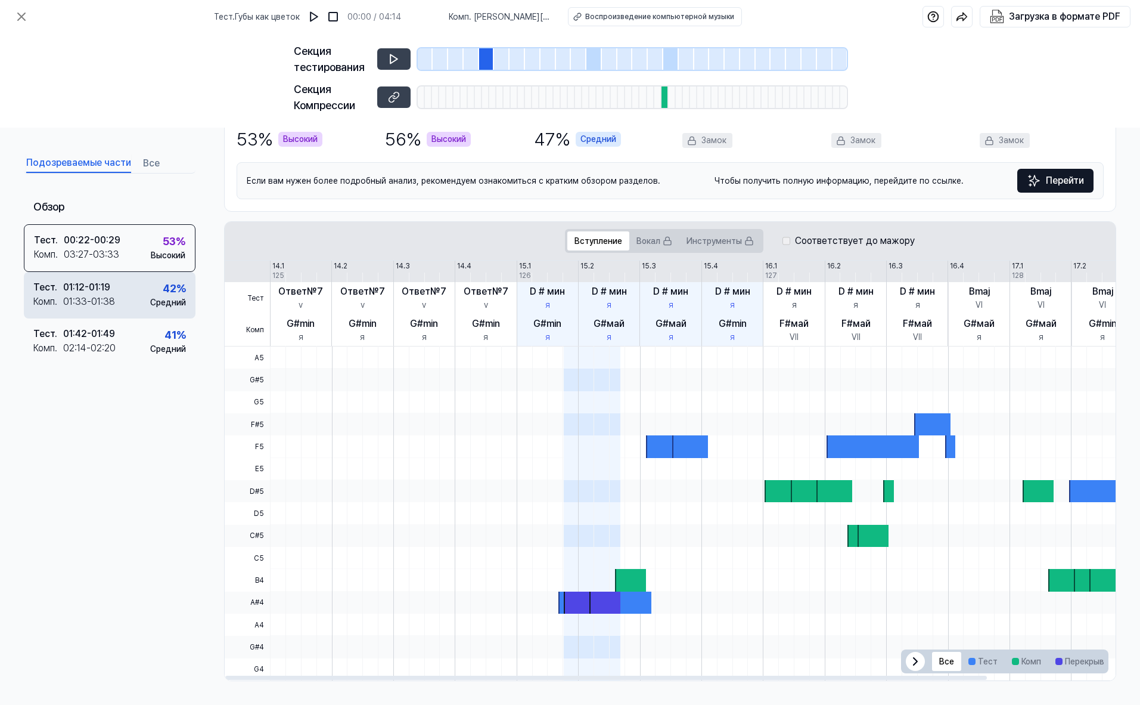
click at [75, 290] on div "01:12 - 01:19" at bounding box center [86, 287] width 47 height 14
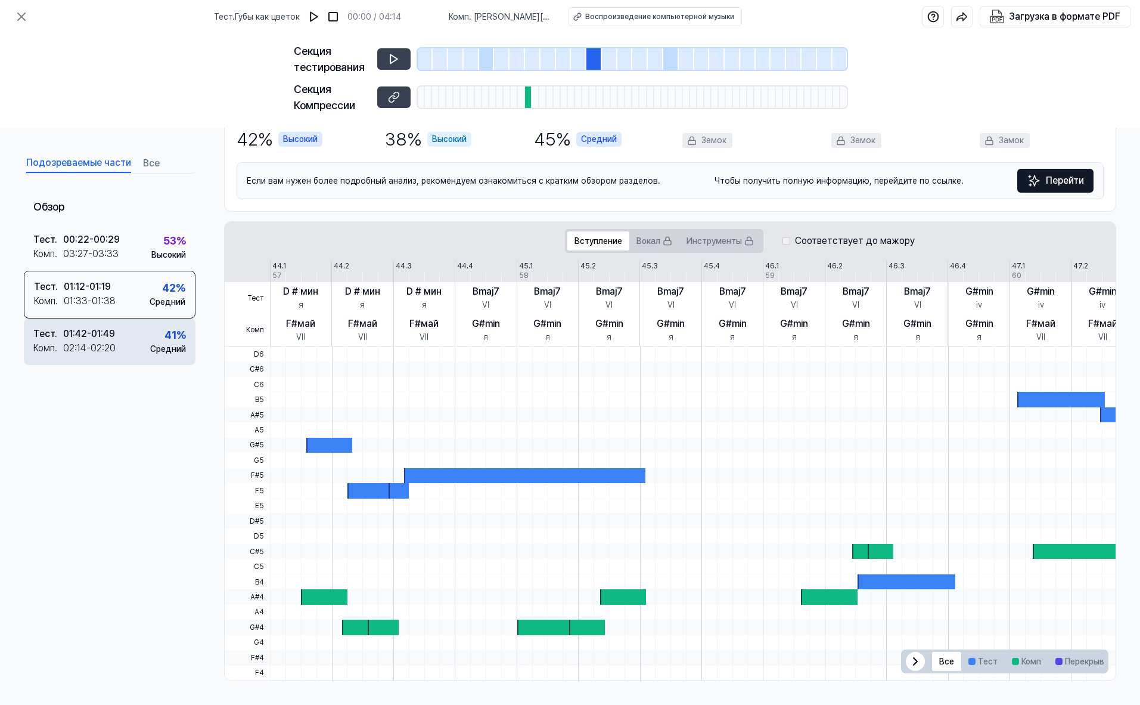
click at [120, 349] on div "Тест . 01:42 - 01:49 Комп . 02:14 - 02:20 41 % Средний" at bounding box center [110, 341] width 172 height 47
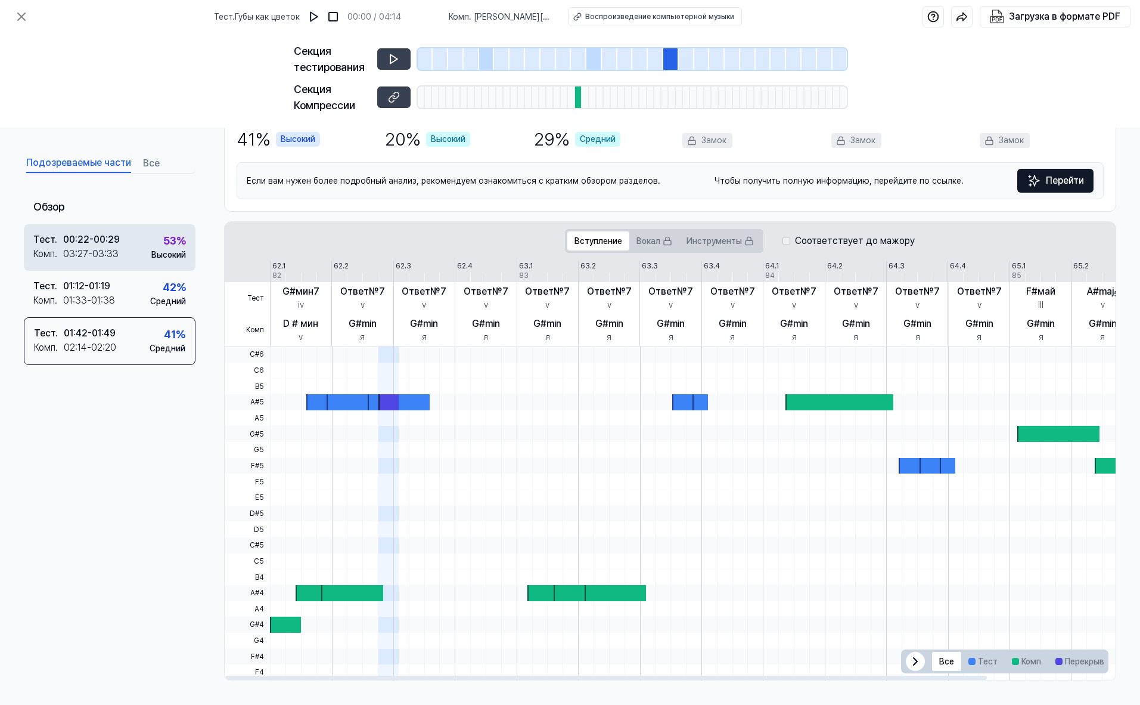
click at [78, 242] on div "00:22 - 00:29" at bounding box center [91, 240] width 57 height 14
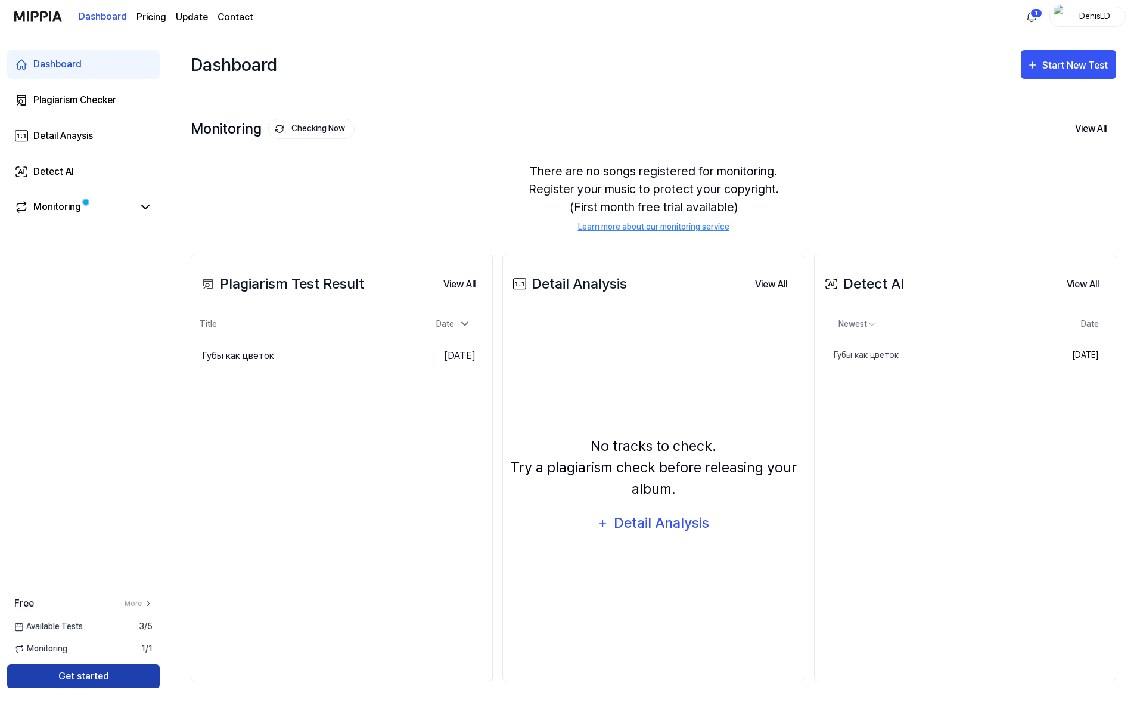
click at [62, 674] on button "Get started" at bounding box center [83, 676] width 153 height 24
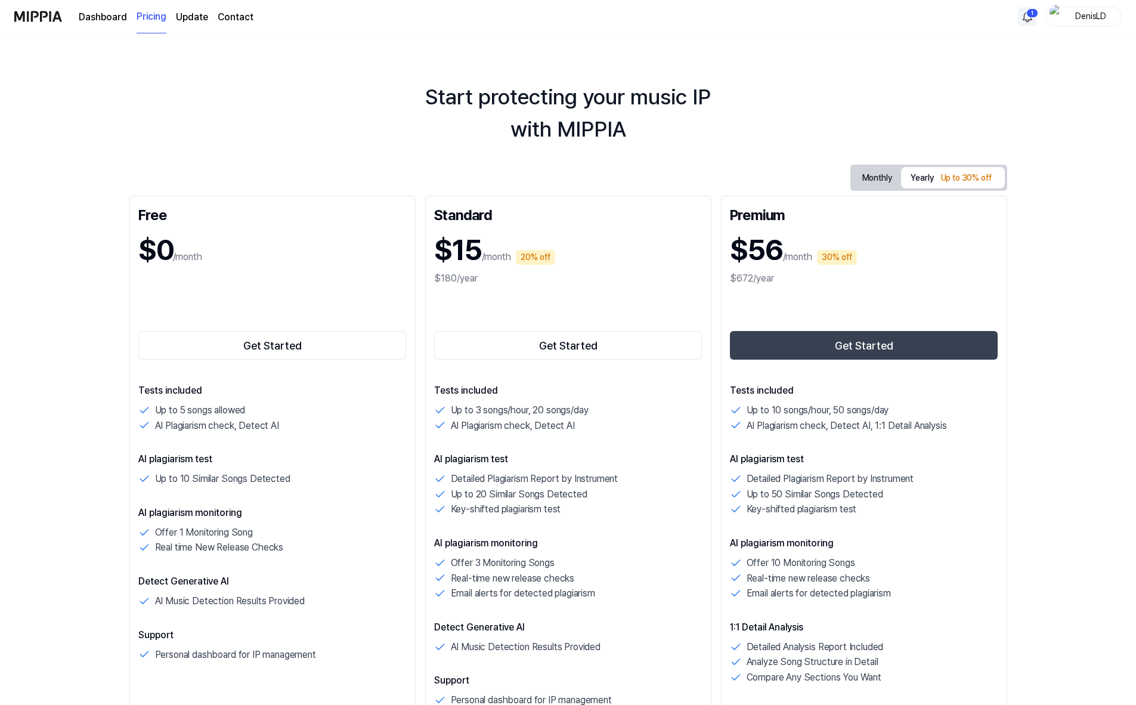
click at [1032, 23] on html "Dashboard Pricing Update Contact 1 DenisLD Start protecting your music IP with …" at bounding box center [568, 352] width 1136 height 705
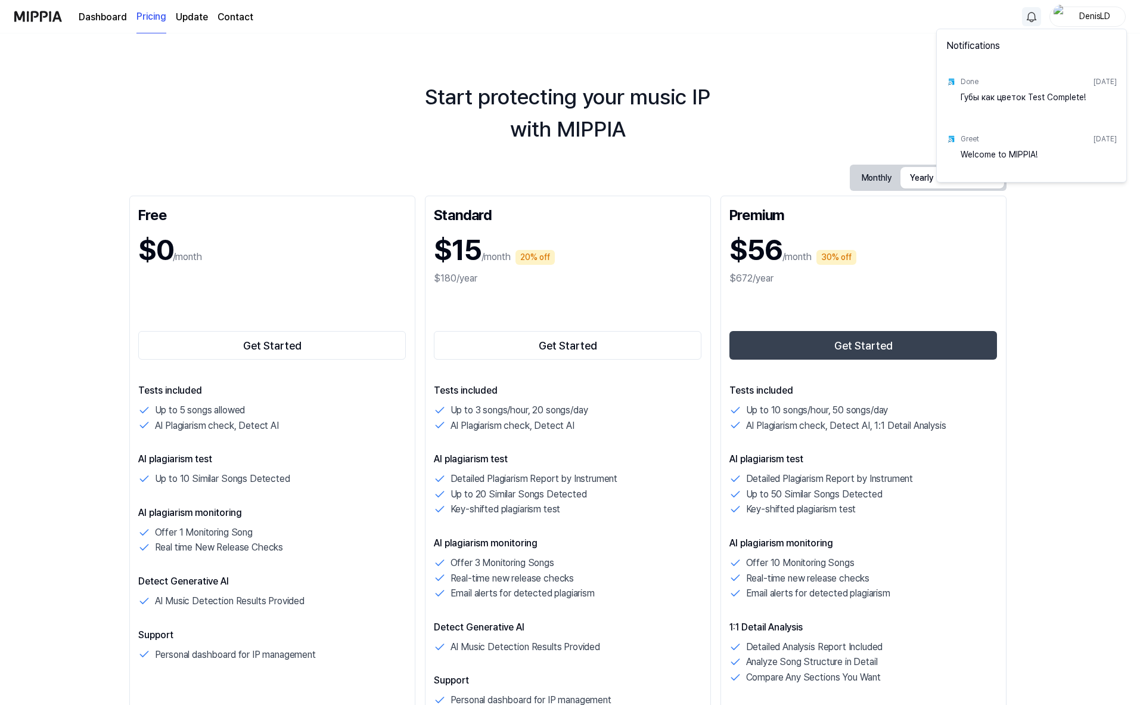
click at [1009, 91] on div "Губы как цветок Test Complete!" at bounding box center [1039, 103] width 156 height 24
click at [1005, 100] on div "Губы как цветок Test Complete!" at bounding box center [1039, 103] width 156 height 24
click at [978, 95] on div "Губы как цветок Test Complete!" at bounding box center [1039, 103] width 156 height 24
click at [1031, 94] on div "Губы как цветок Test Complete!" at bounding box center [1039, 103] width 156 height 24
click at [963, 83] on div "Done" at bounding box center [970, 81] width 18 height 11
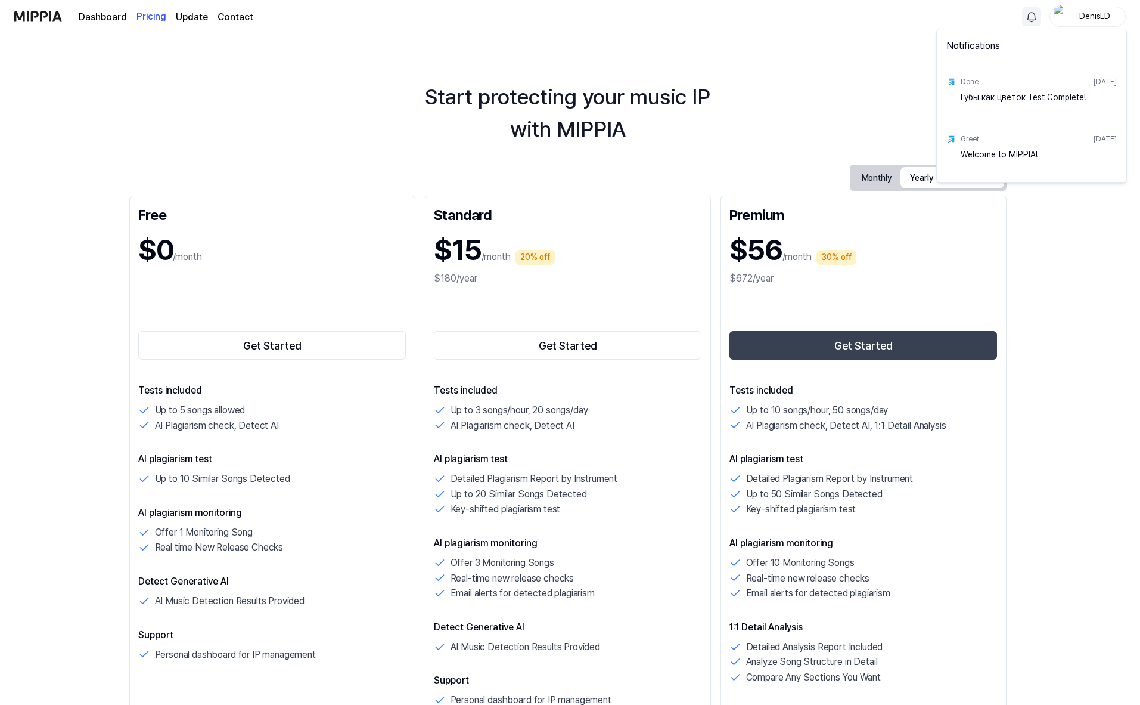
click at [952, 81] on img at bounding box center [952, 82] width 10 height 10
